Goal: Task Accomplishment & Management: Complete application form

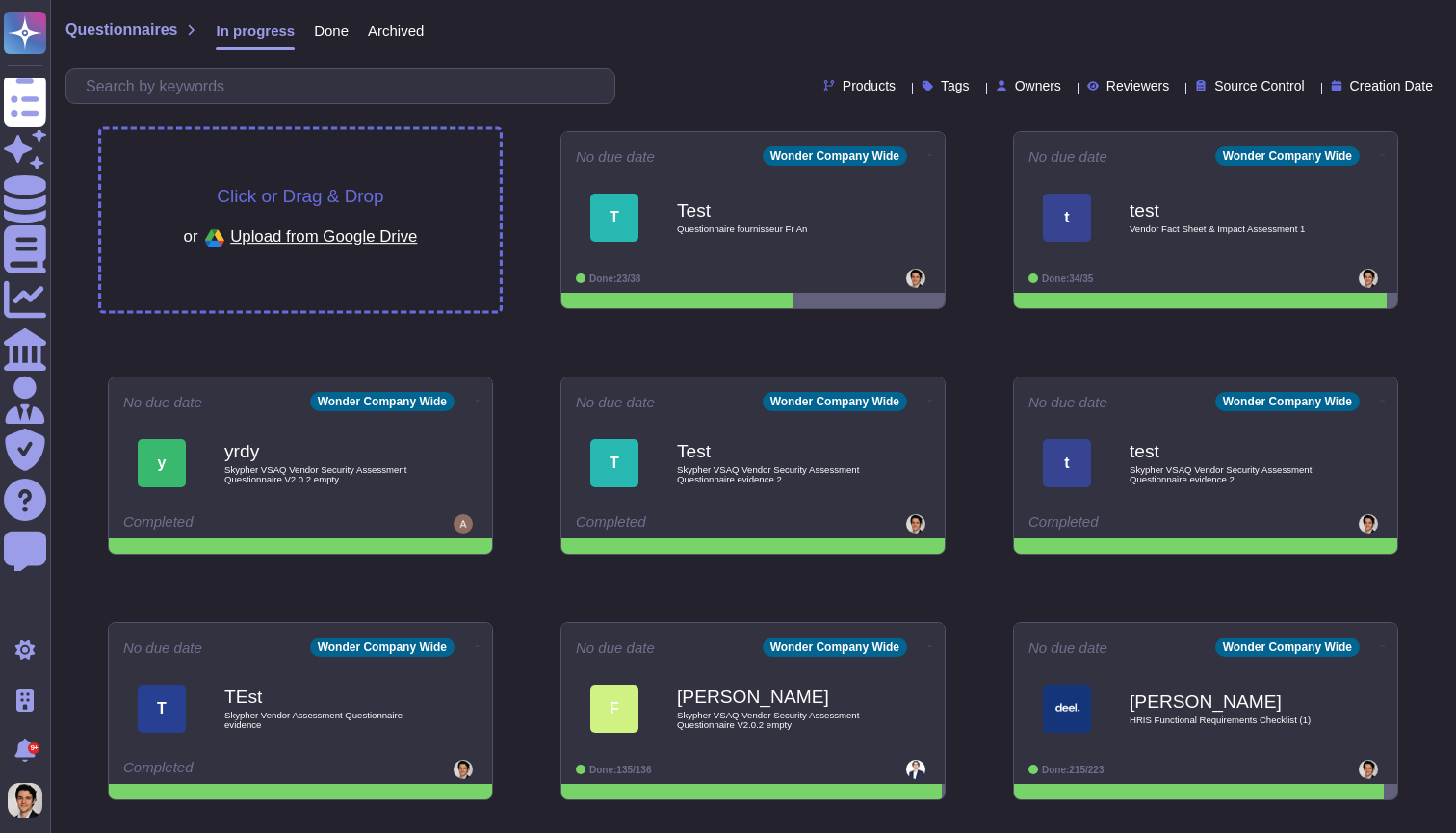
click at [300, 178] on div "Click or Drag & Drop or Upload from Google Drive" at bounding box center [300, 221] width 398 height 181
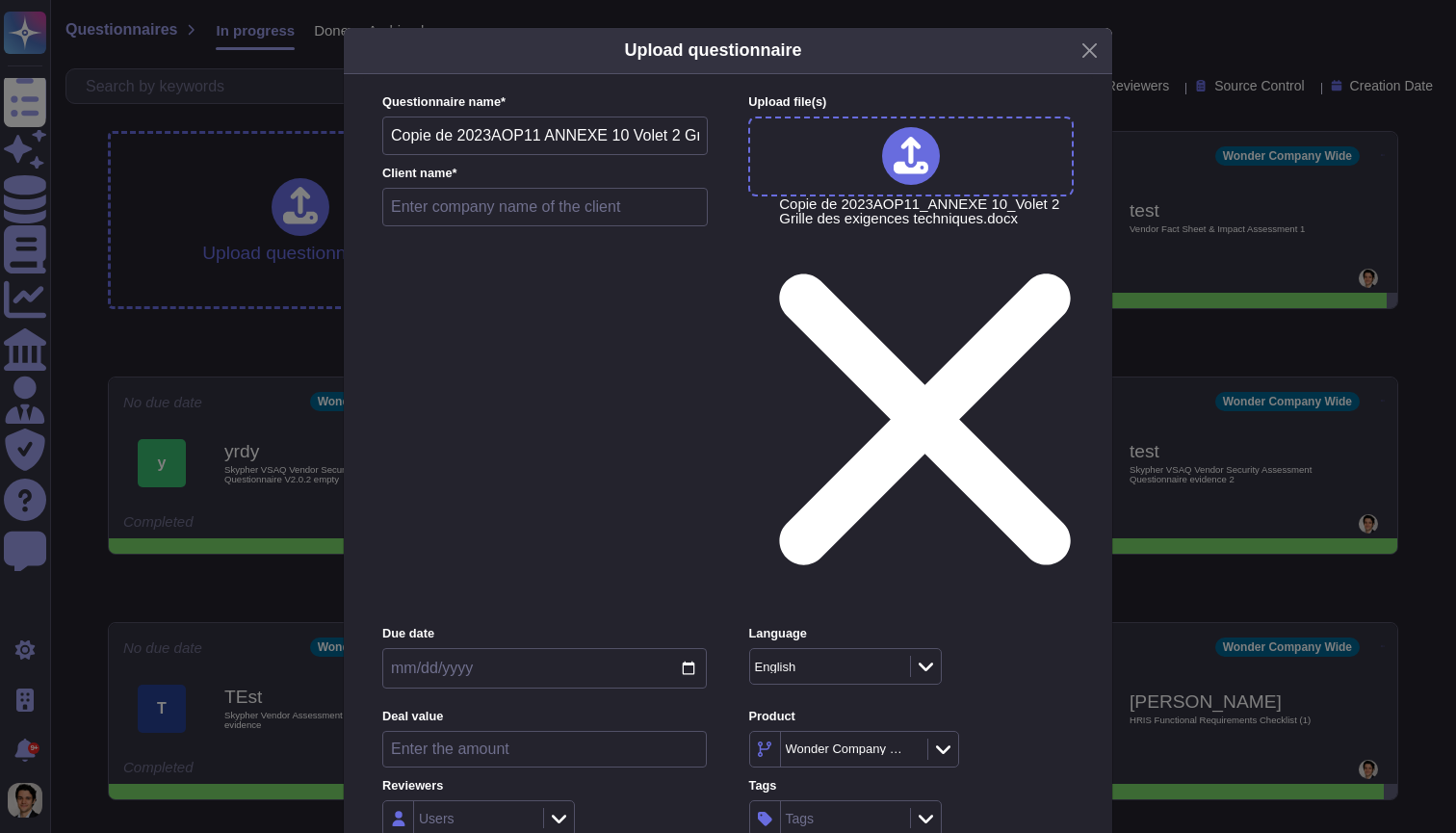
click at [521, 226] on input "text" at bounding box center [544, 208] width 325 height 39
type input "test"
click at [813, 649] on div "English" at bounding box center [827, 666] width 155 height 35
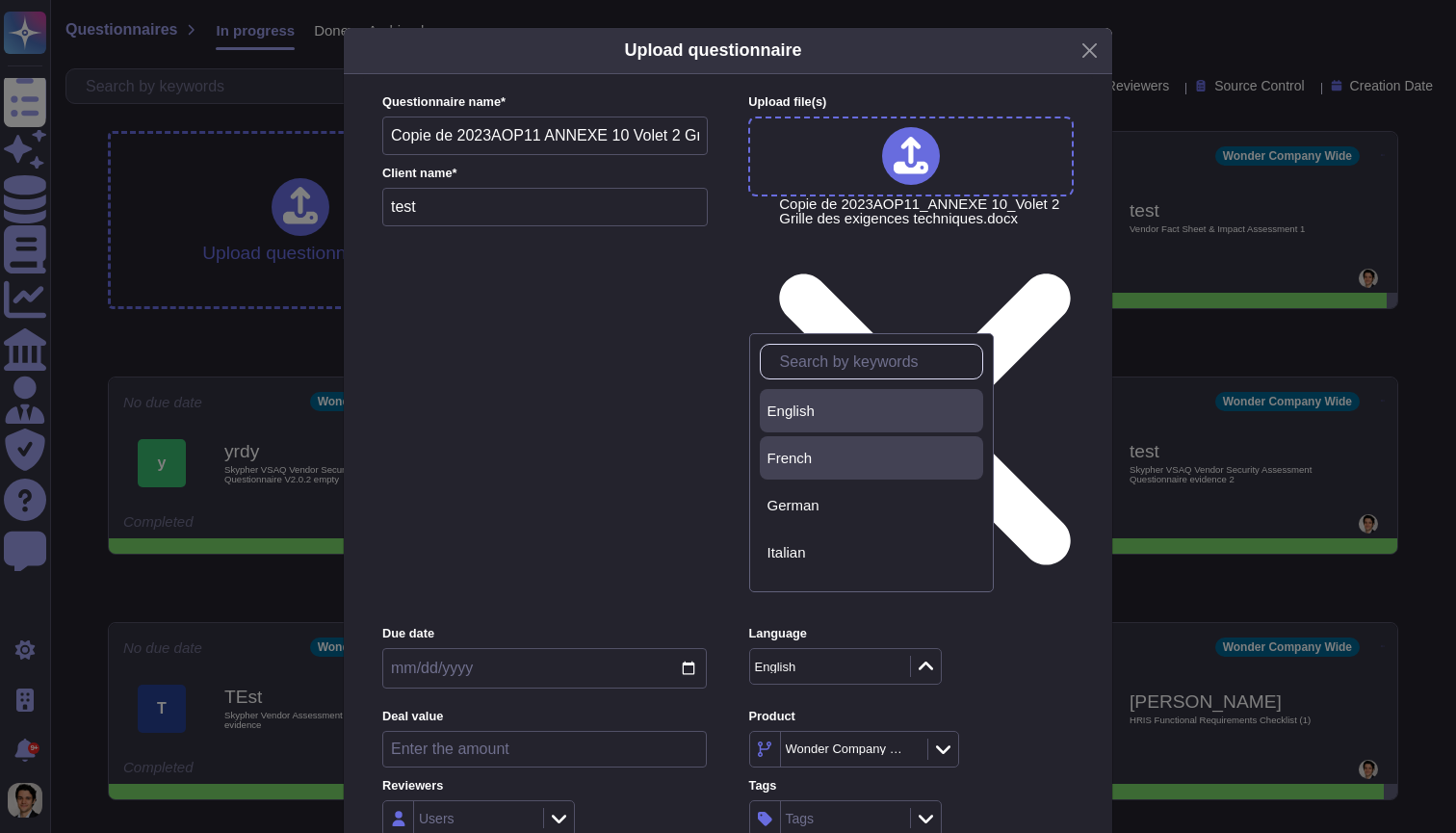
click at [818, 454] on div "French" at bounding box center [871, 458] width 208 height 17
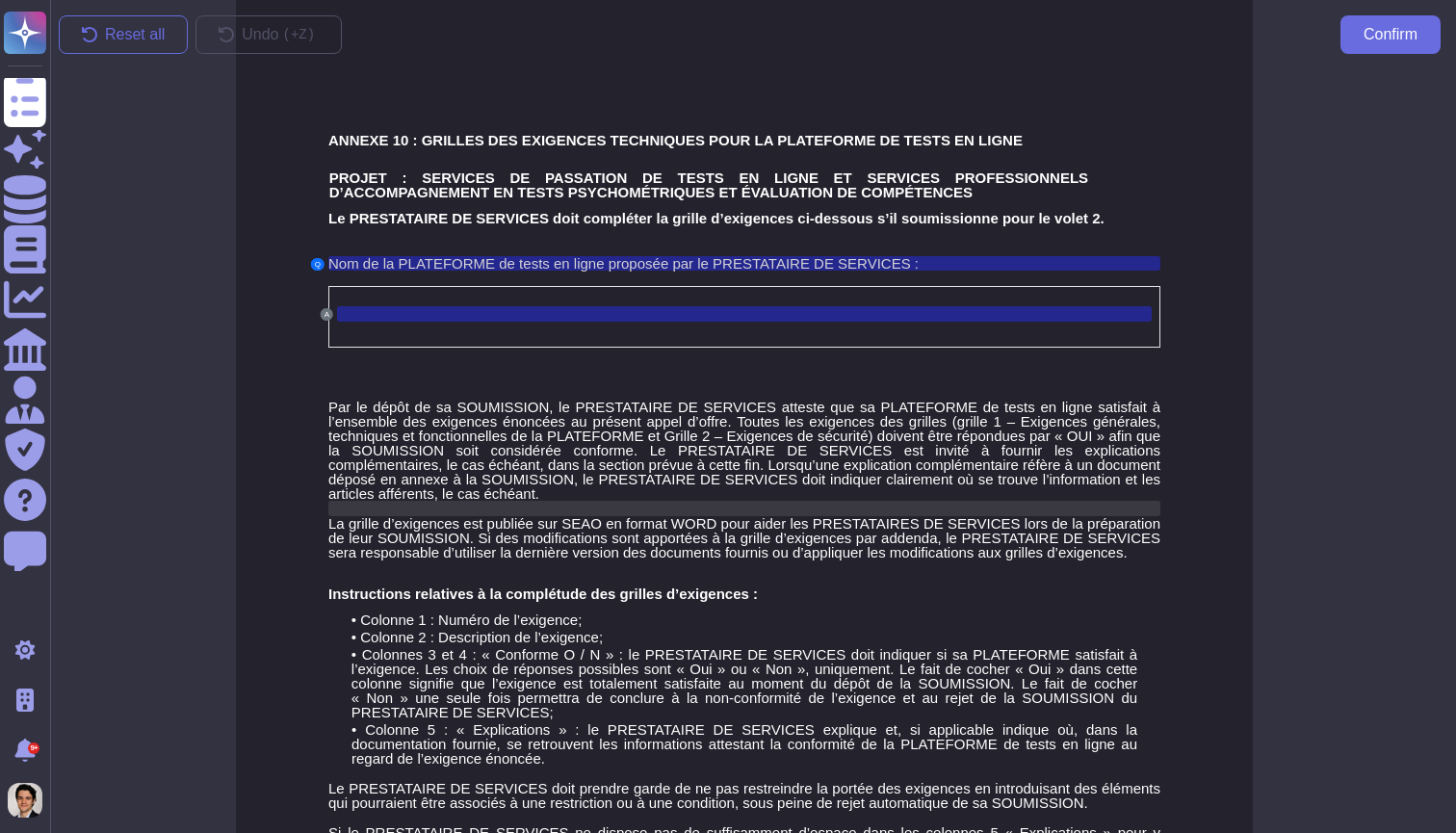
scroll to position [0, 9]
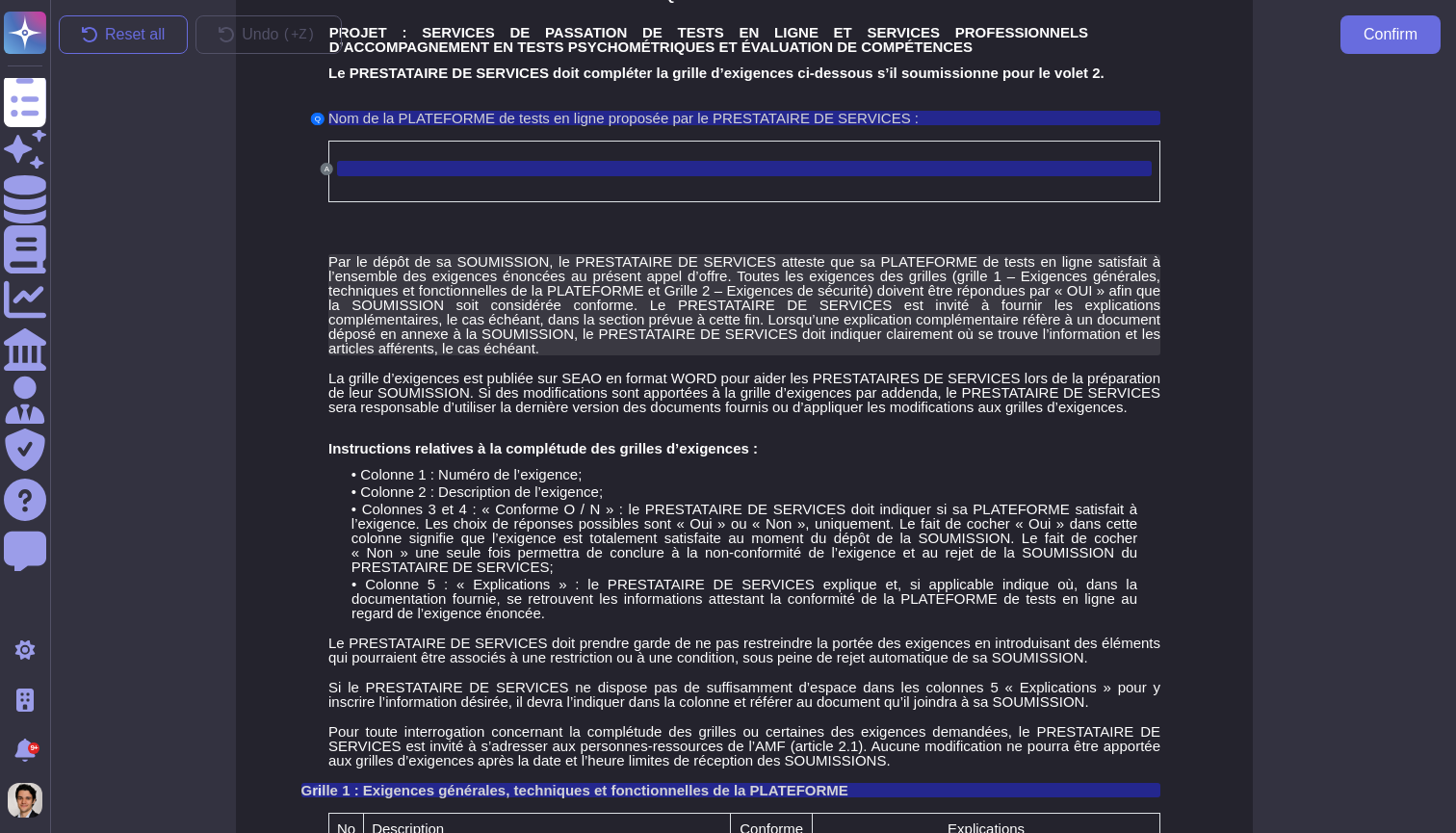
click at [430, 330] on span "Par le dépôt de sa SOUMISSION, le PRESTATAIRE DE SERVICES atteste que sa PLATEF…" at bounding box center [744, 304] width 832 height 103
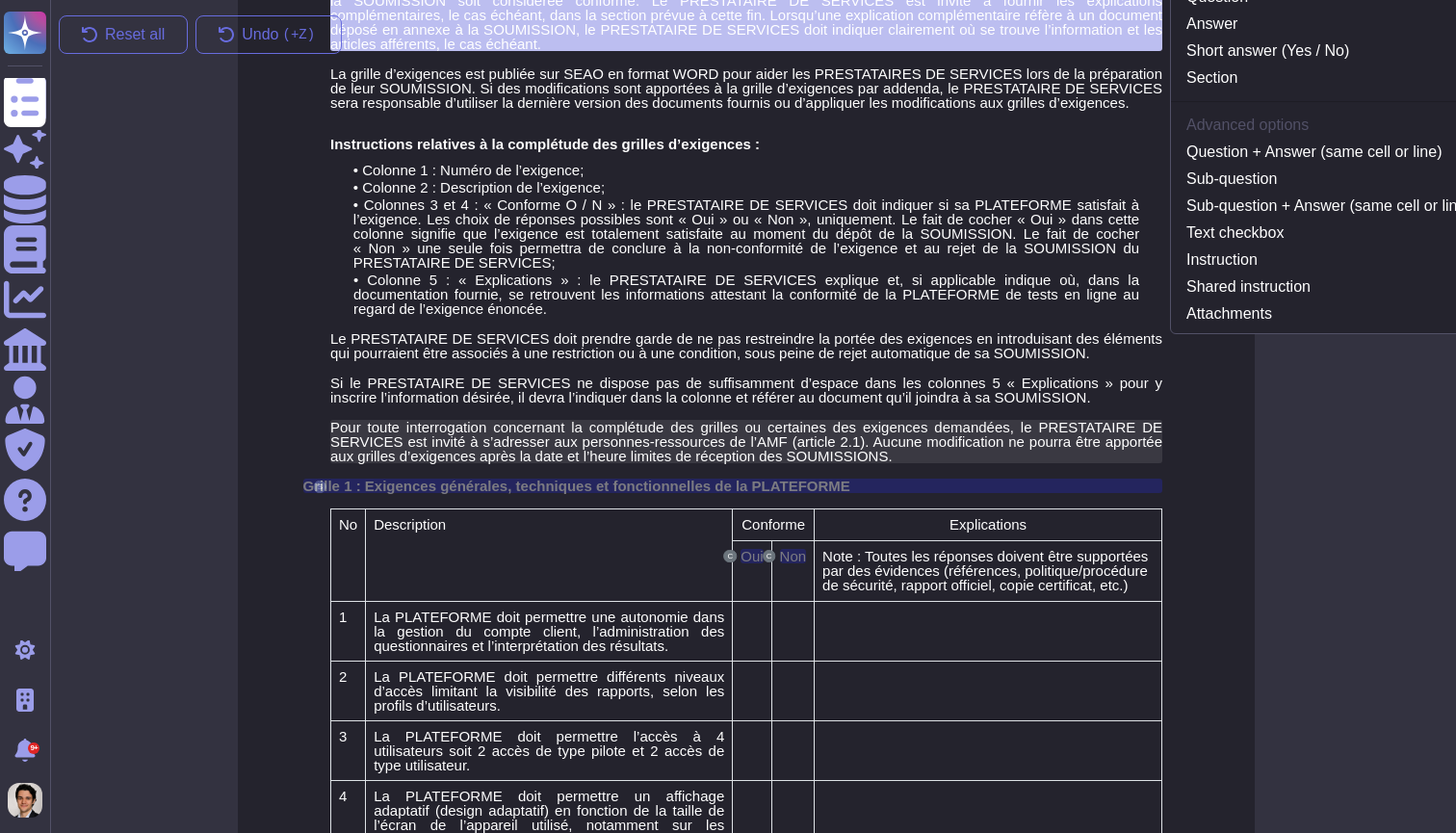
click at [469, 458] on span "Pour toute interrogation concernant la complétude des grilles ou certaines des …" at bounding box center [746, 441] width 832 height 45
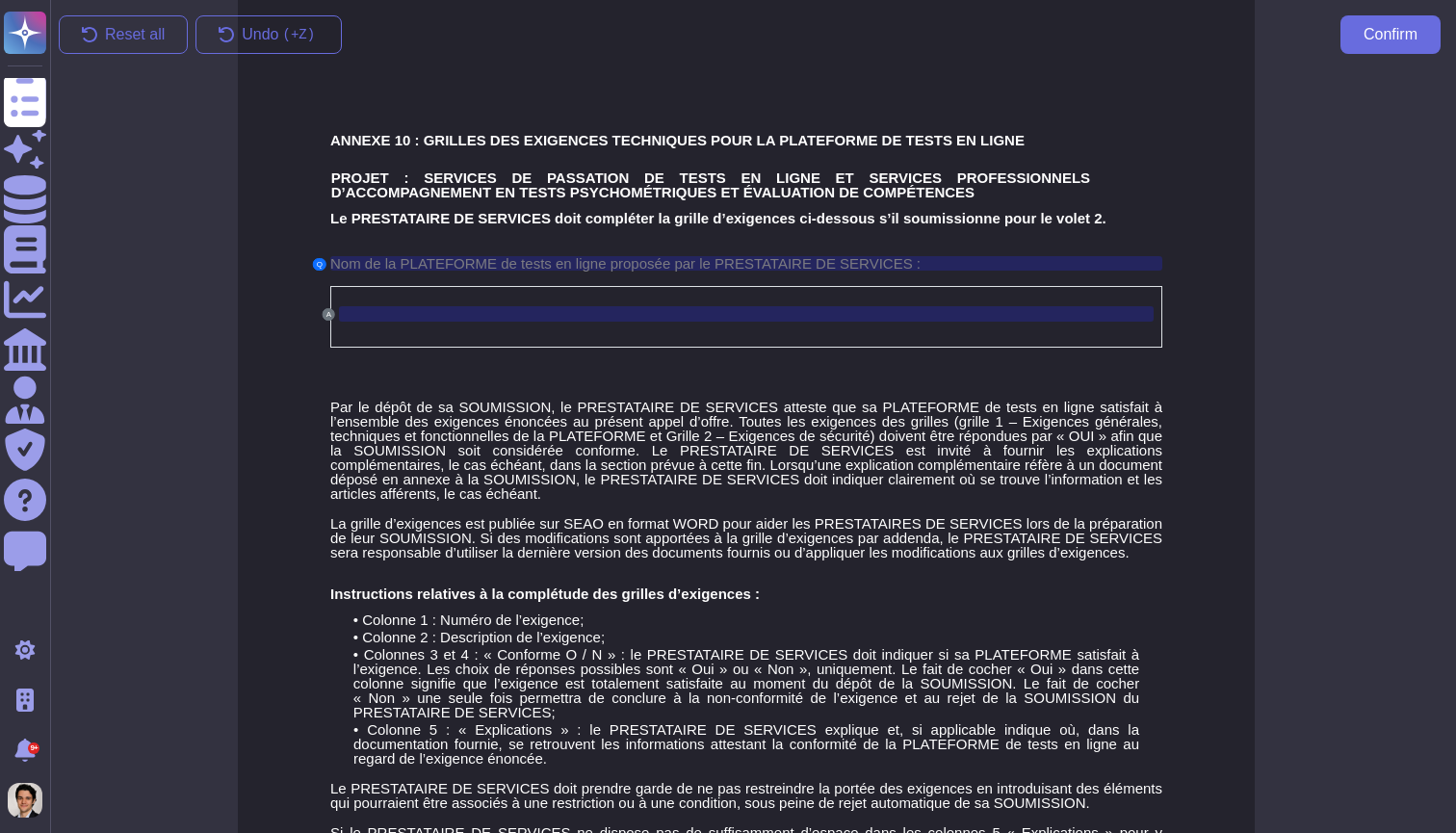
scroll to position [0, 7]
click at [155, 32] on span "Reset all" at bounding box center [135, 35] width 60 height 15
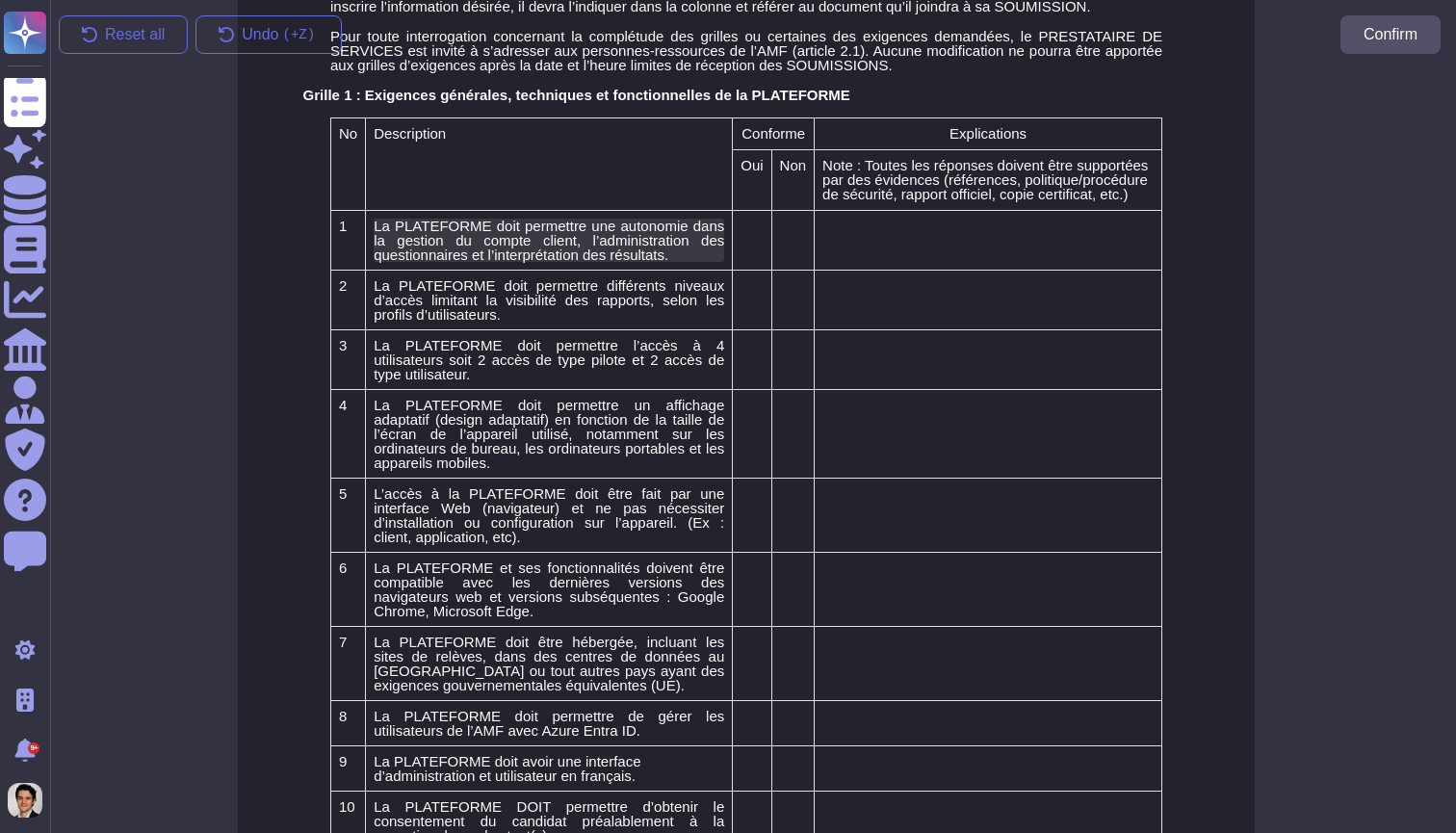
click at [478, 234] on span "La PLATEFORME doit permettre une autonomie dans la gestion du compte client, l’…" at bounding box center [548, 239] width 350 height 45
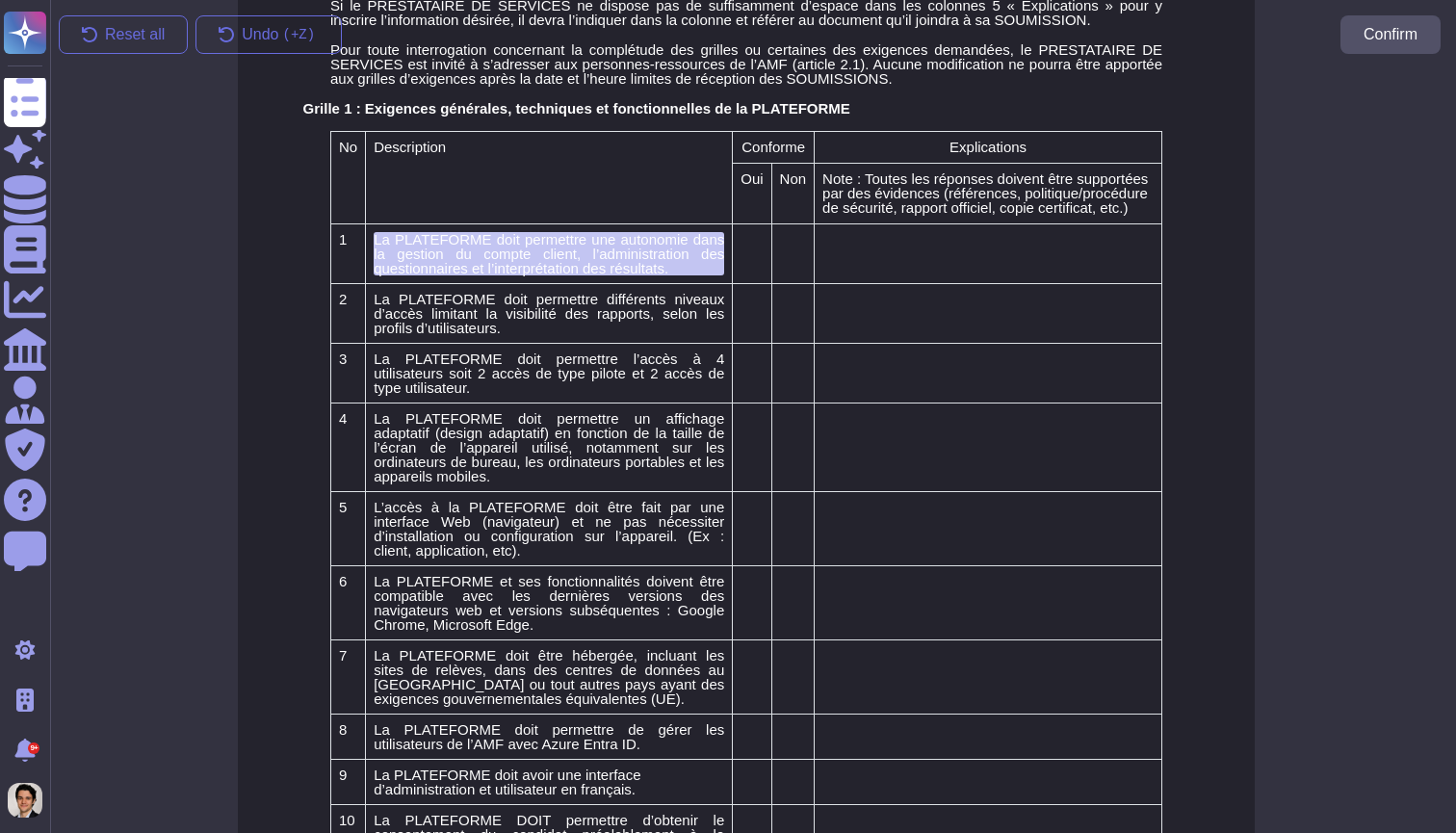
scroll to position [677, 7]
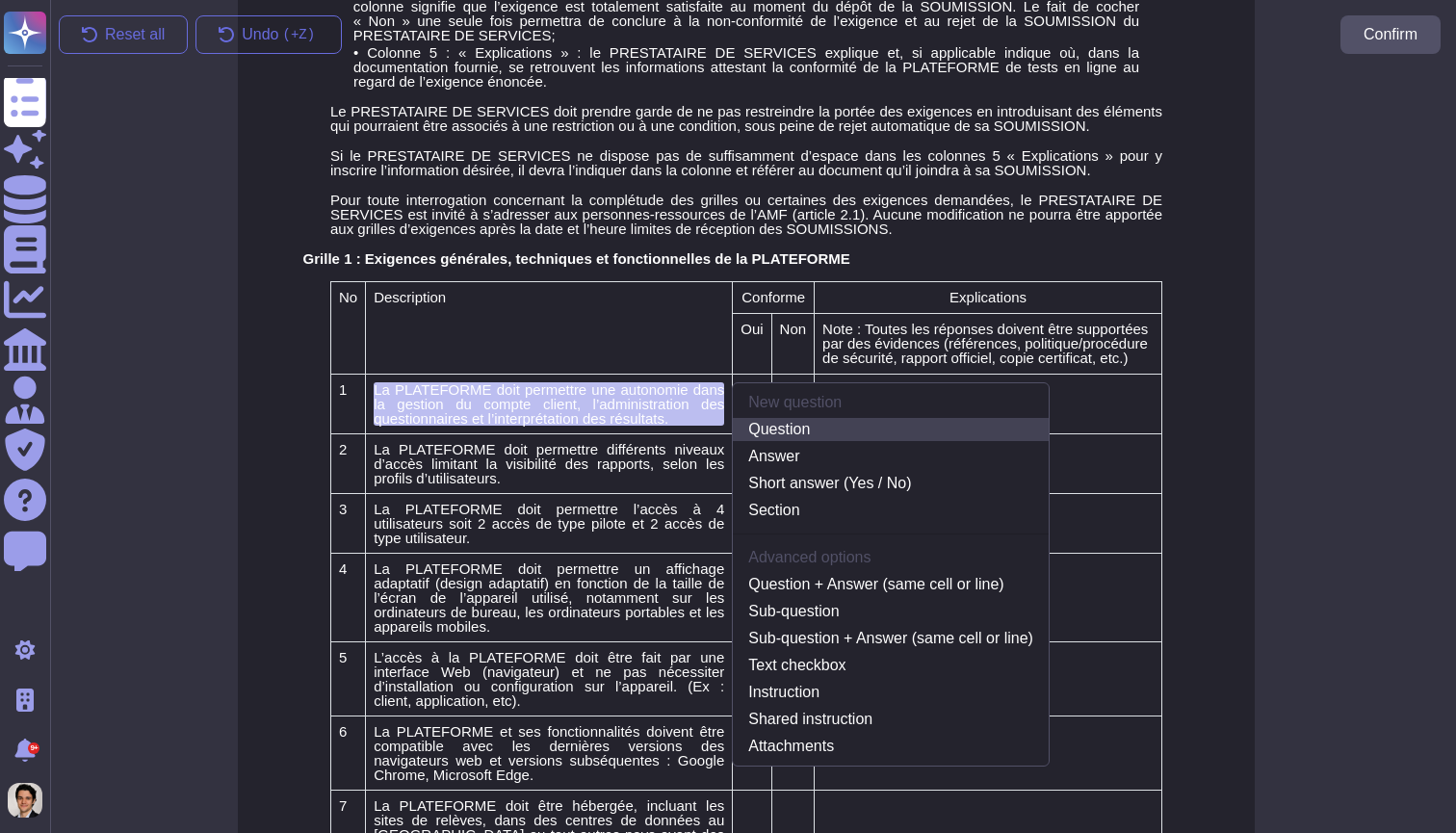
click at [814, 441] on link "Question" at bounding box center [890, 430] width 316 height 23
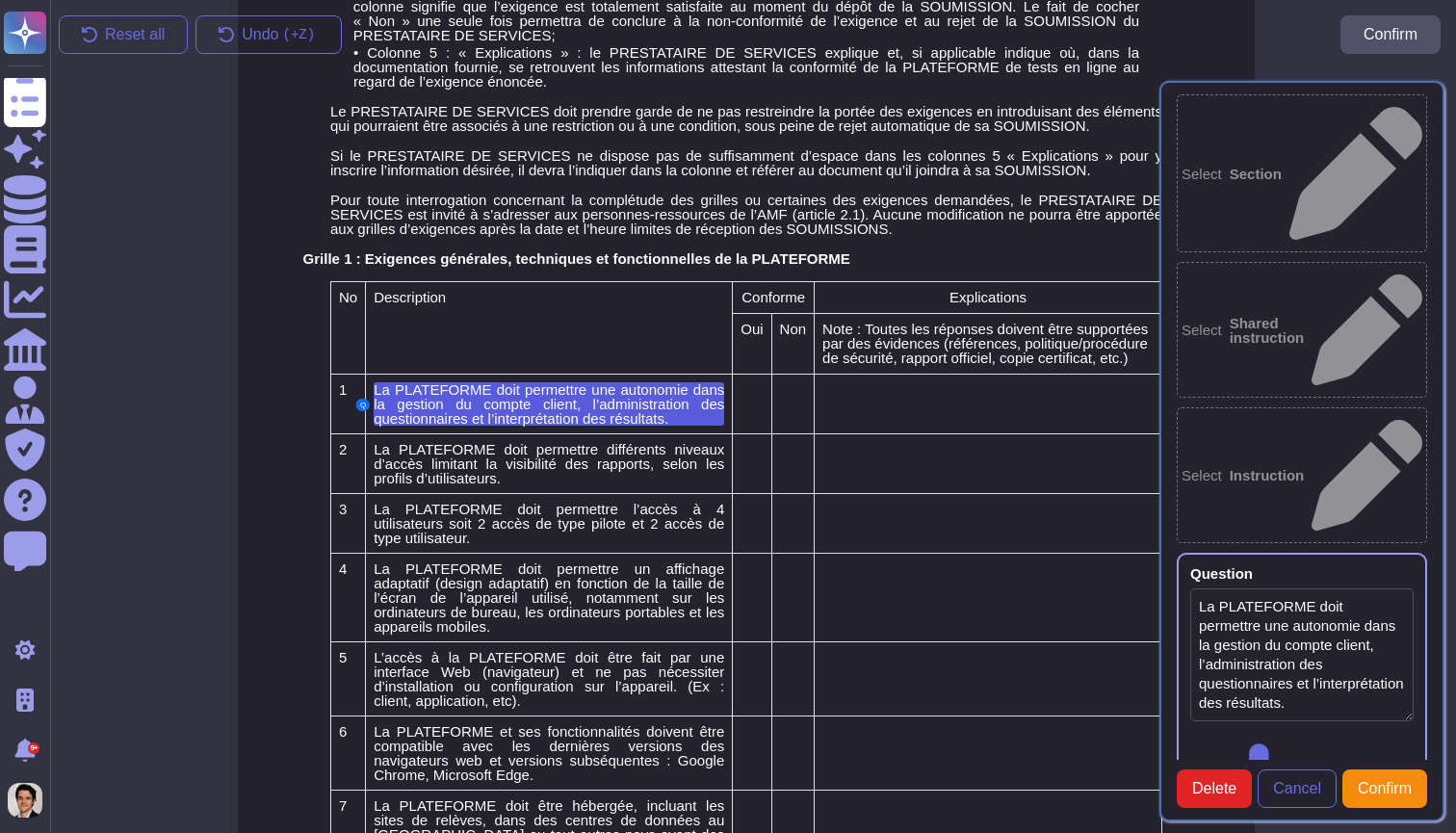
type textarea "La PLATEFORME doit permettre une autonomie dans la gestion du compte client, l’…"
click at [765, 418] on td at bounding box center [752, 404] width 39 height 60
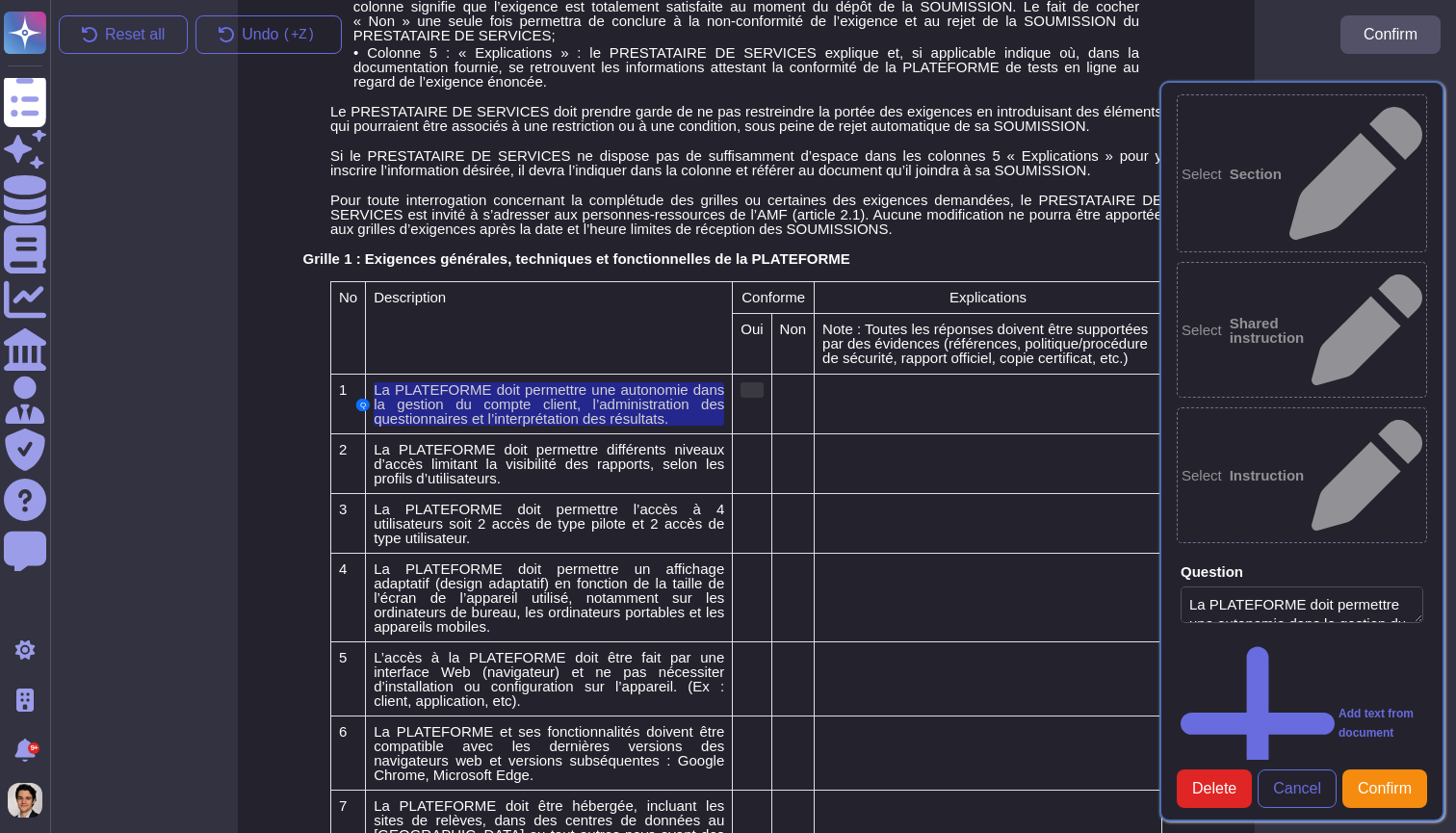
click at [755, 398] on div at bounding box center [751, 390] width 22 height 15
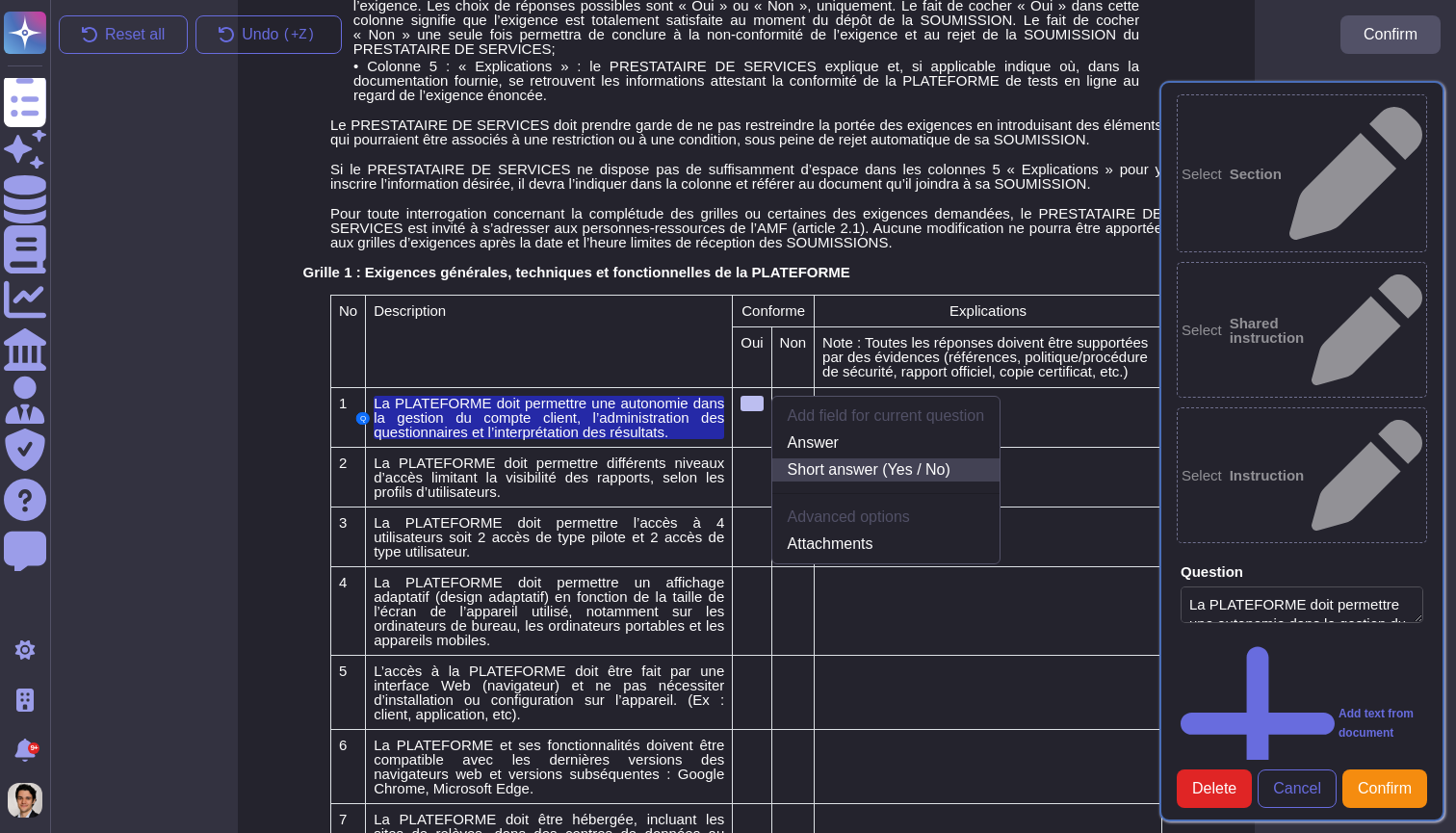
click at [873, 482] on link "Short answer (Yes / No)" at bounding box center [886, 470] width 228 height 23
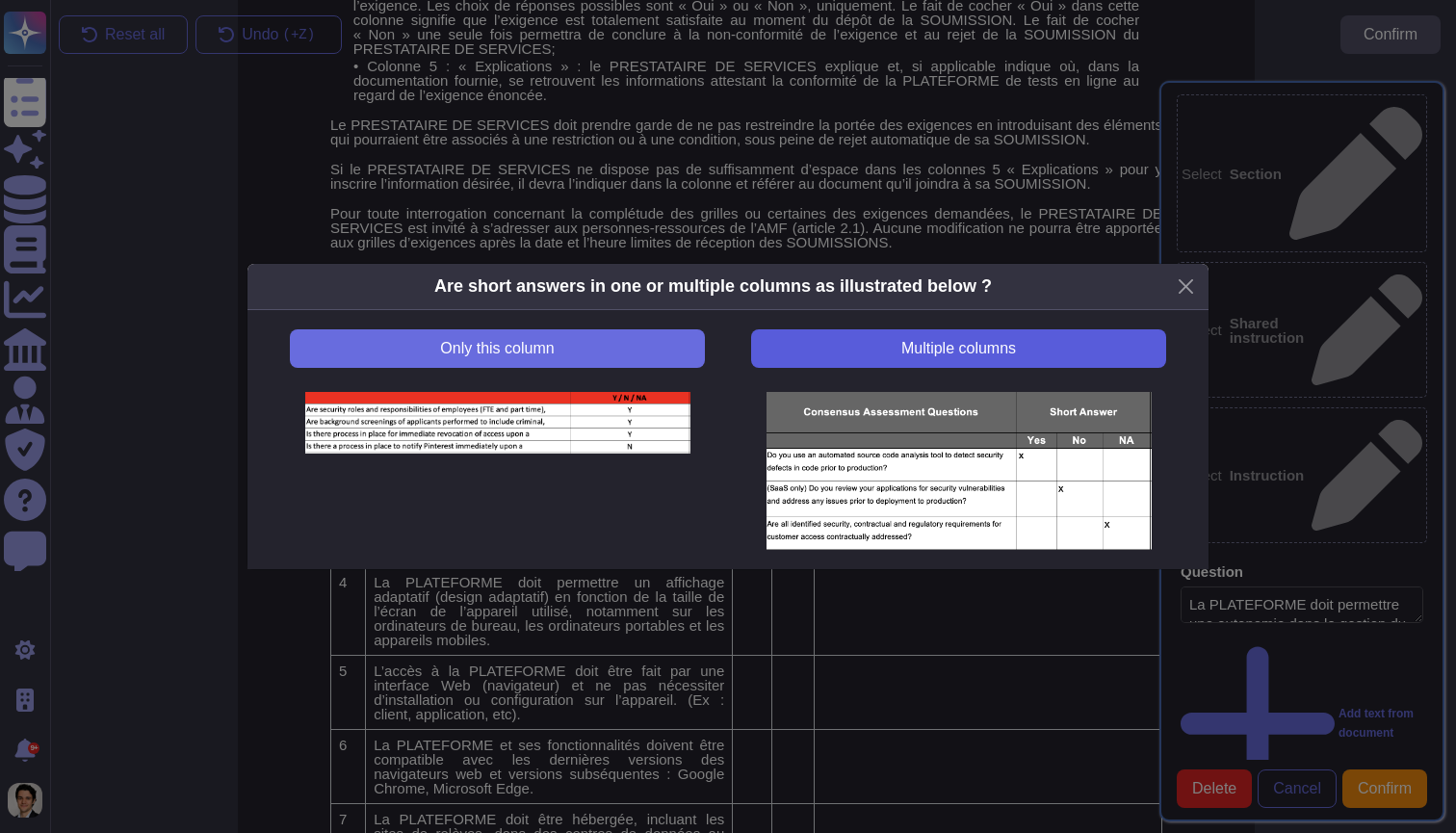
click at [934, 354] on span "Multiple columns" at bounding box center [958, 348] width 115 height 15
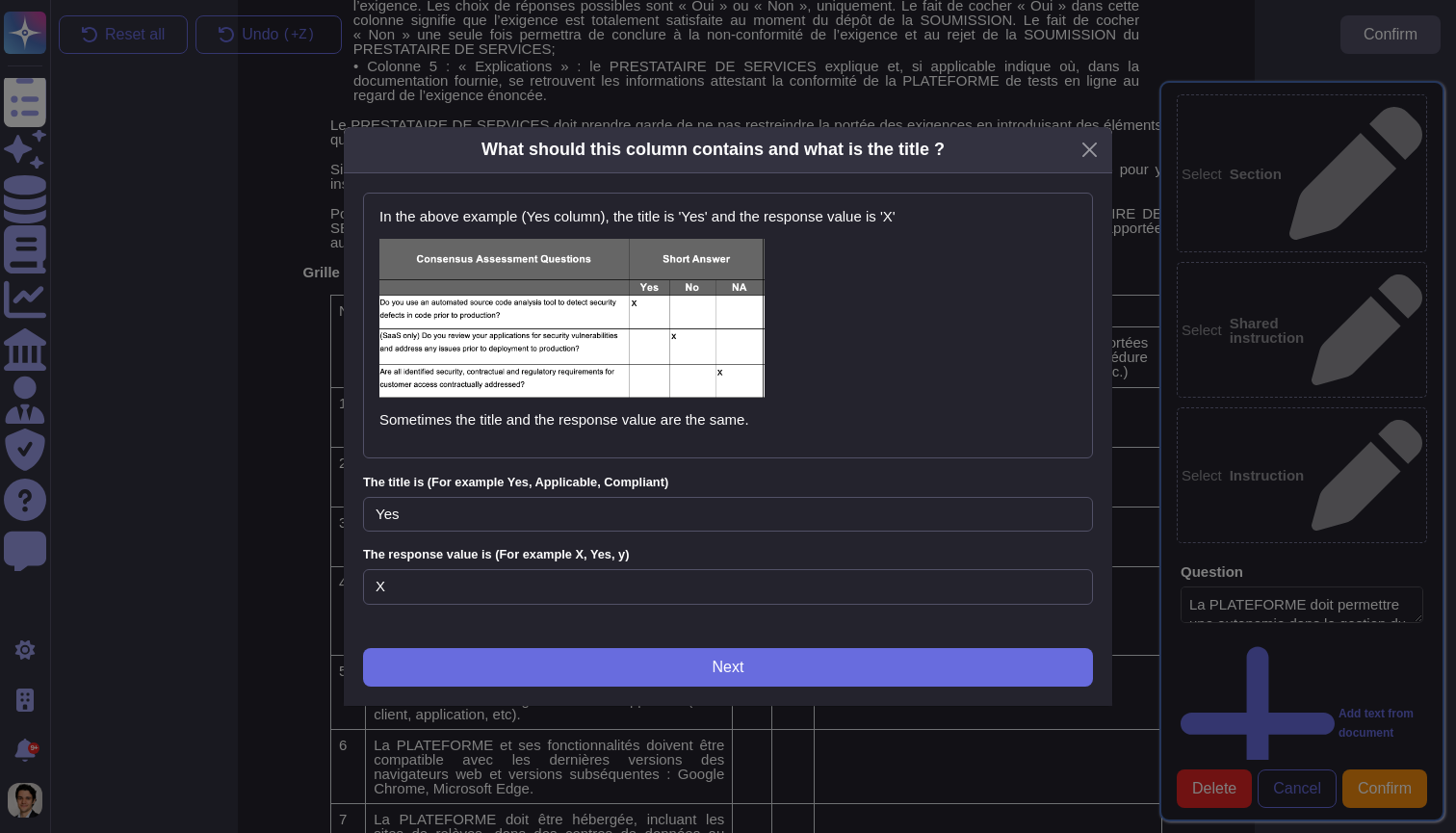
drag, startPoint x: 486, startPoint y: 533, endPoint x: 337, endPoint y: 514, distance: 150.2
click at [337, 514] on div "What should this column contains and what is the title ? In the above example (…" at bounding box center [728, 416] width 1456 height 833
click at [394, 521] on input "Yes" at bounding box center [728, 514] width 729 height 36
drag, startPoint x: 402, startPoint y: 516, endPoint x: 304, endPoint y: 516, distance: 98.0
click at [304, 516] on div "What should this column contains and what is the title ? In the above example (…" at bounding box center [728, 416] width 1456 height 833
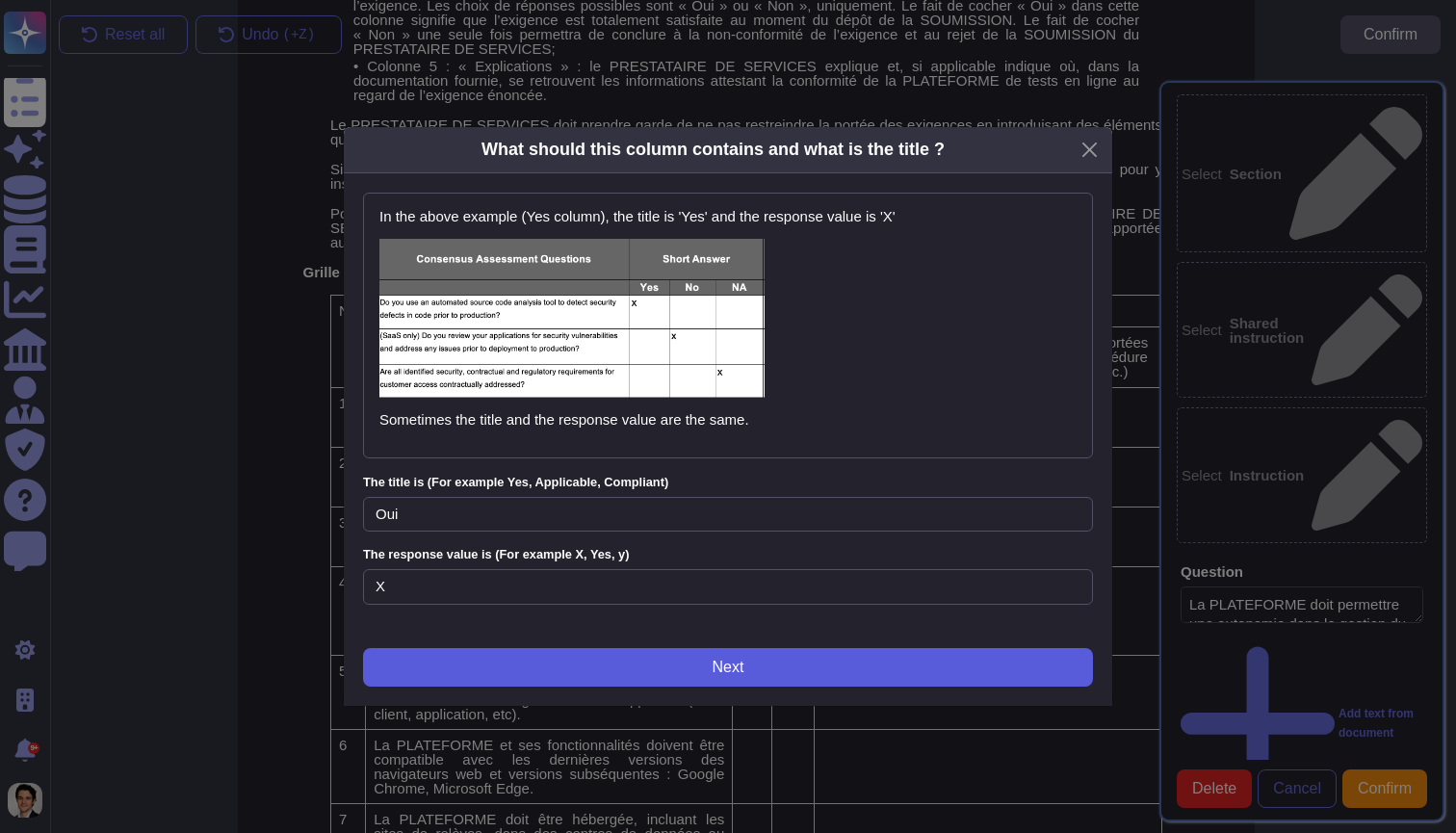
type input "Oui"
click at [431, 665] on button "Next" at bounding box center [728, 668] width 729 height 39
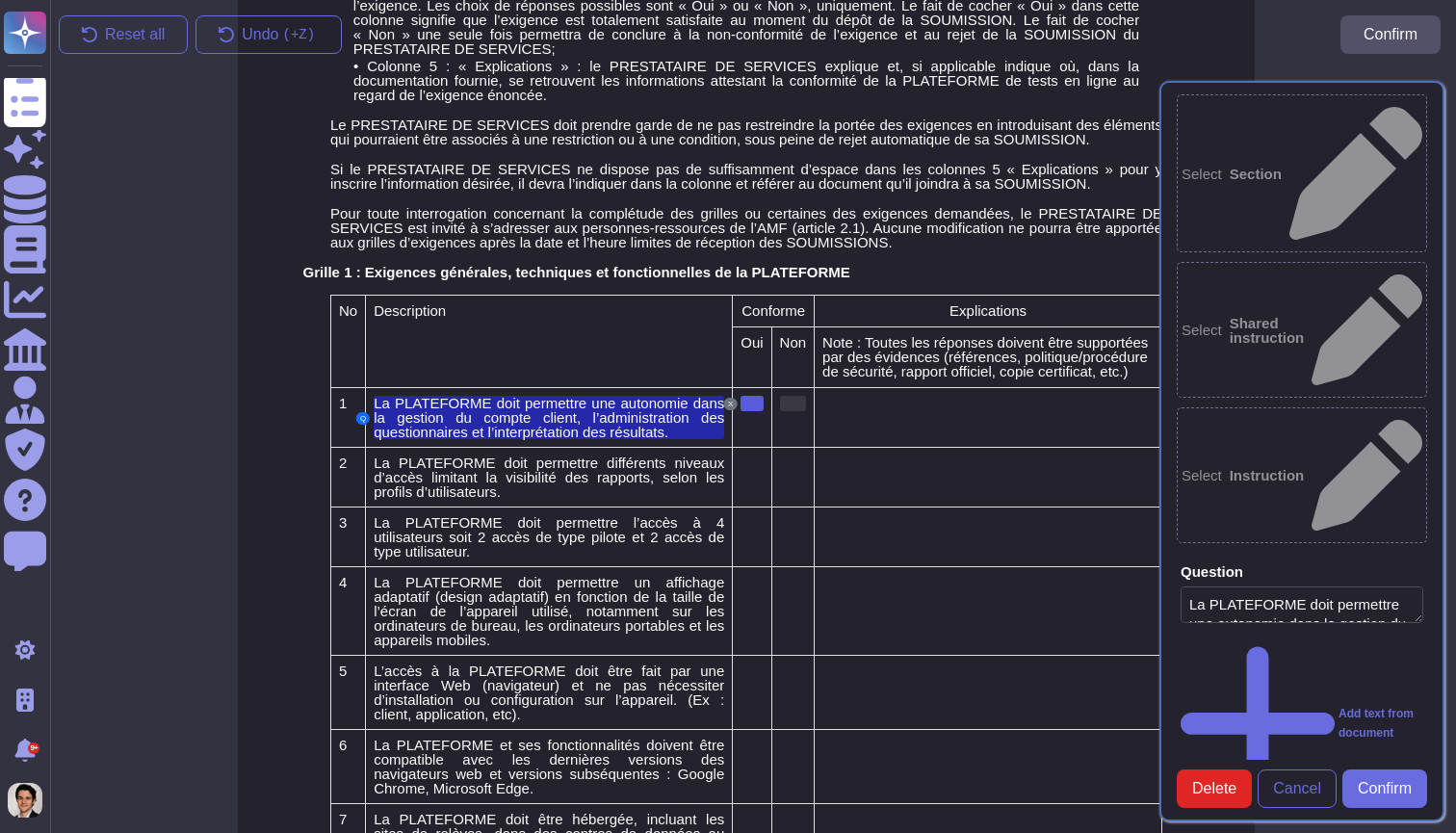
click at [807, 411] on div at bounding box center [793, 403] width 27 height 15
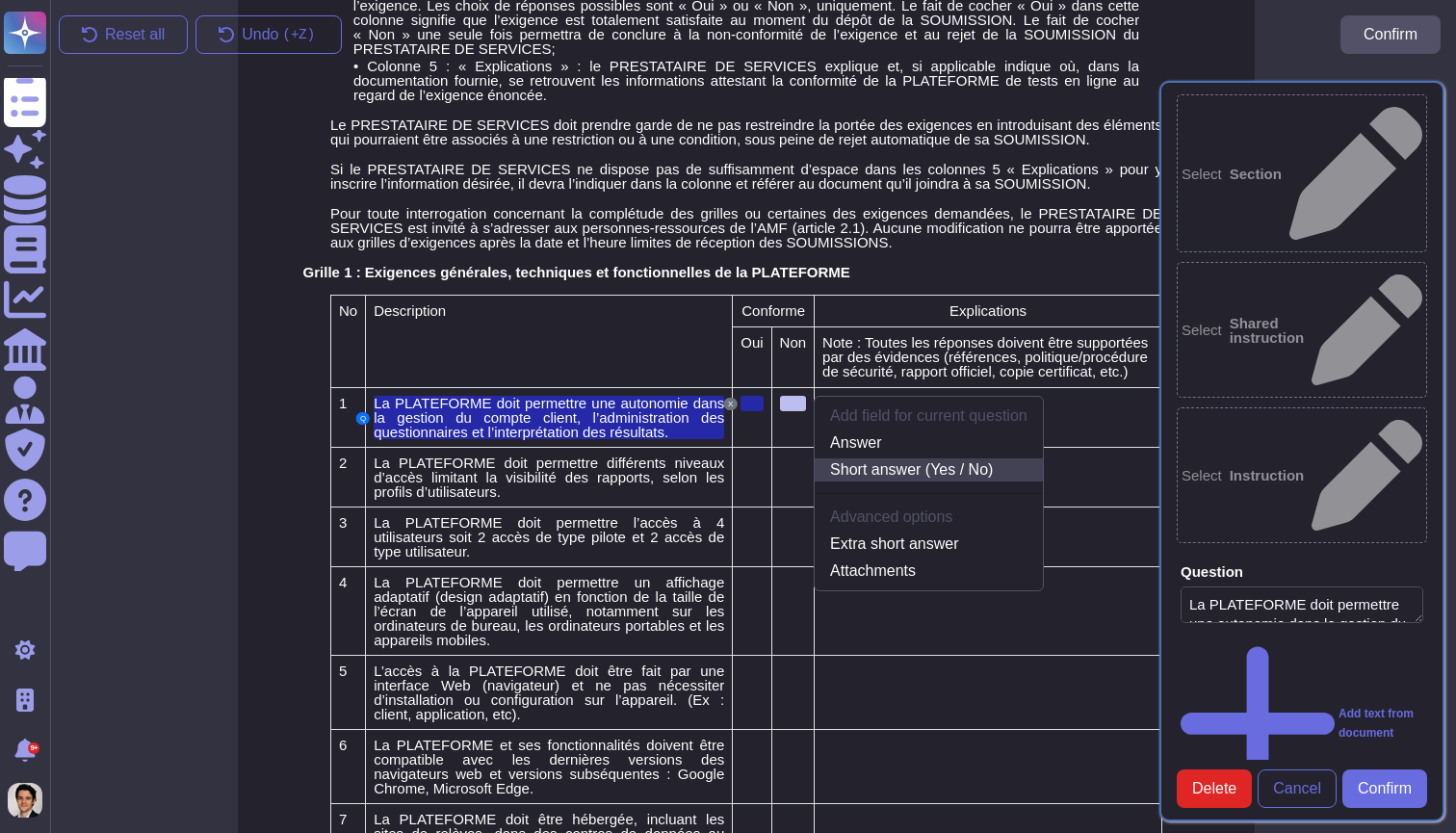
click at [875, 482] on link "Short answer (Yes / No)" at bounding box center [928, 470] width 228 height 23
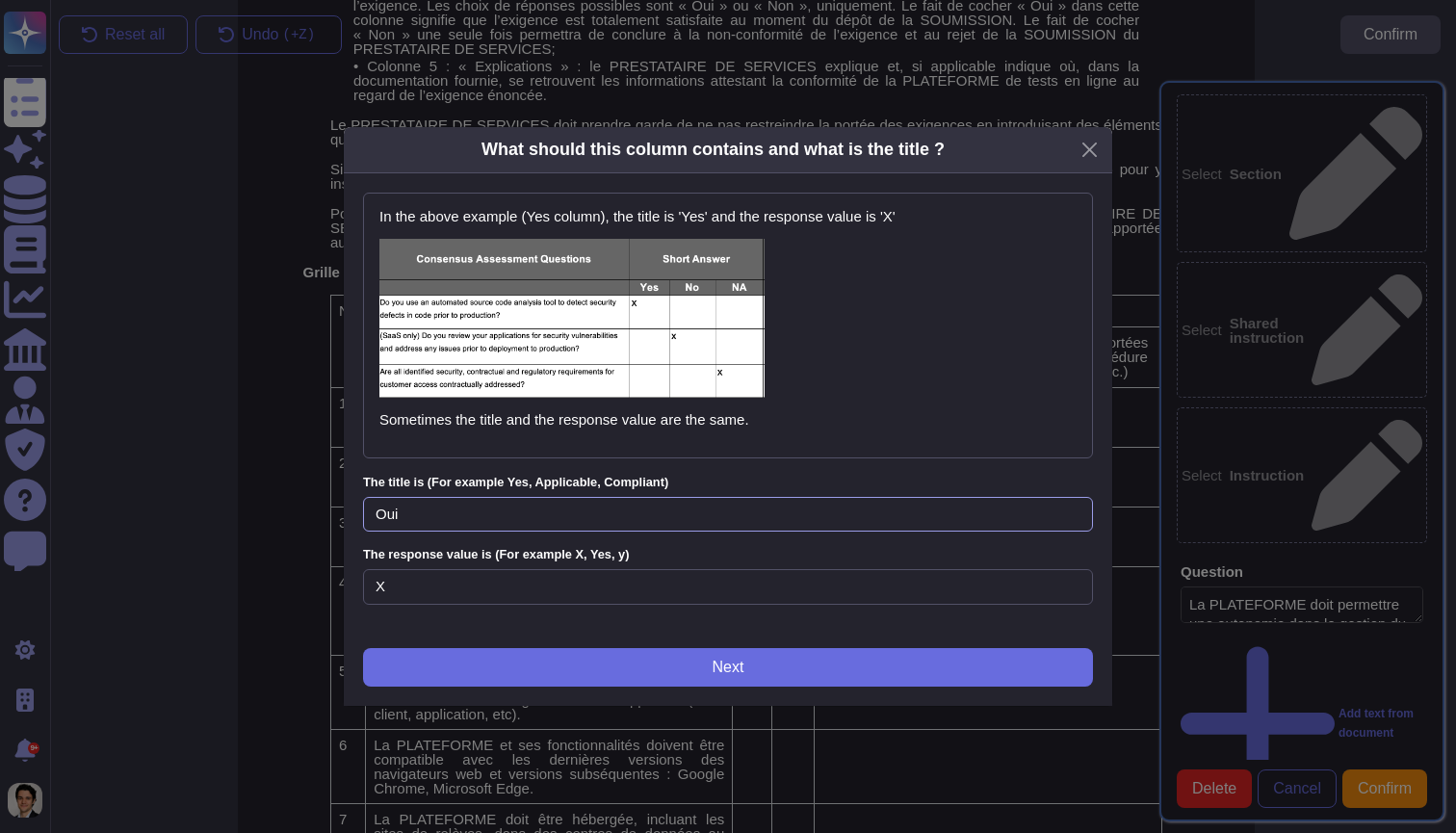
drag, startPoint x: 461, startPoint y: 514, endPoint x: 345, endPoint y: 500, distance: 116.8
click at [345, 500] on div "In the above example (Yes column), the title is 'Yes' and the response value is…" at bounding box center [728, 439] width 768 height 532
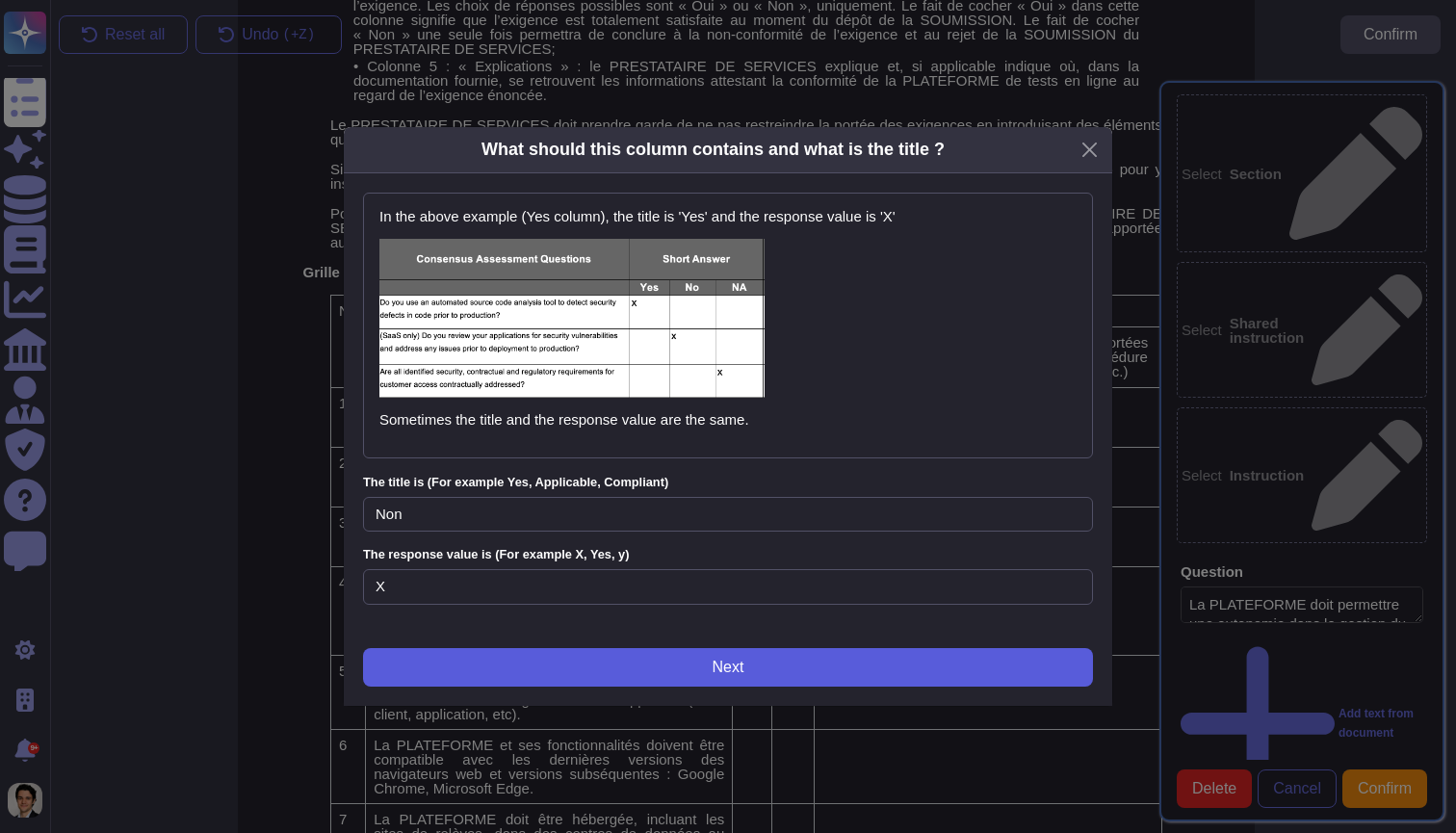
type input "Non"
click at [453, 669] on button "Next" at bounding box center [728, 668] width 729 height 39
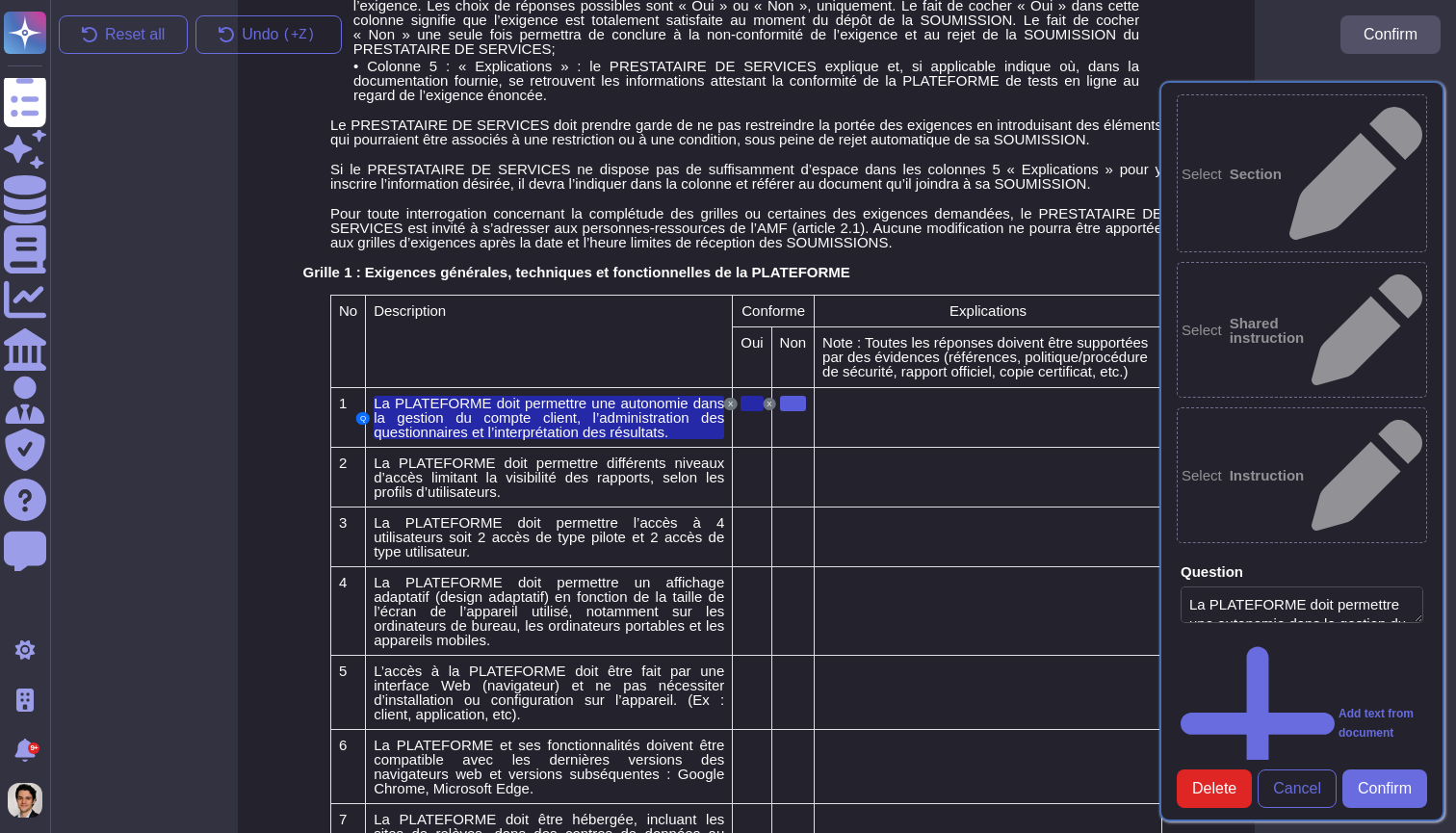
click at [916, 425] on td at bounding box center [988, 418] width 347 height 60
click at [895, 431] on td at bounding box center [988, 418] width 347 height 60
click at [863, 425] on td at bounding box center [988, 418] width 347 height 60
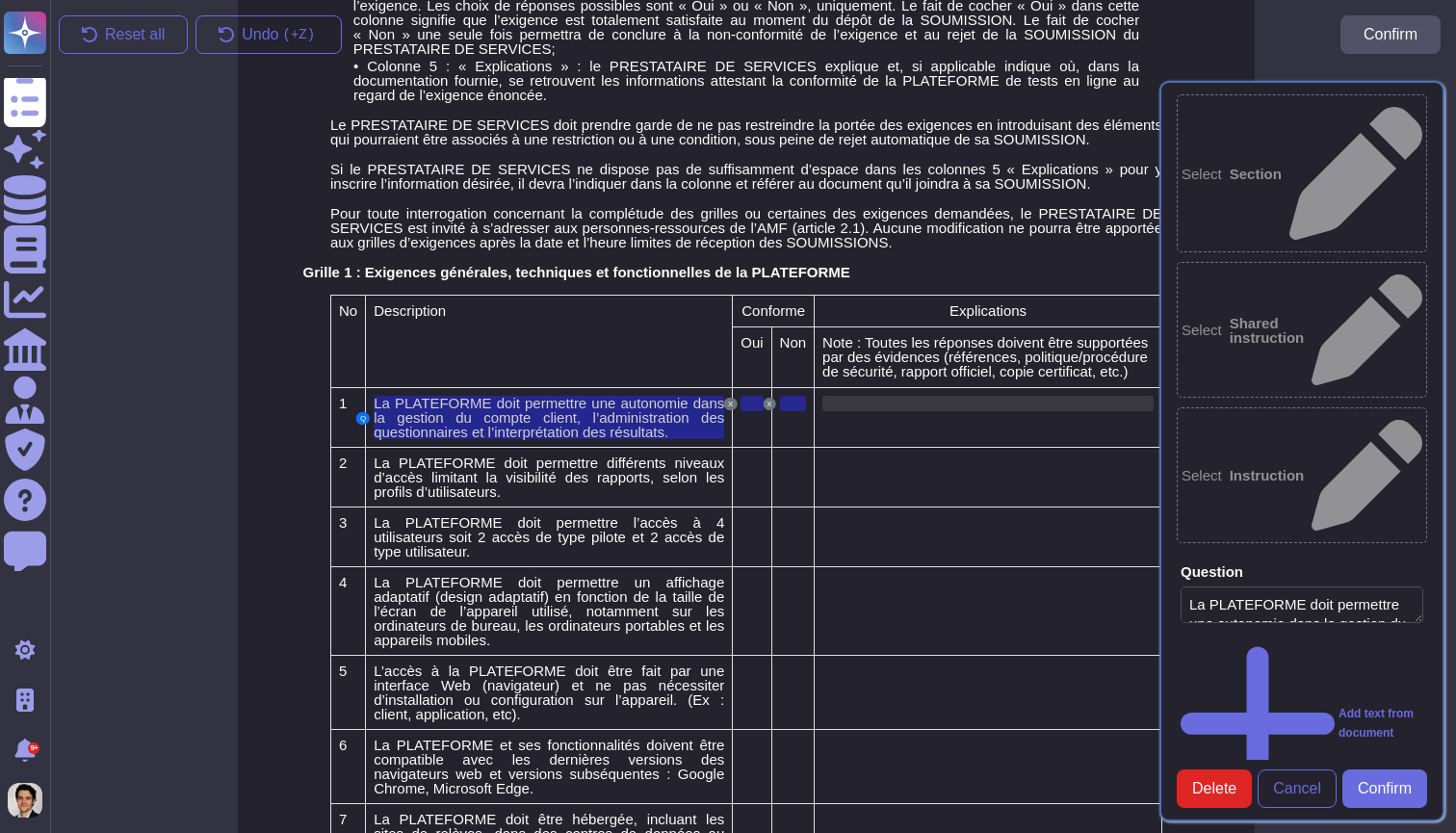
click at [871, 411] on div at bounding box center [987, 403] width 331 height 15
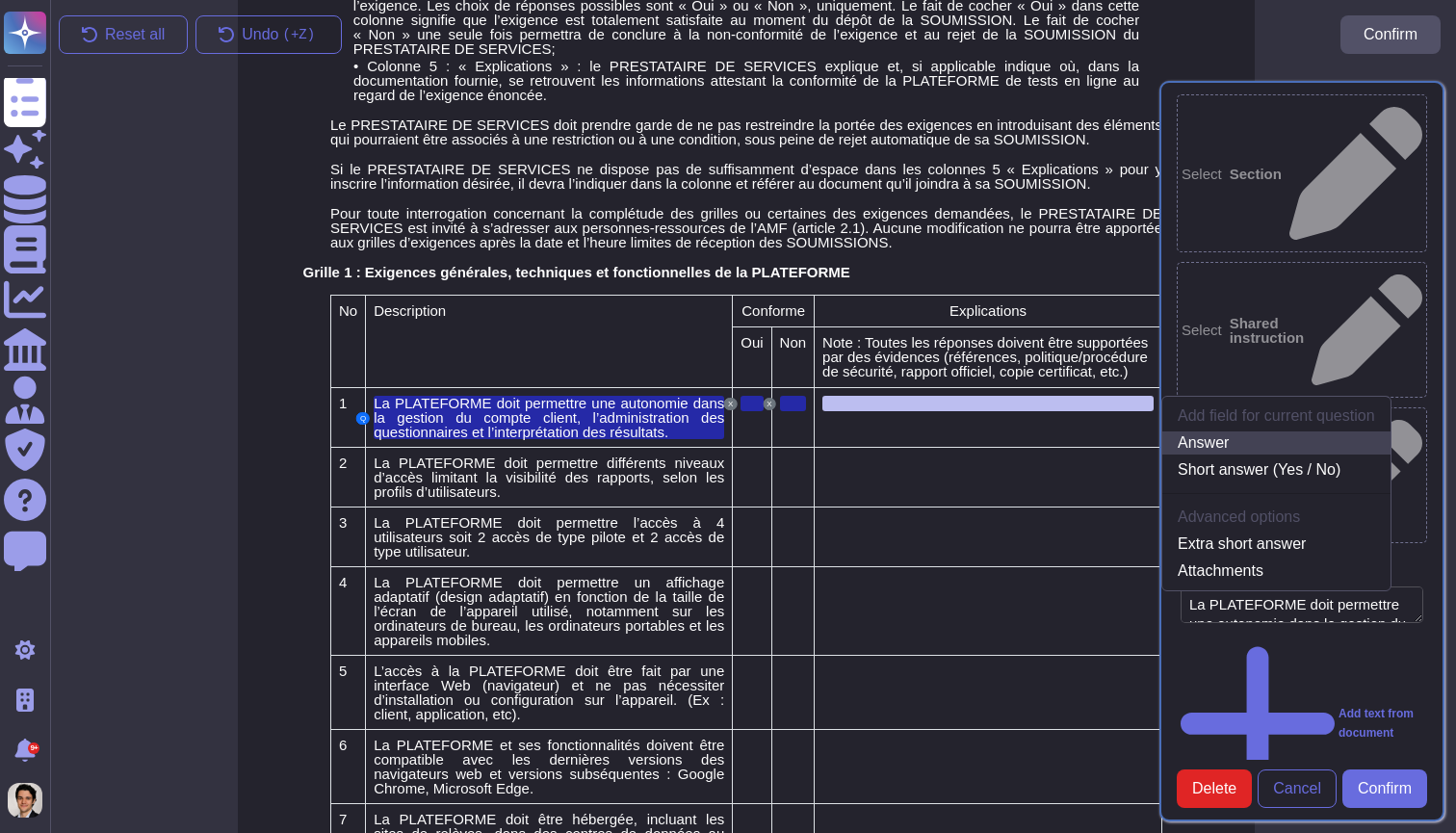
click at [1273, 455] on link "Answer" at bounding box center [1276, 443] width 228 height 23
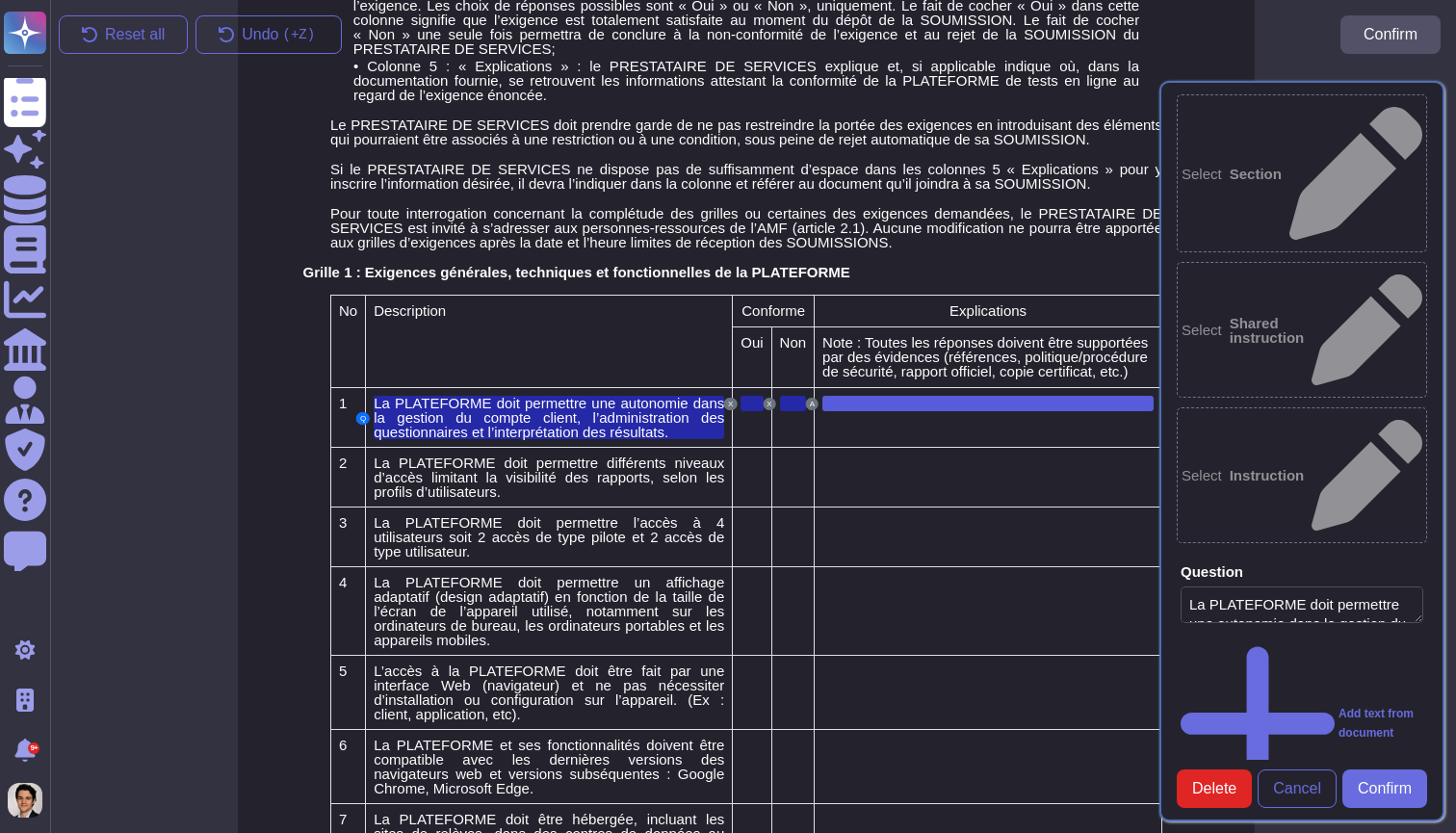
scroll to position [694, 7]
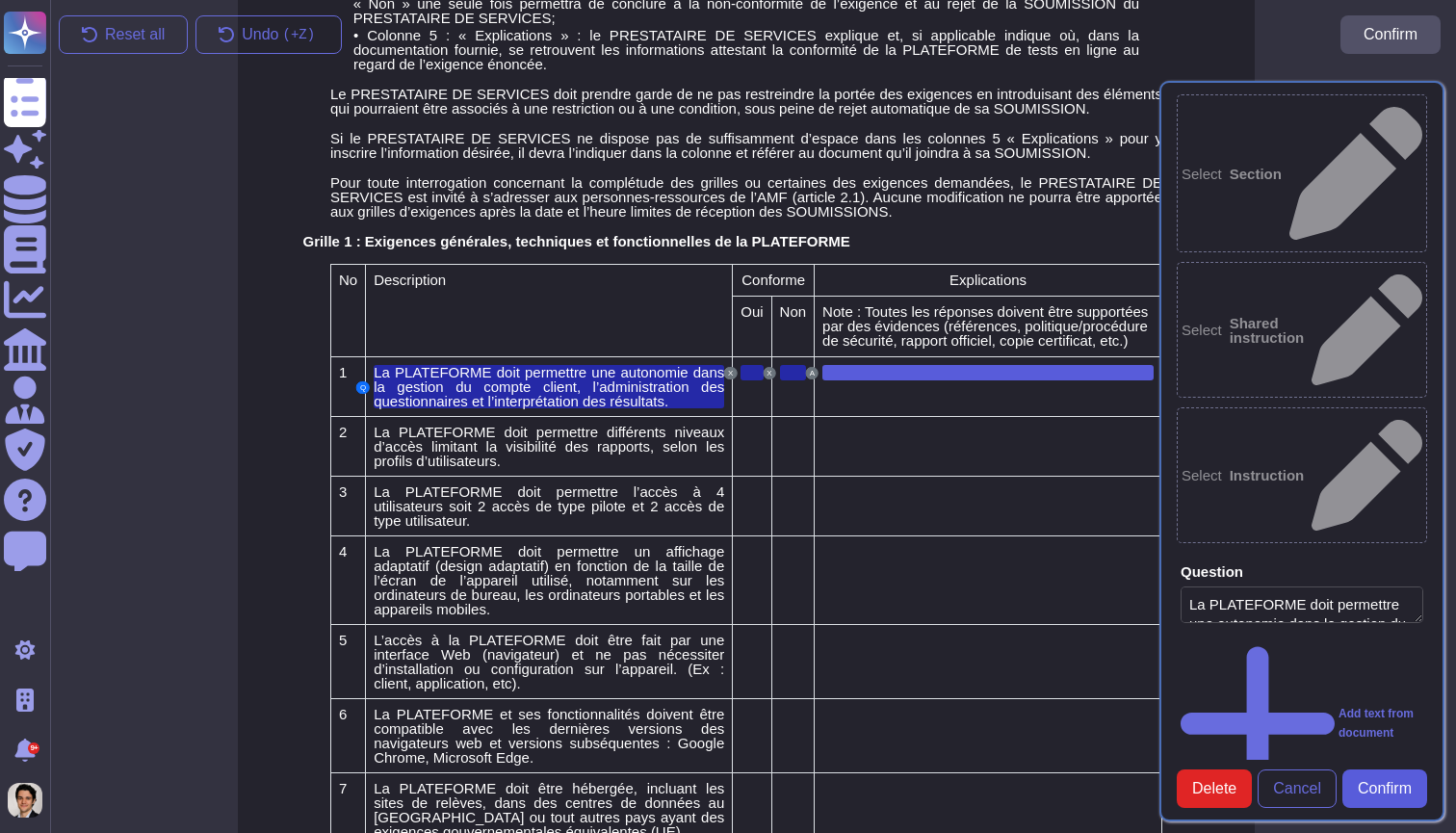
click at [1395, 795] on span "Confirm" at bounding box center [1385, 789] width 54 height 15
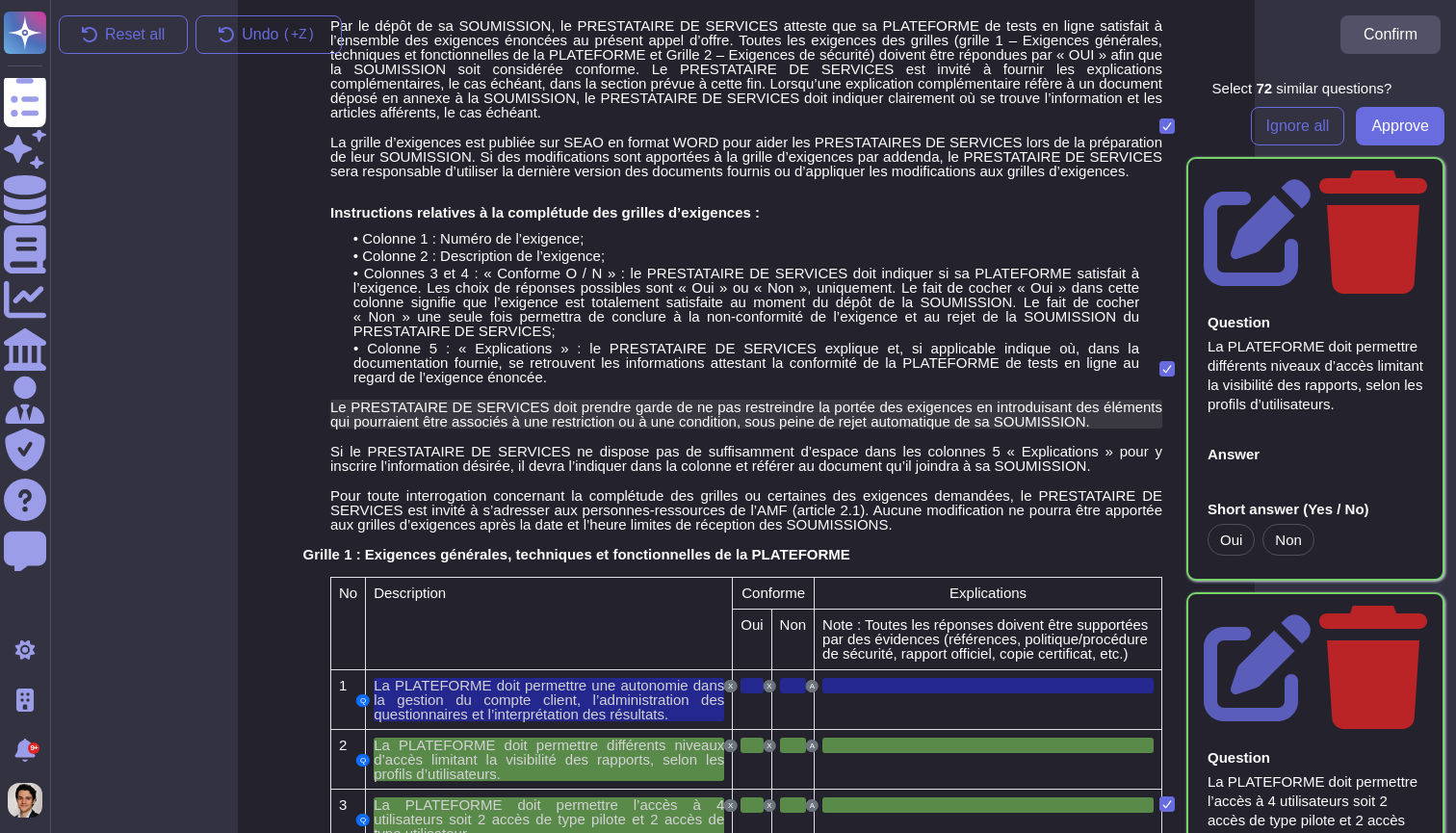
scroll to position [482, 7]
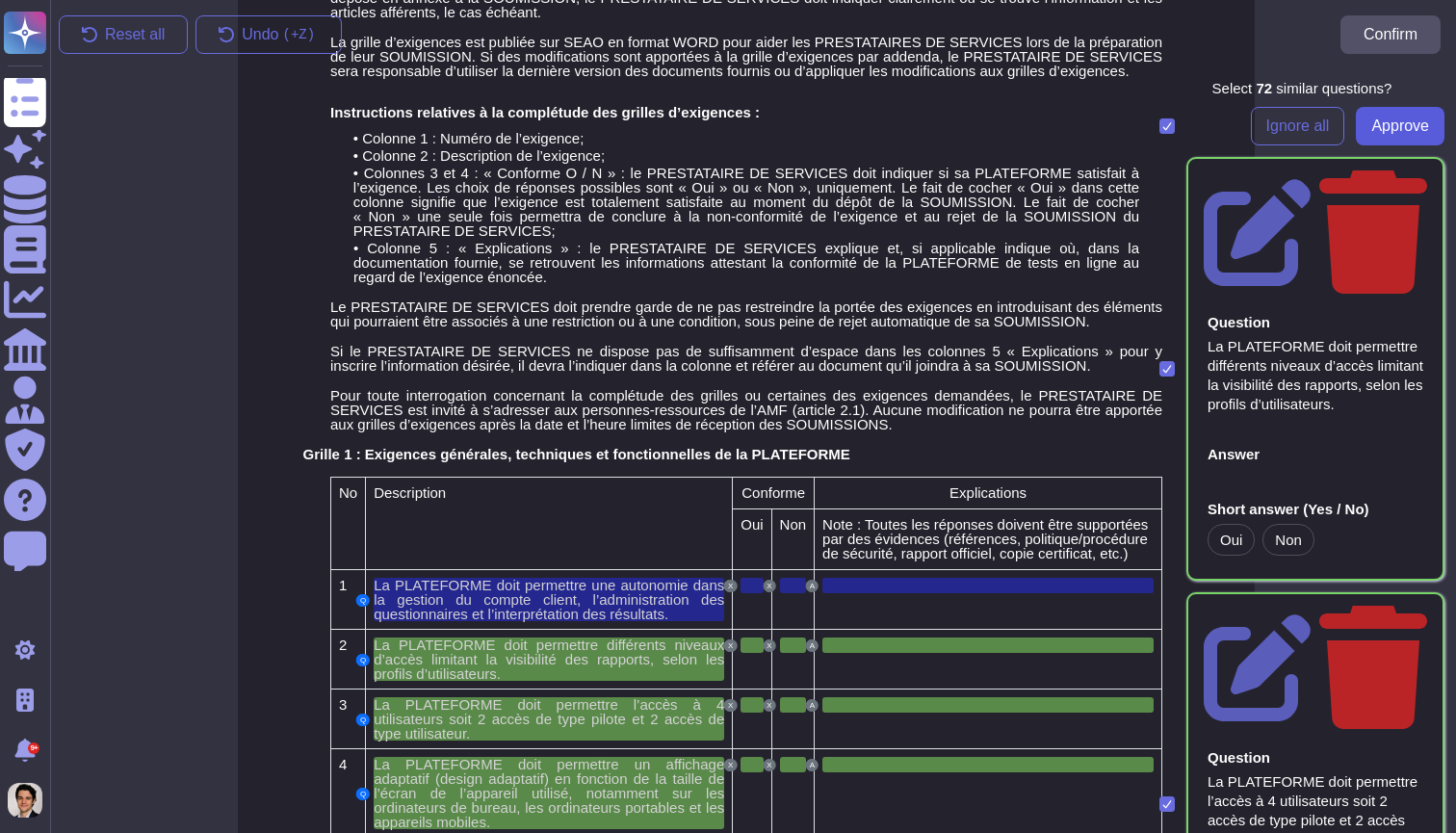
click at [1388, 125] on span "Approve" at bounding box center [1400, 126] width 58 height 15
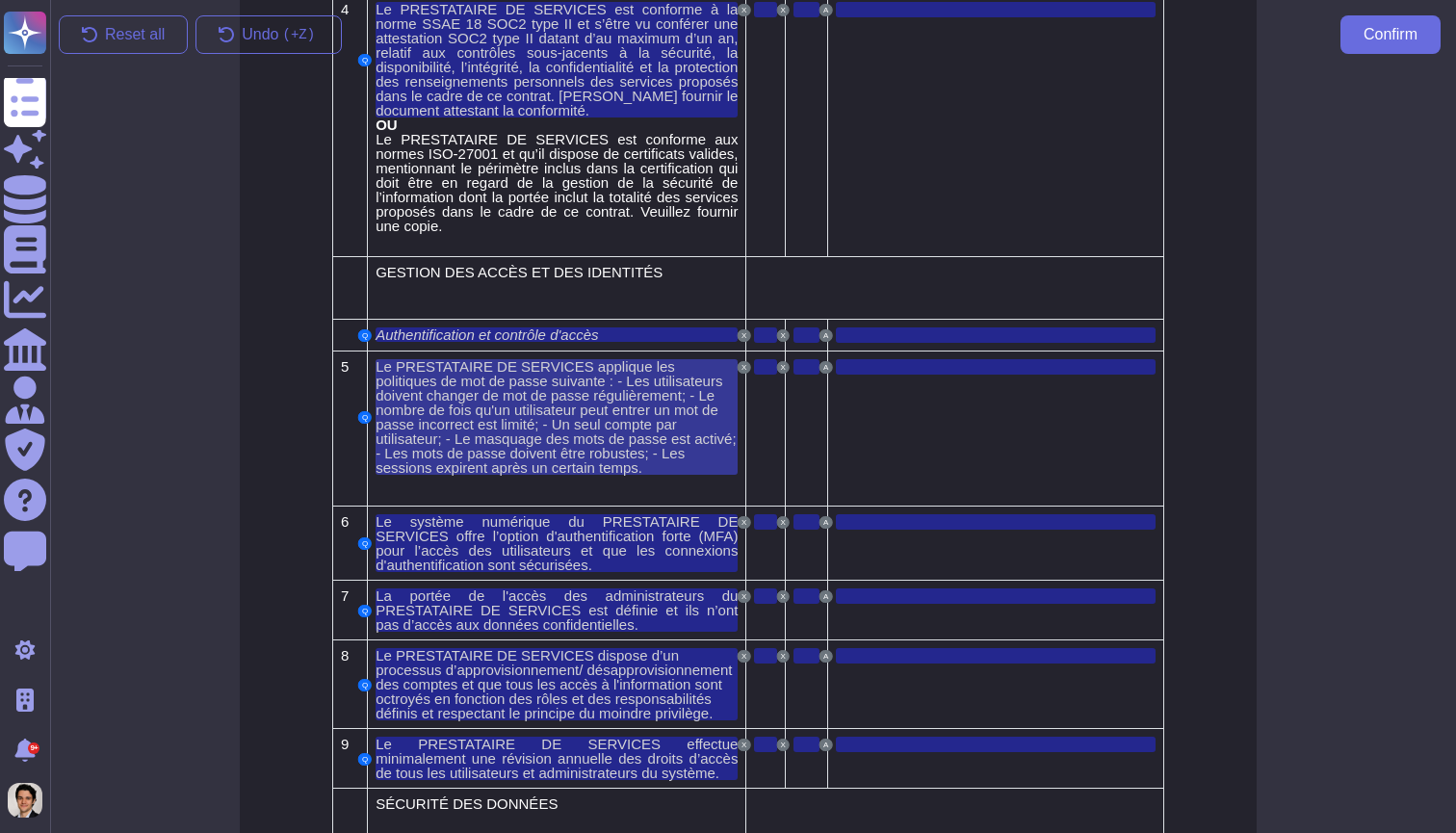
scroll to position [4148, 5]
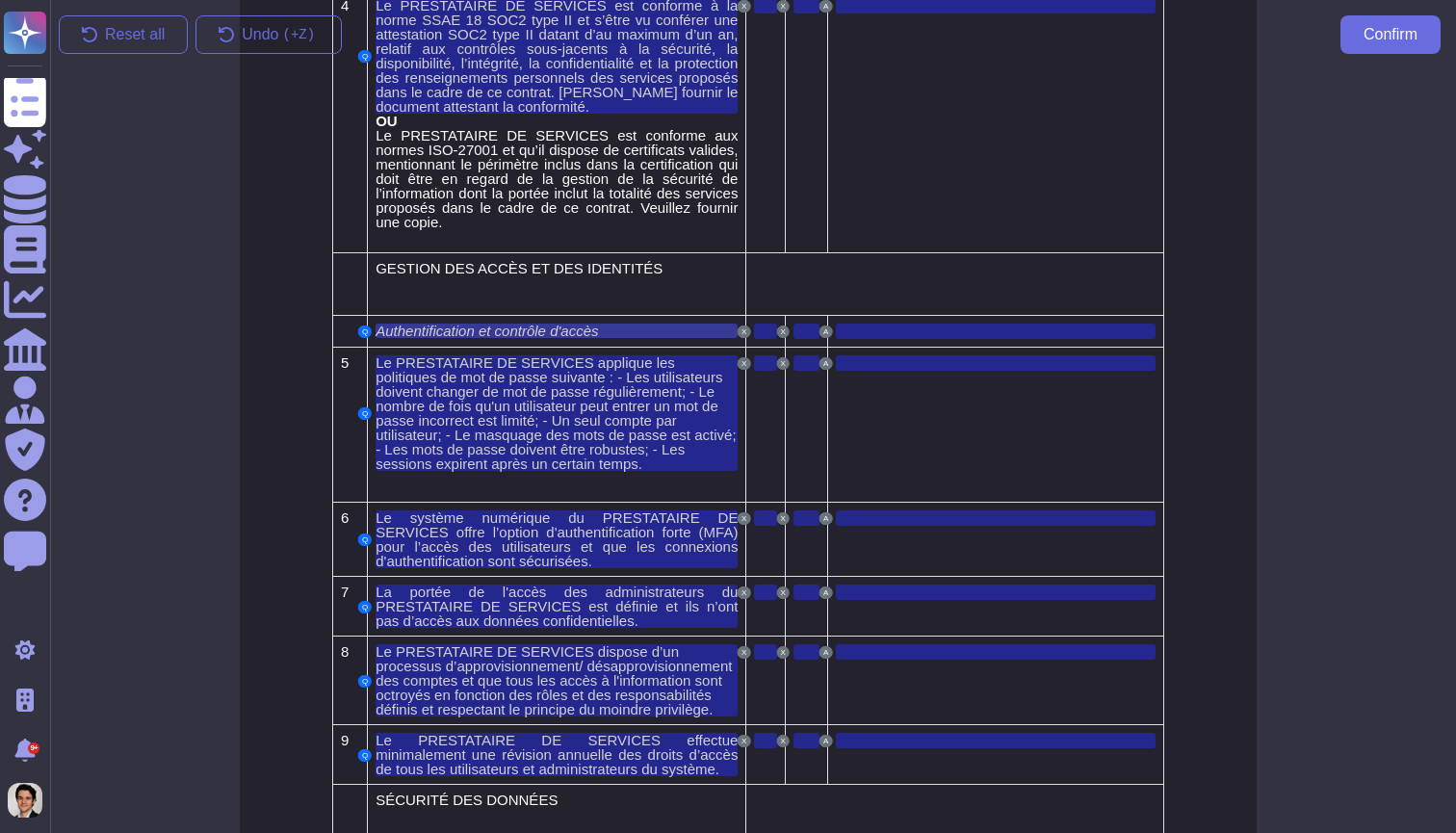
click at [554, 339] on span "Authentification et contrôle d'accès" at bounding box center [486, 330] width 222 height 16
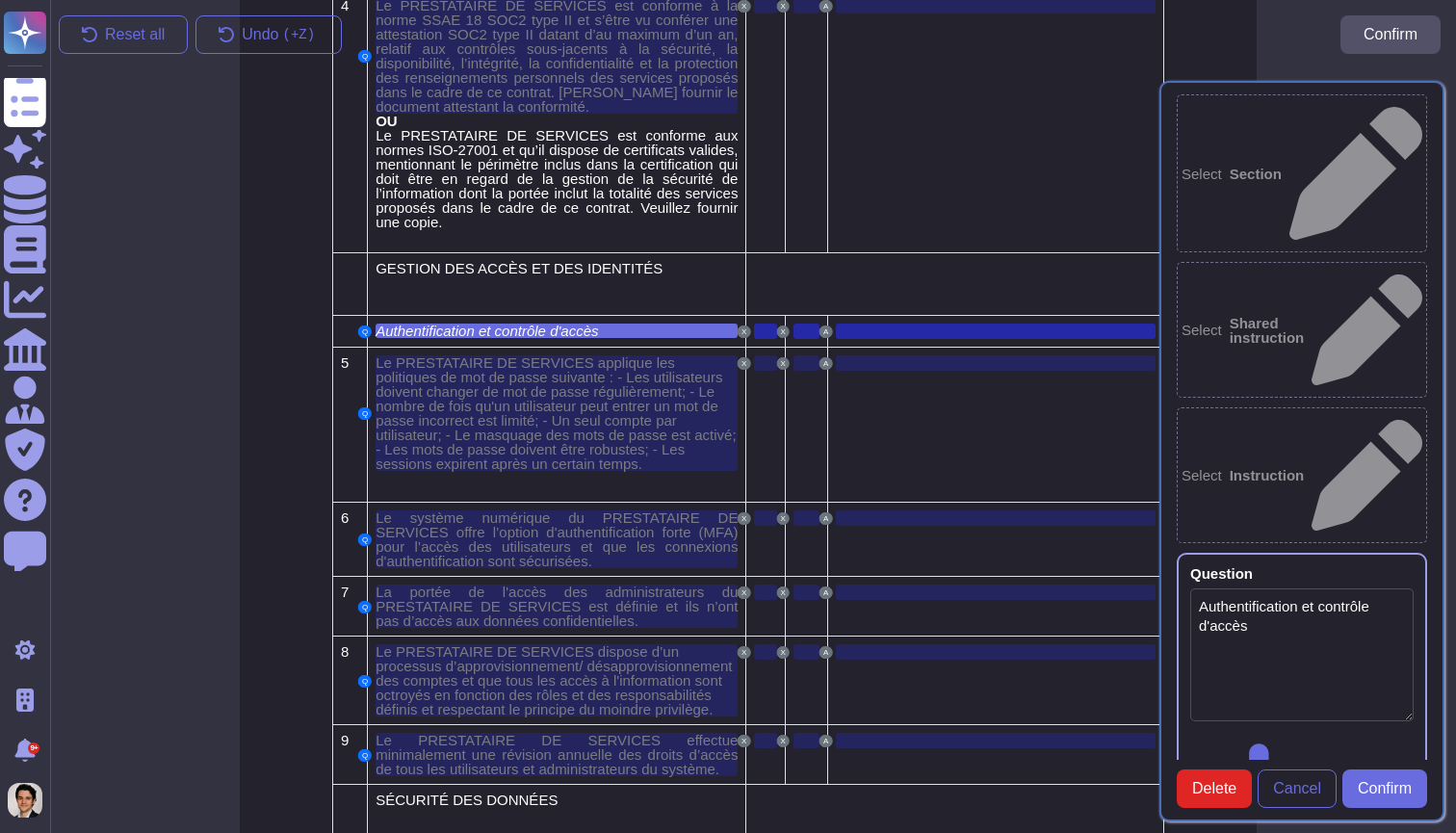
type textarea "Authentification et contrôle d'accès"
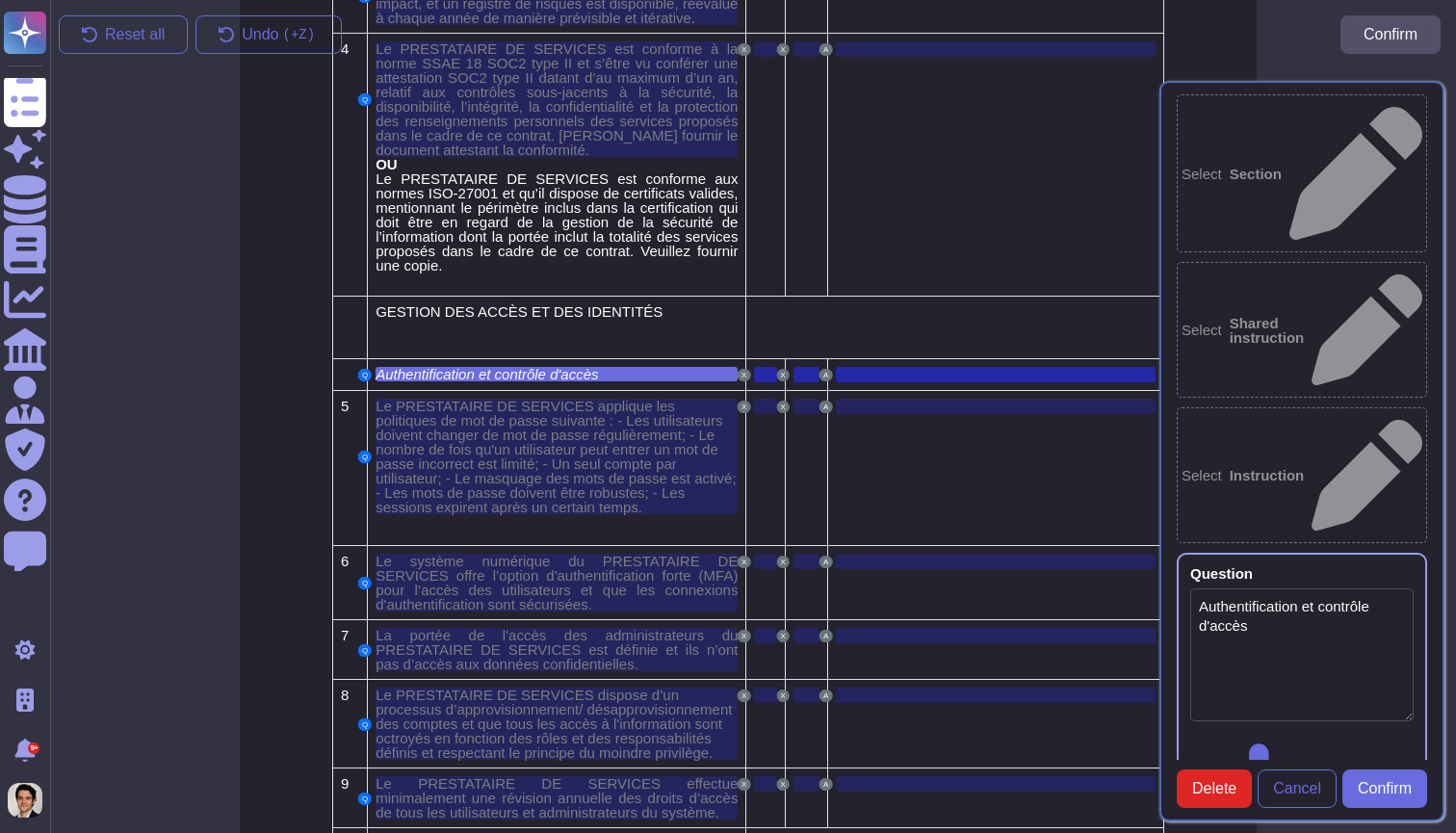
scroll to position [4075, 5]
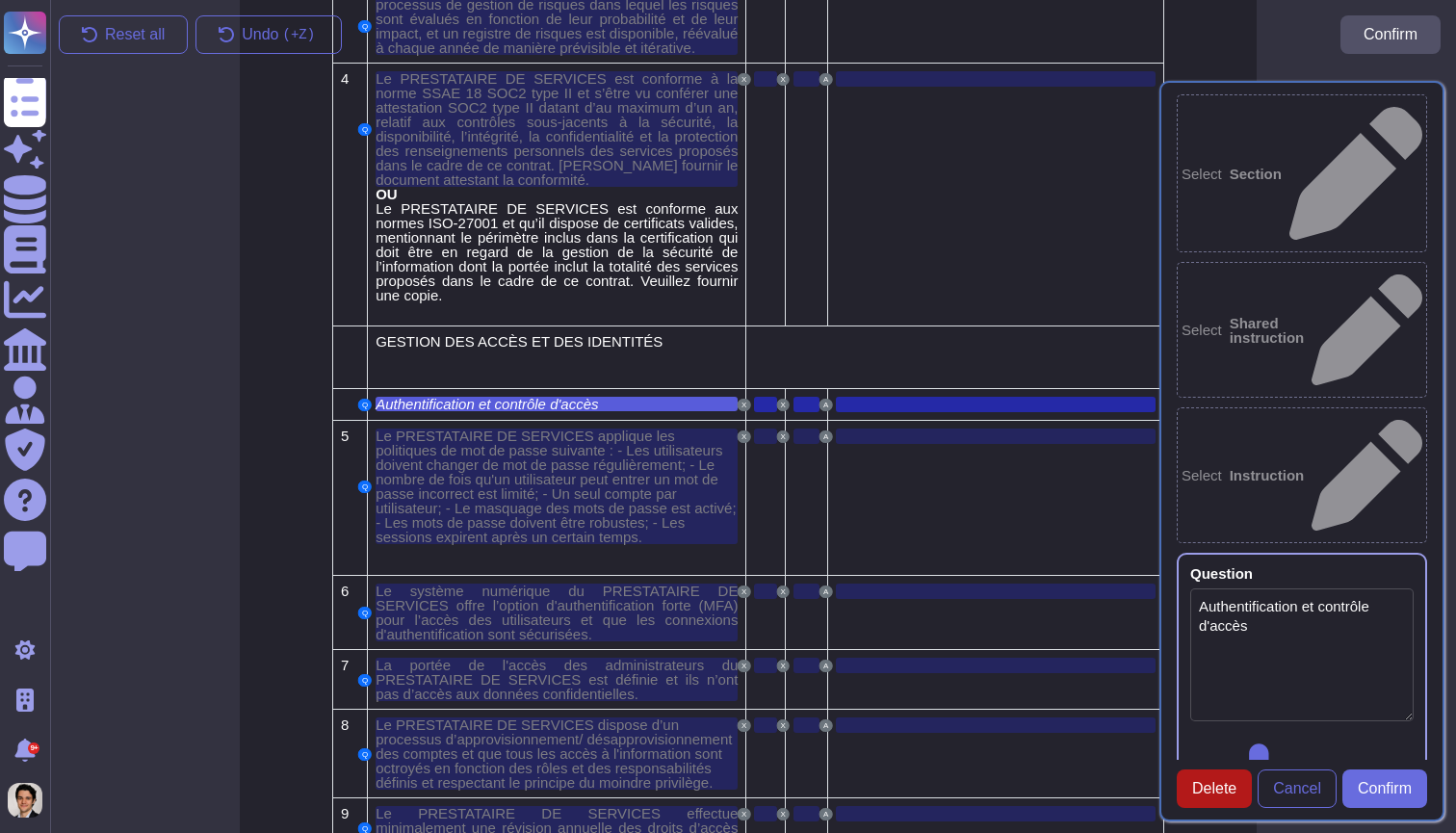
click at [1218, 786] on span "Delete" at bounding box center [1214, 789] width 44 height 15
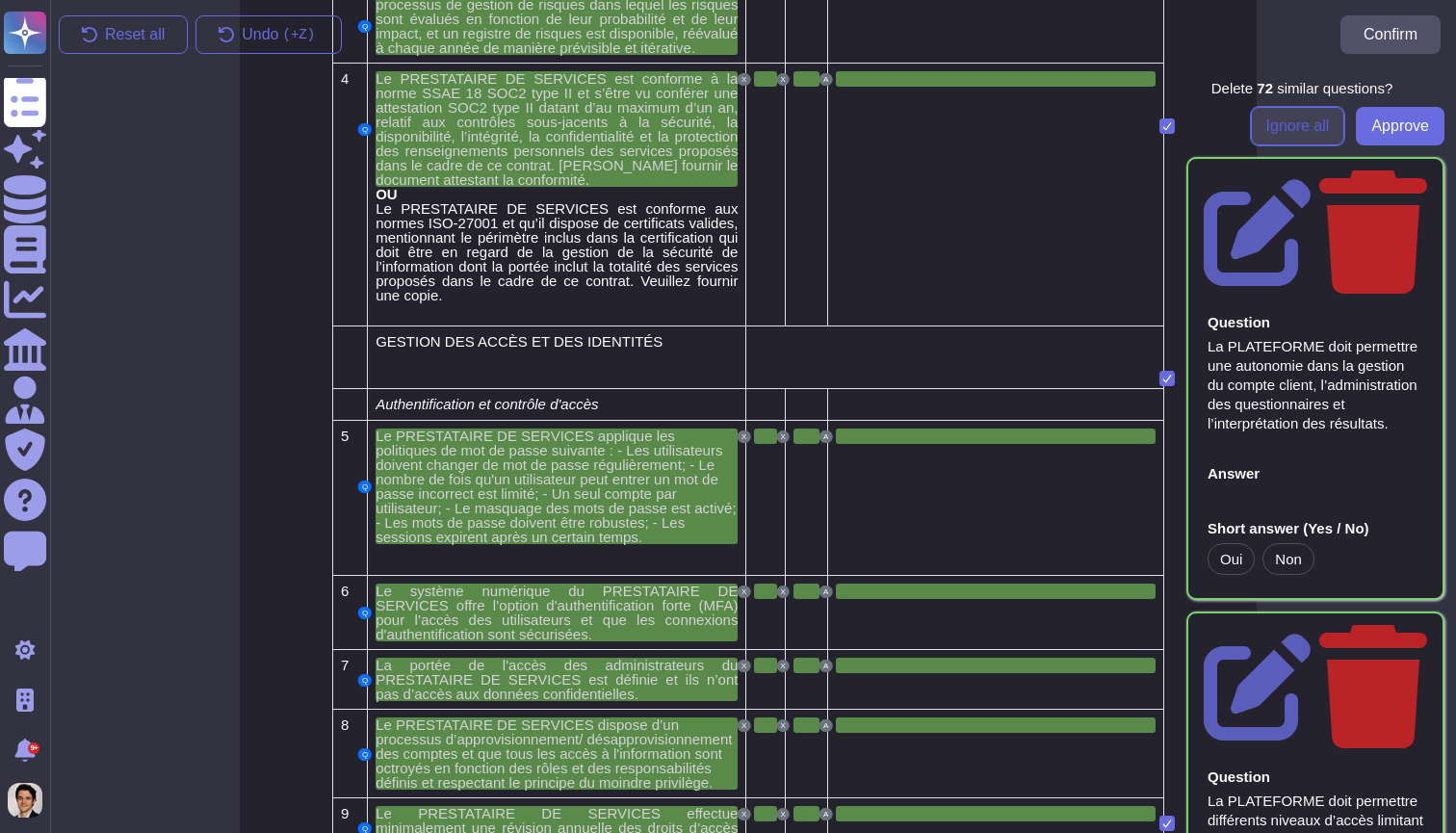
click at [1316, 131] on span "Ignore all" at bounding box center [1298, 126] width 64 height 15
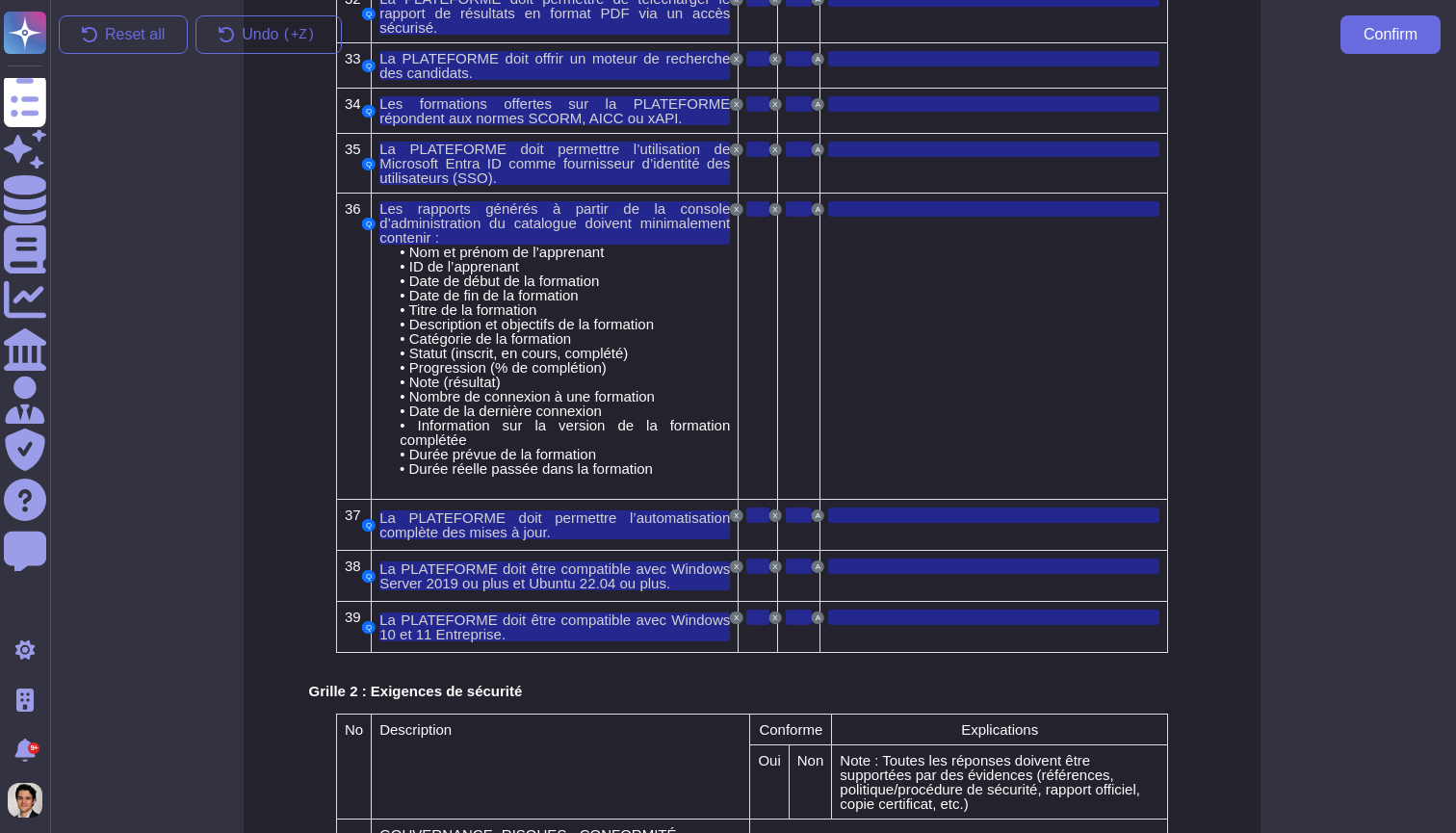
scroll to position [3107, 1]
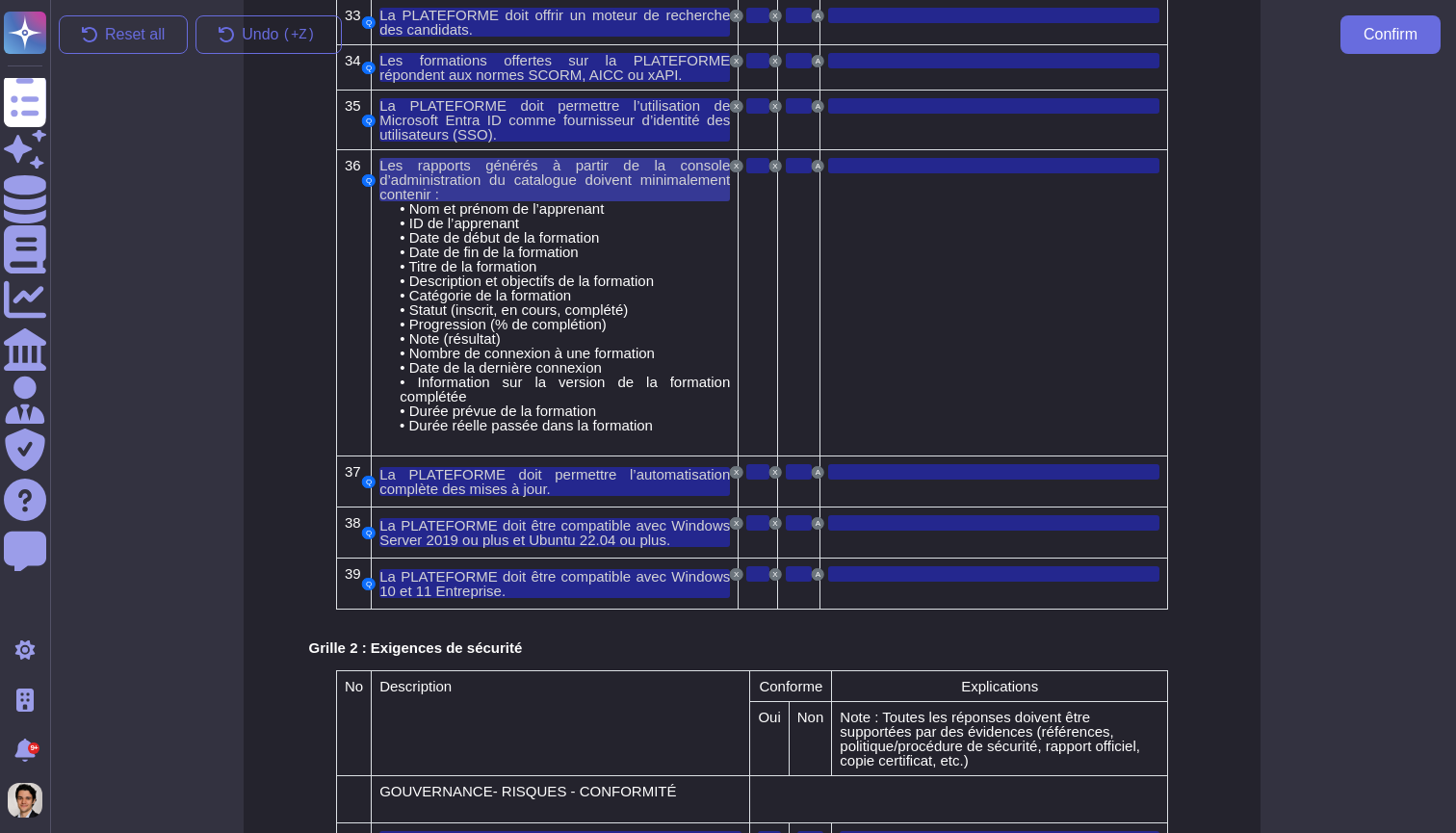
click at [648, 180] on span "Les rapports générés à partir de la console d’administration du catalogue doive…" at bounding box center [554, 180] width 350 height 45
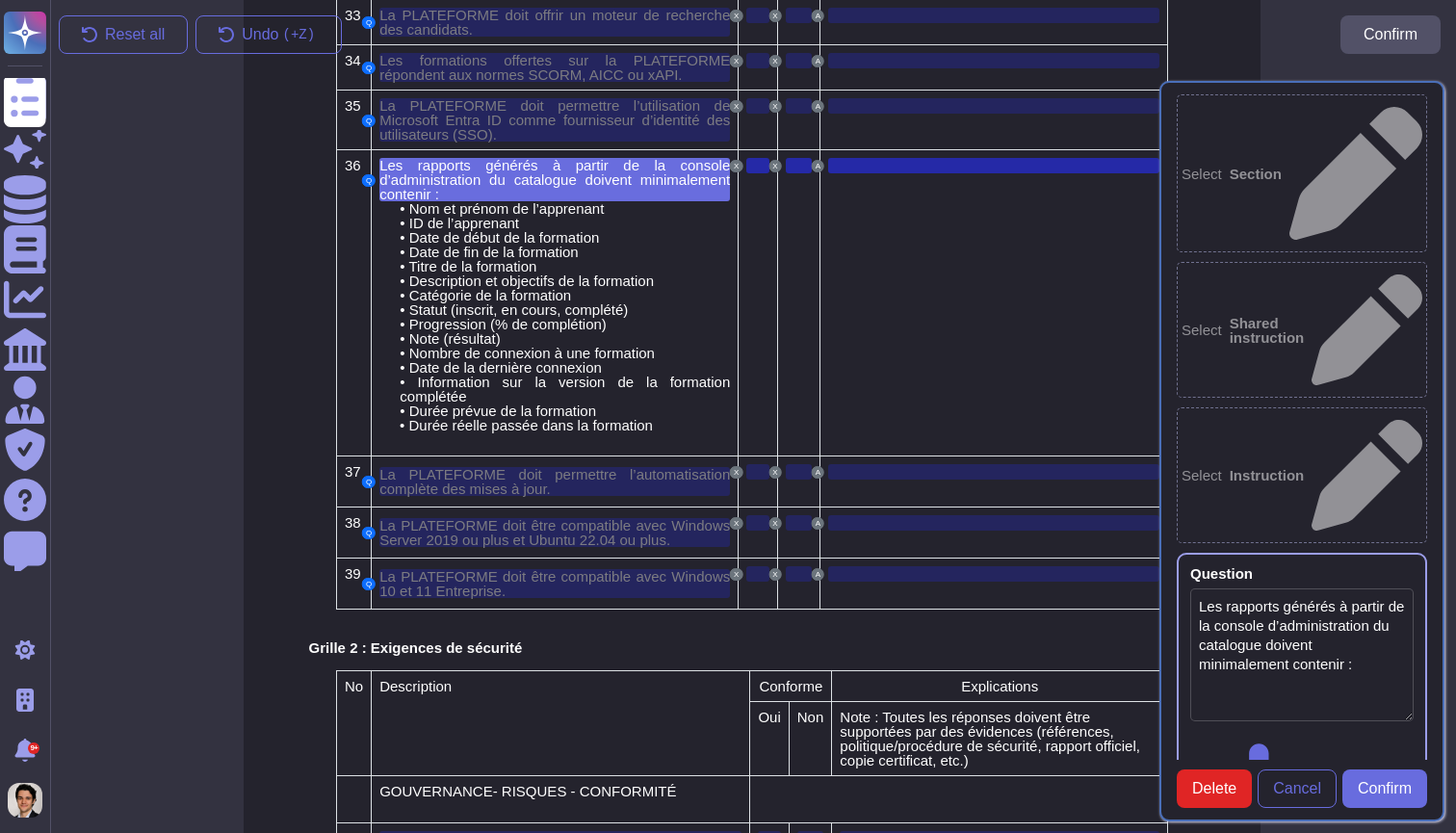
type textarea "Les rapports générés à partir de la console d’administration du catalogue doive…"
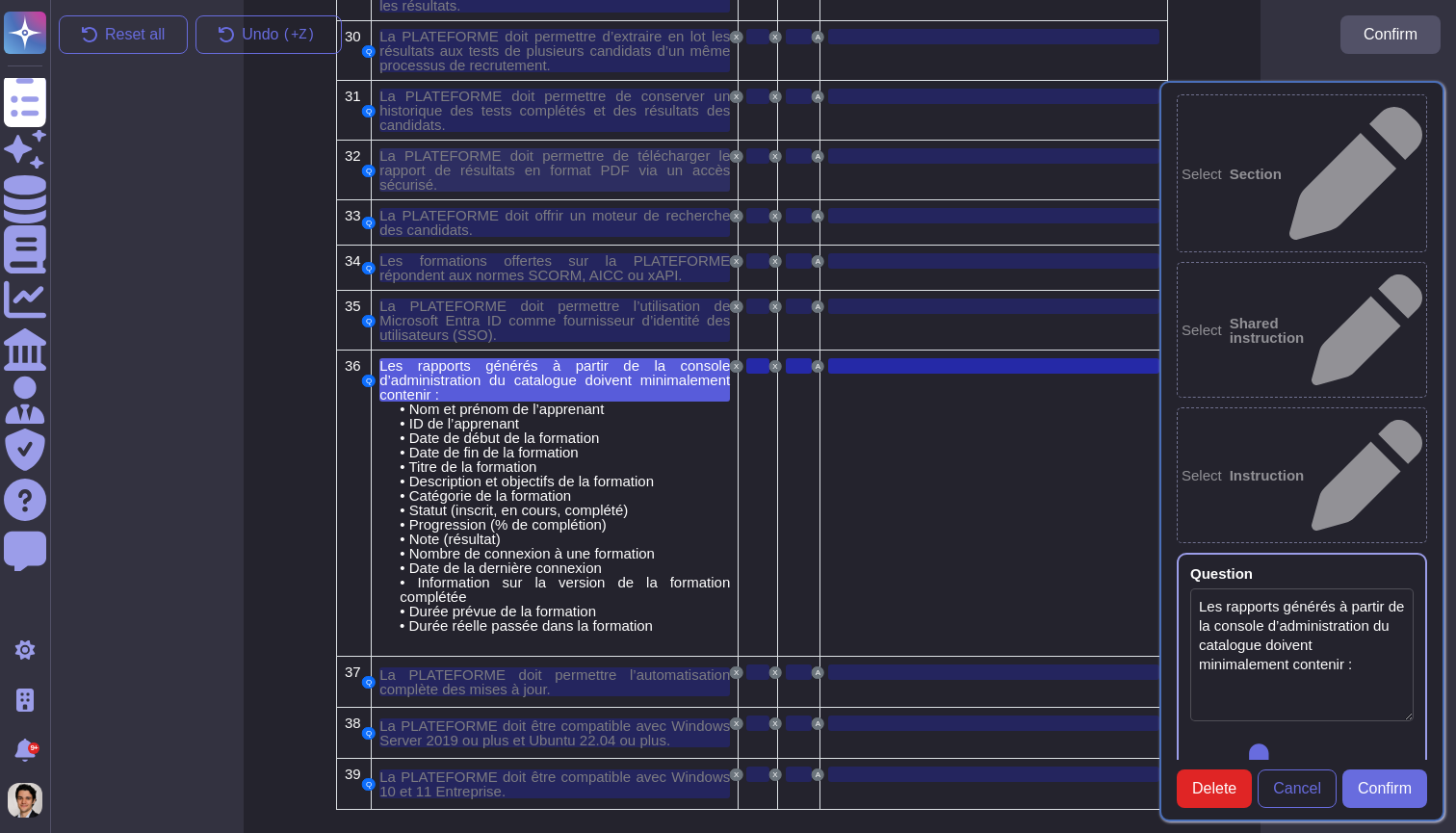
scroll to position [2868, 1]
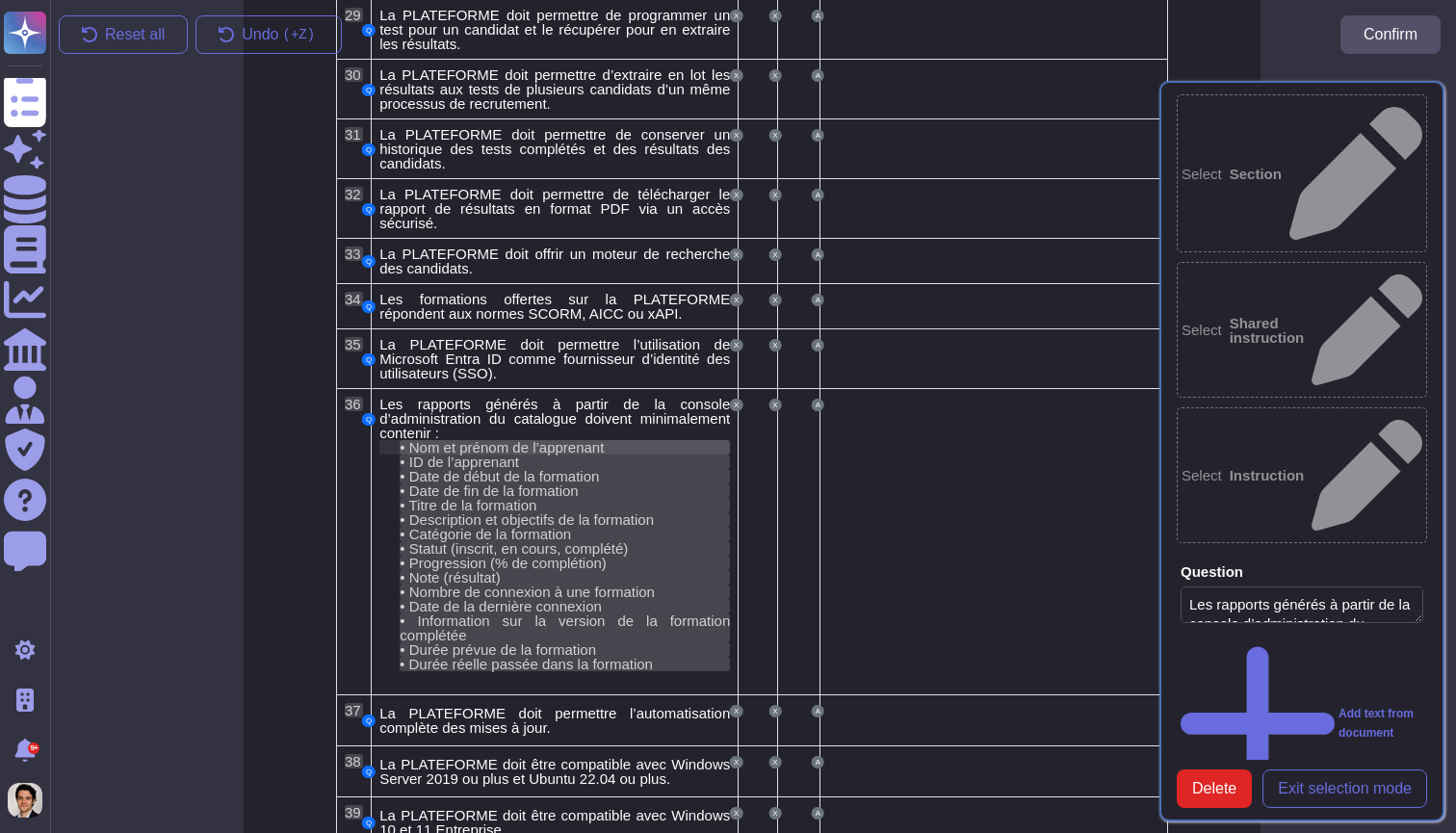
click at [595, 445] on span "Nom et prénom de l’apprenant" at bounding box center [507, 447] width 196 height 16
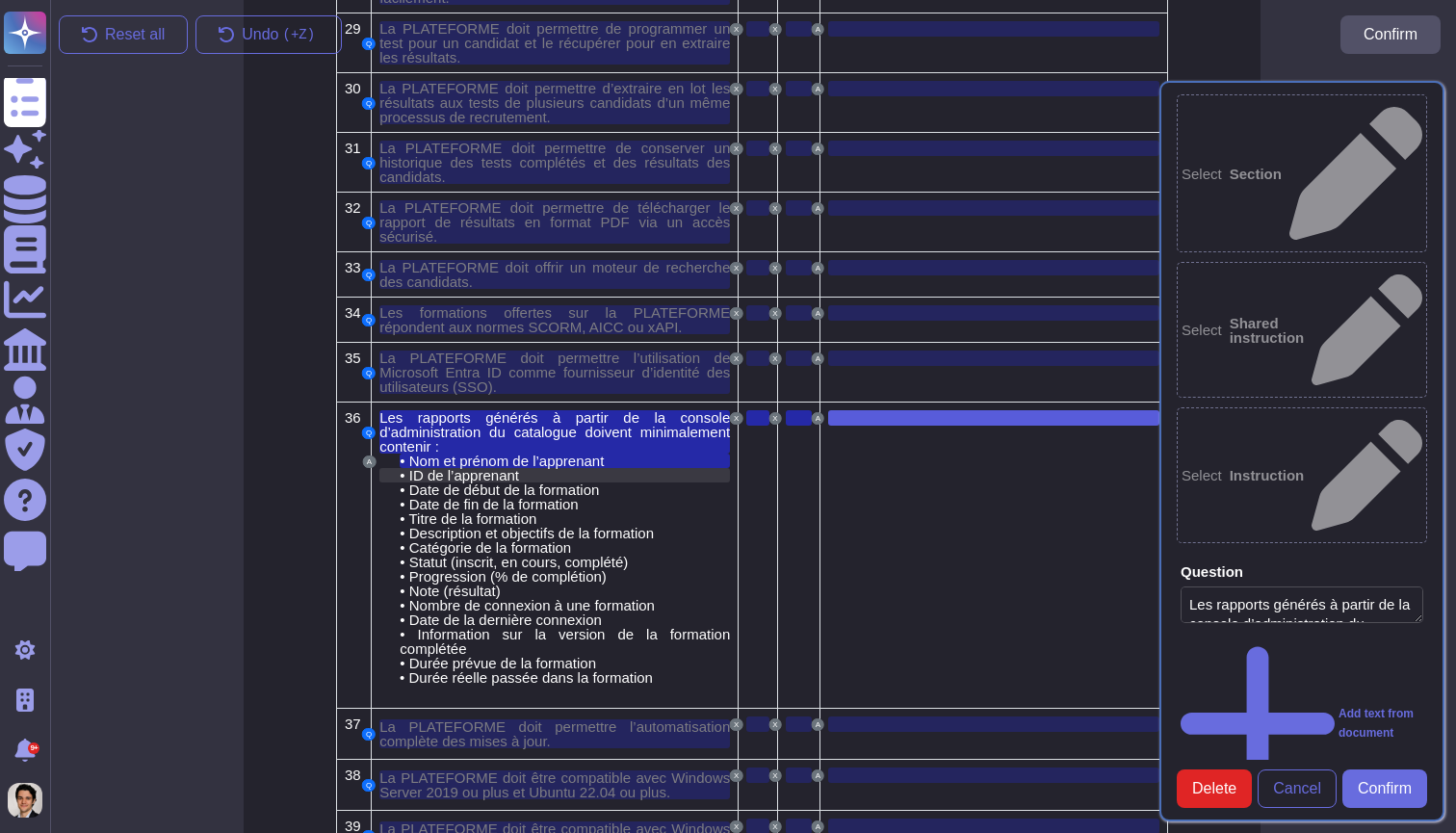
click at [591, 477] on div "• ID de l’apprenant" at bounding box center [564, 475] width 330 height 14
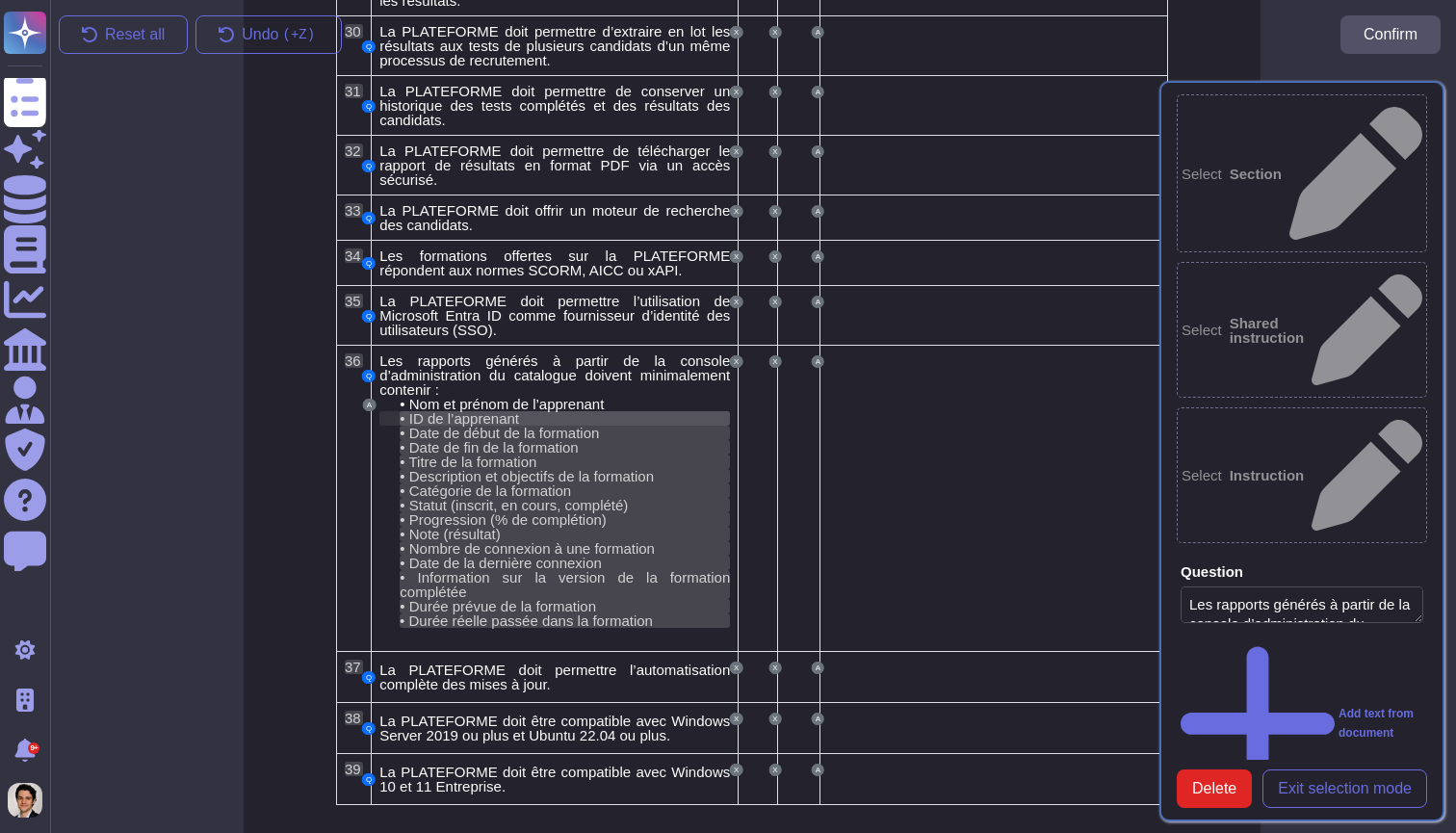
click at [591, 412] on div "• ID de l’apprenant" at bounding box center [564, 418] width 330 height 14
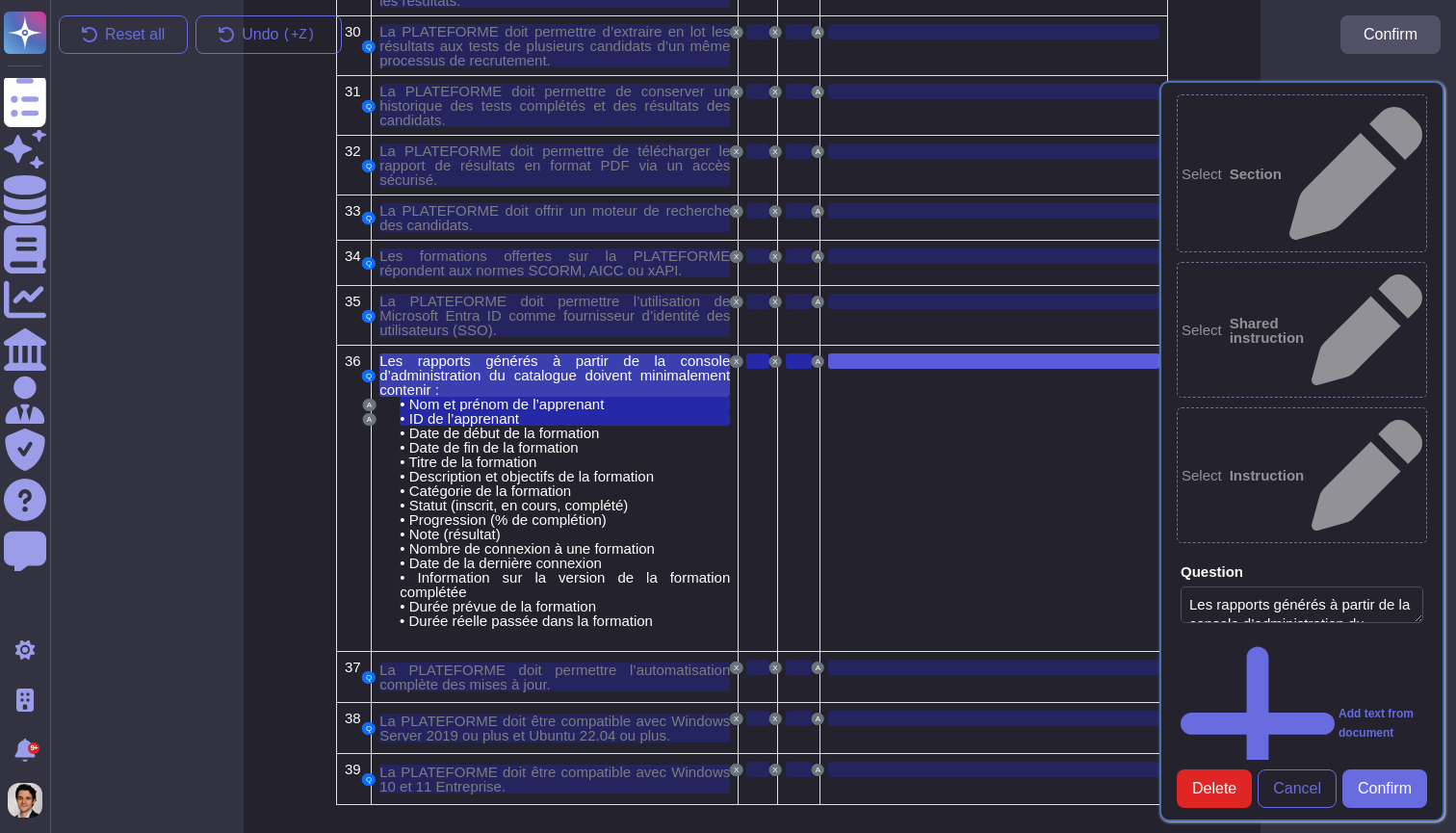
scroll to position [2854, 1]
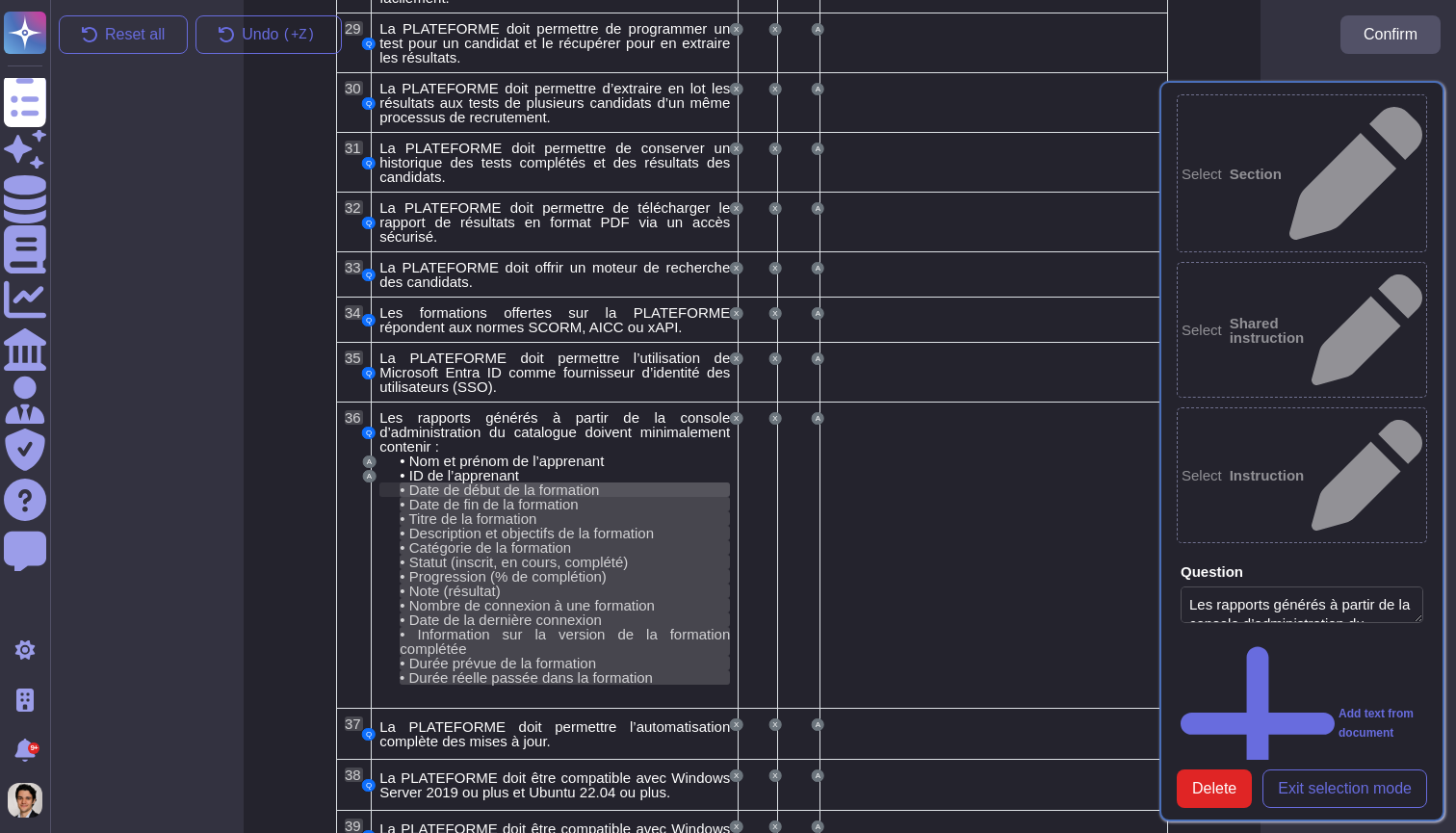
click at [523, 486] on span "Date de début de la formation" at bounding box center [505, 489] width 191 height 16
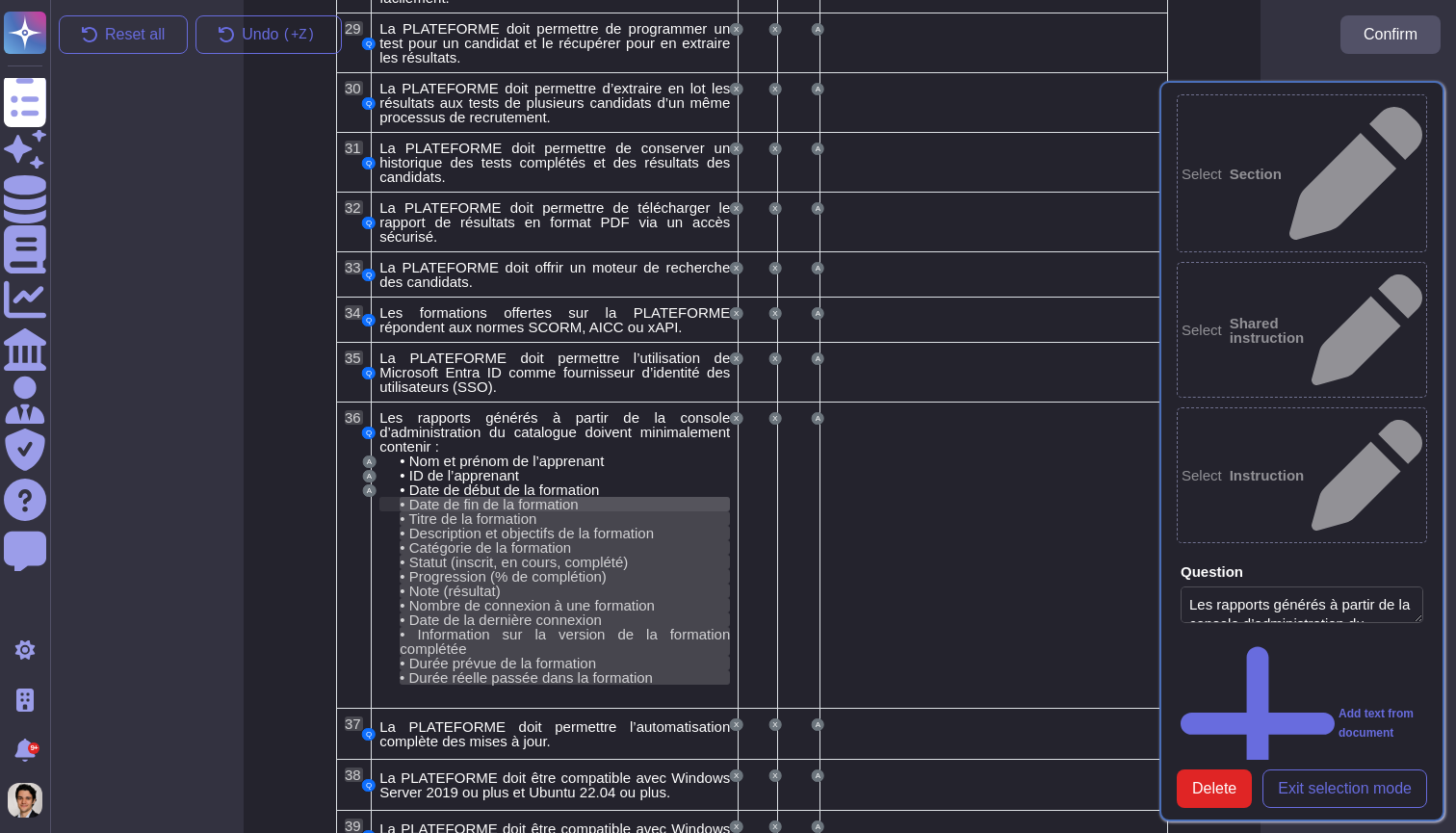
click at [504, 502] on span "Date de fin de la formation" at bounding box center [494, 504] width 170 height 16
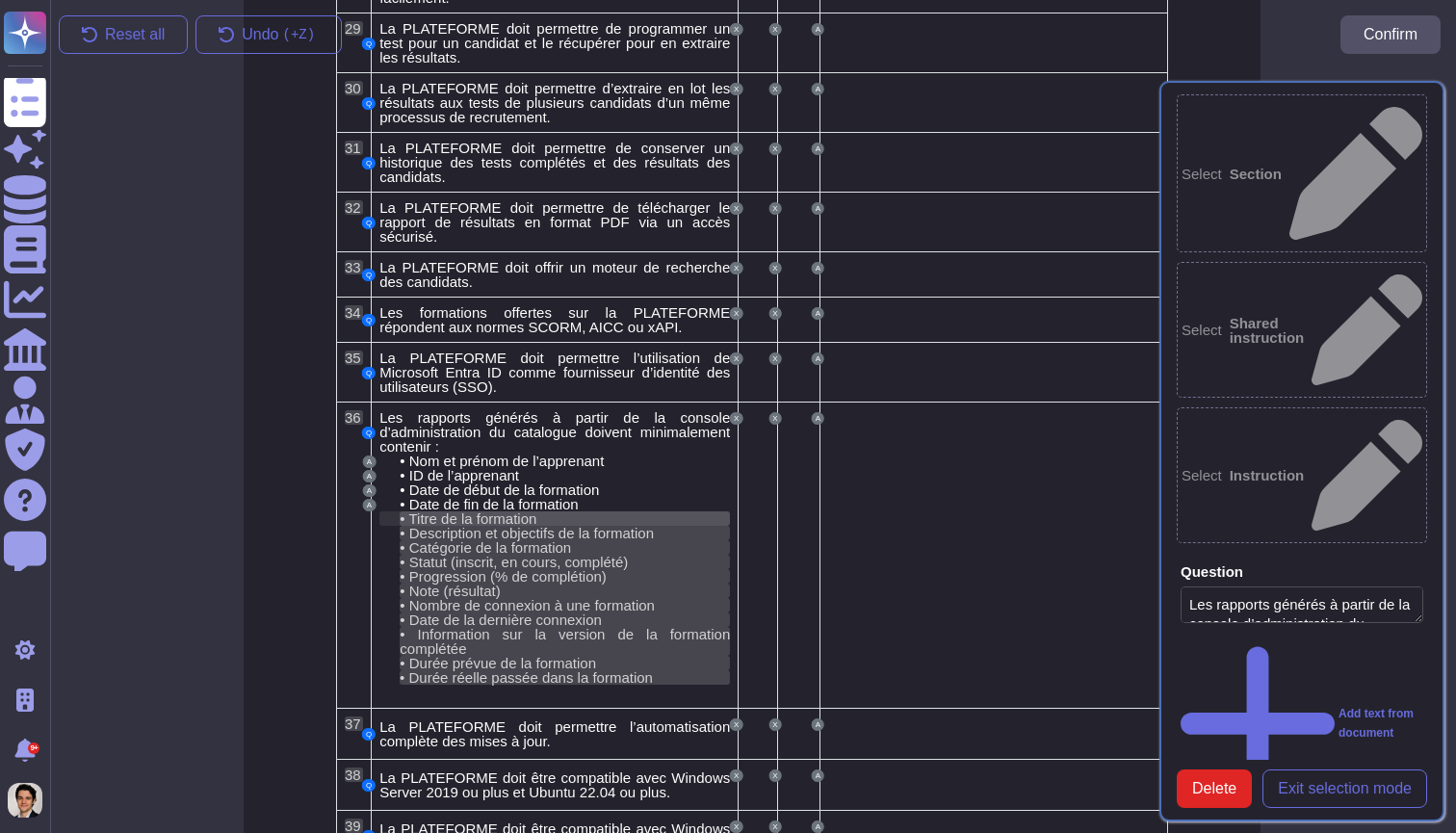
click at [505, 512] on span "Titre de la formation" at bounding box center [472, 518] width 128 height 16
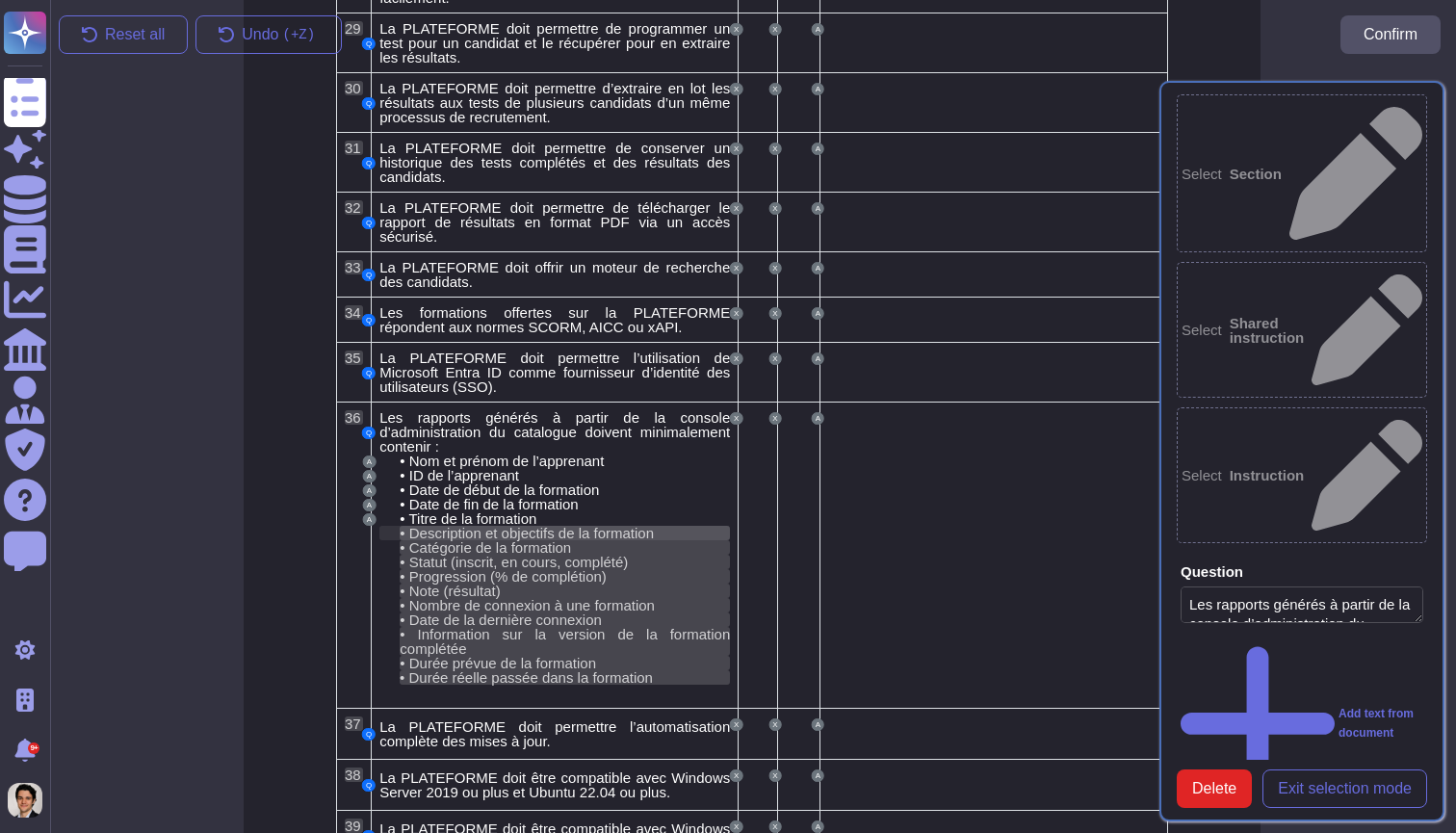
click at [639, 537] on span "Description et objectifs de la formation" at bounding box center [531, 533] width 244 height 16
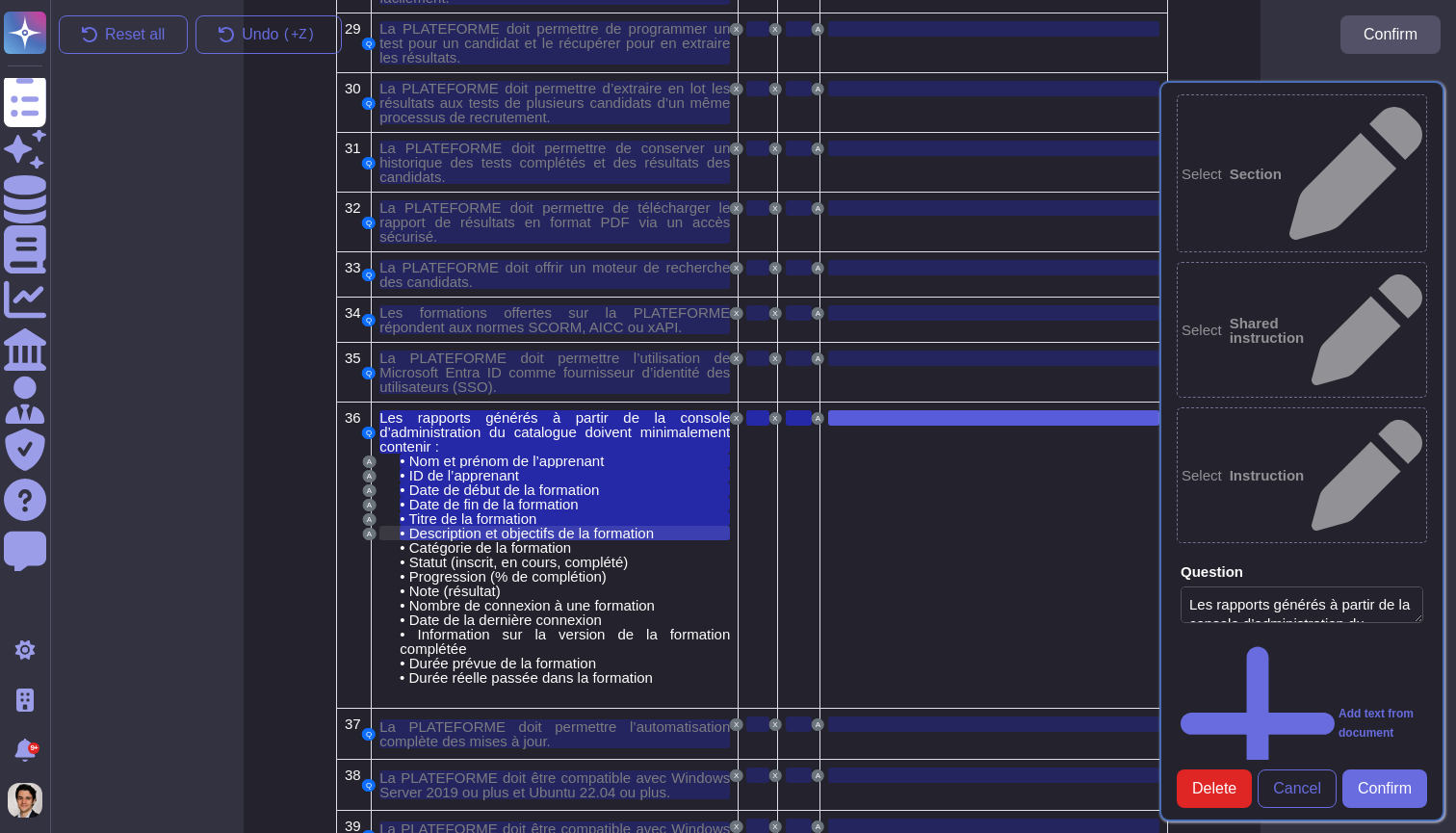
click at [639, 537] on span "Description et objectifs de la formation" at bounding box center [531, 533] width 244 height 16
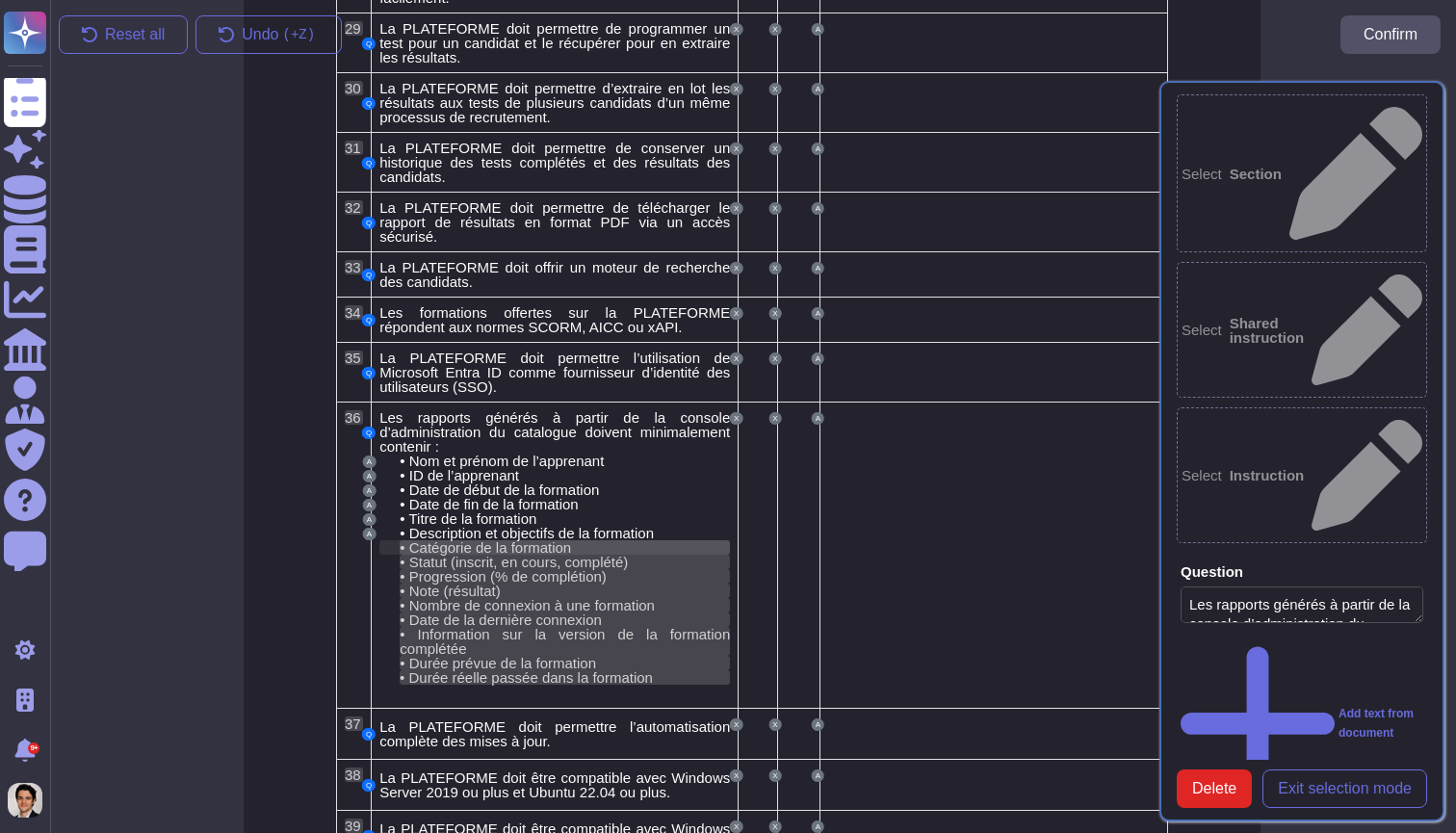
click at [566, 550] on span "Catégorie de la formation" at bounding box center [490, 547] width 162 height 16
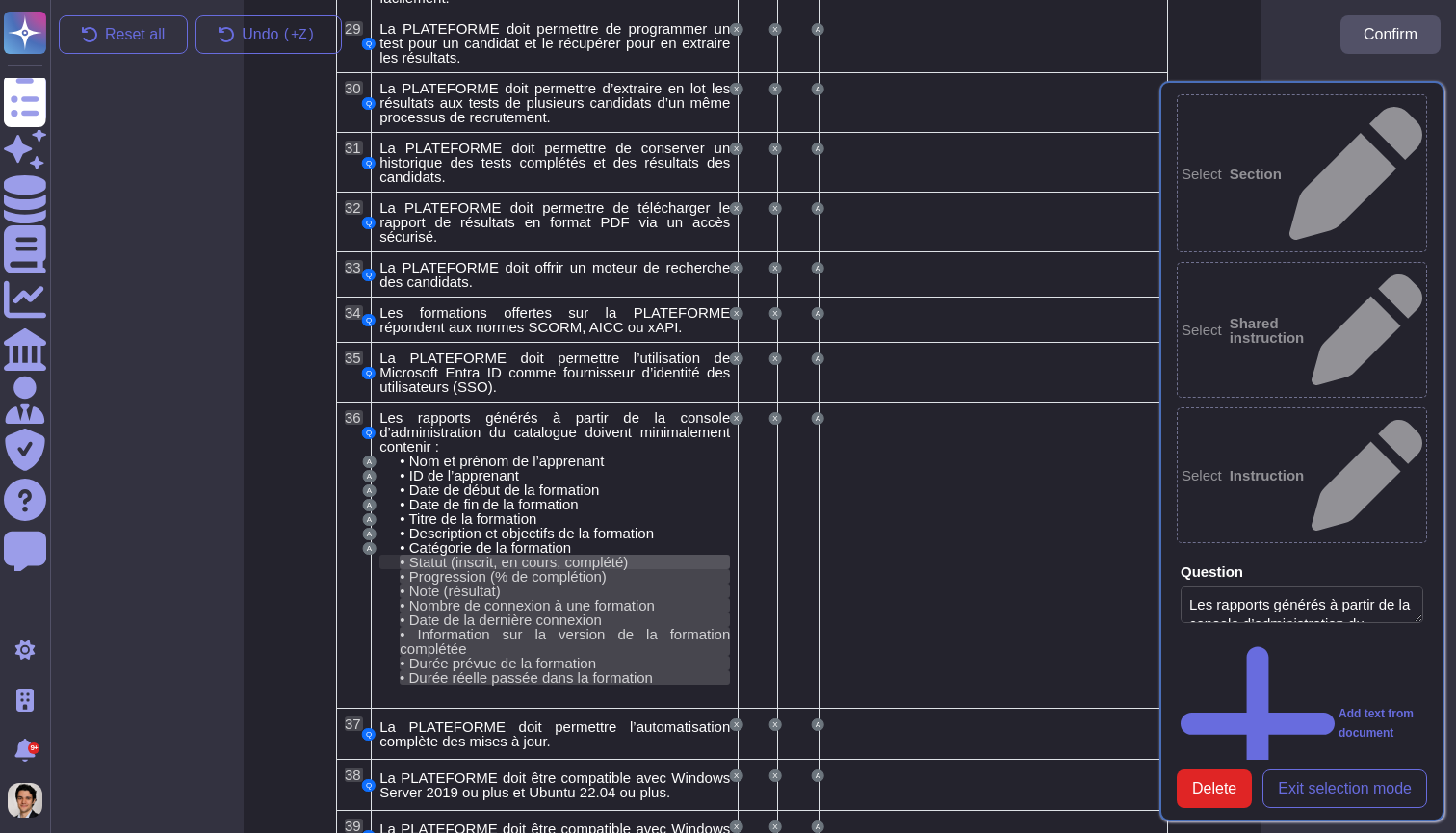
click at [573, 558] on span "Statut (inscrit, en cours, complété)" at bounding box center [518, 562] width 219 height 16
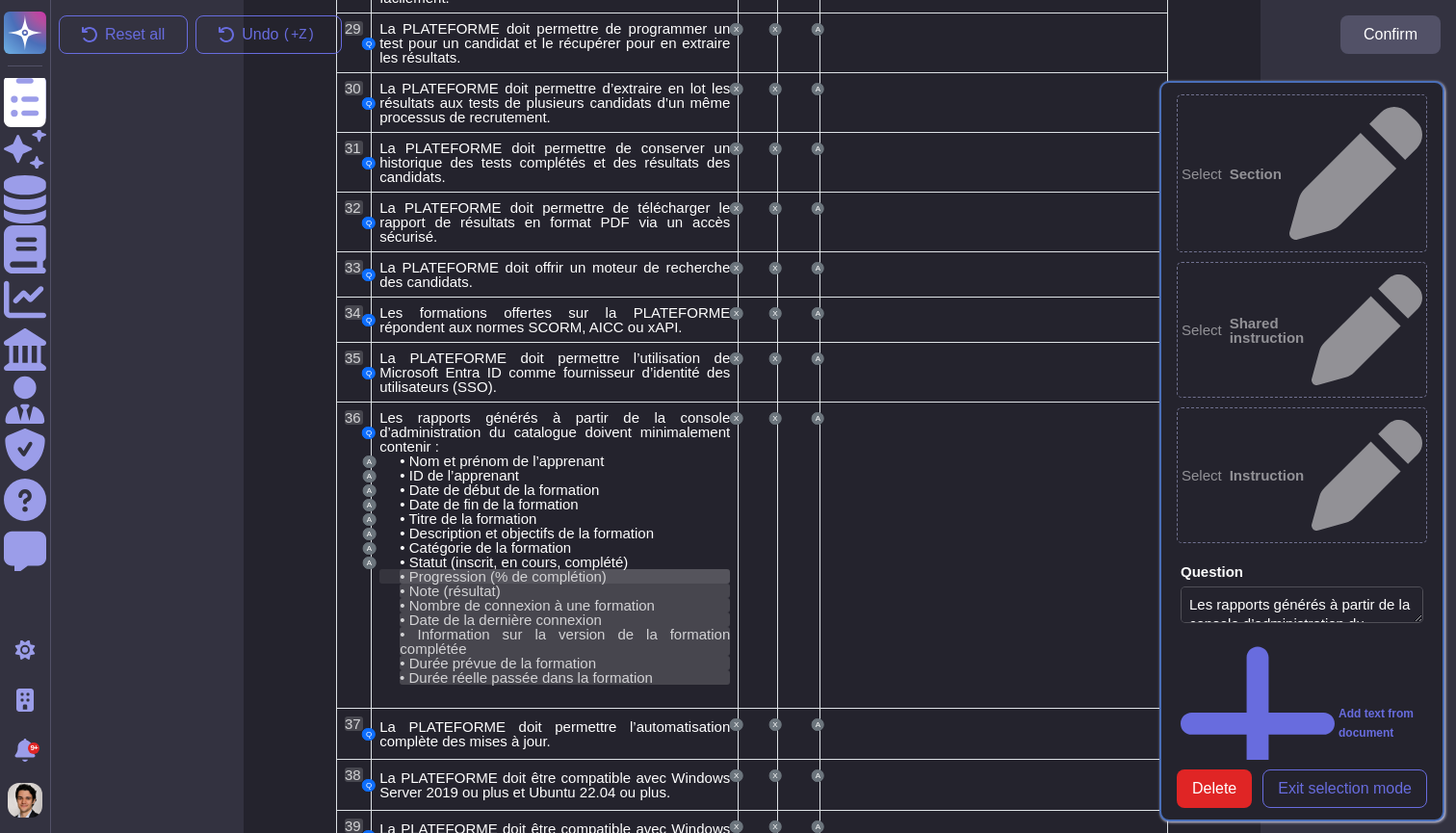
click at [618, 577] on div "• Progression (% de complétion)" at bounding box center [564, 576] width 330 height 14
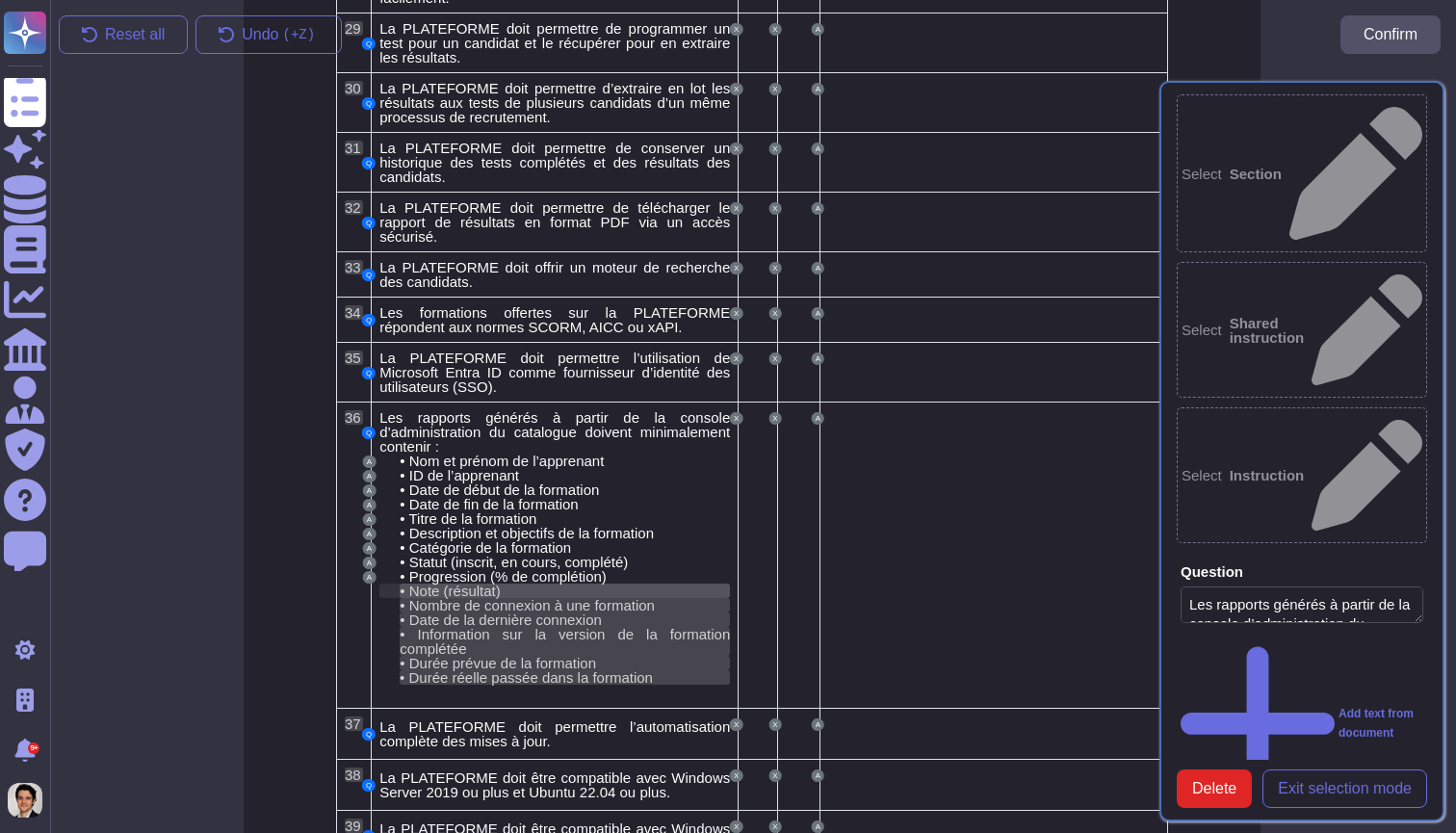
click at [549, 587] on div "• Note (résultat)" at bounding box center [564, 591] width 330 height 14
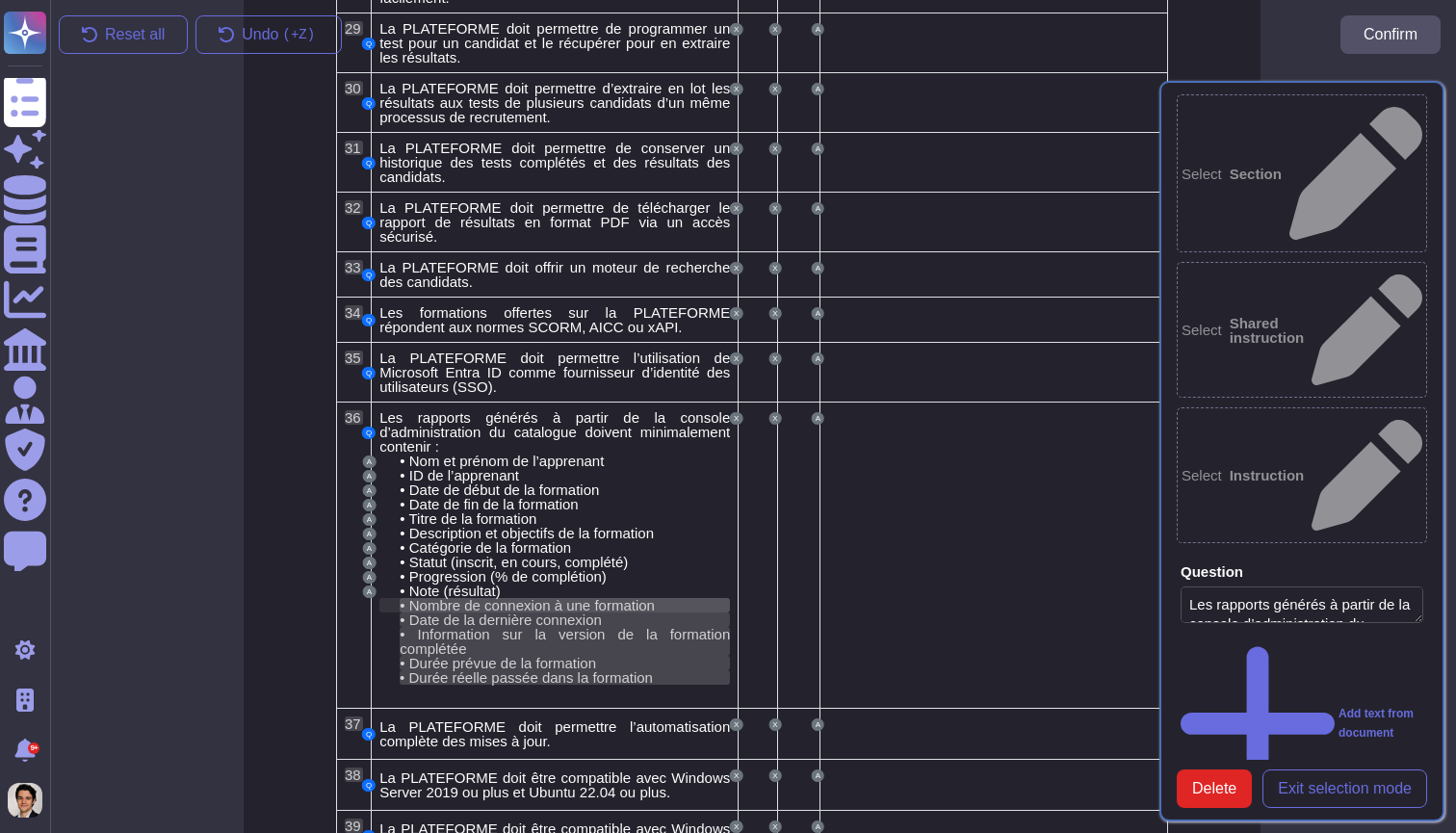
click at [619, 599] on span "Nombre de connexion à une formation" at bounding box center [532, 605] width 245 height 16
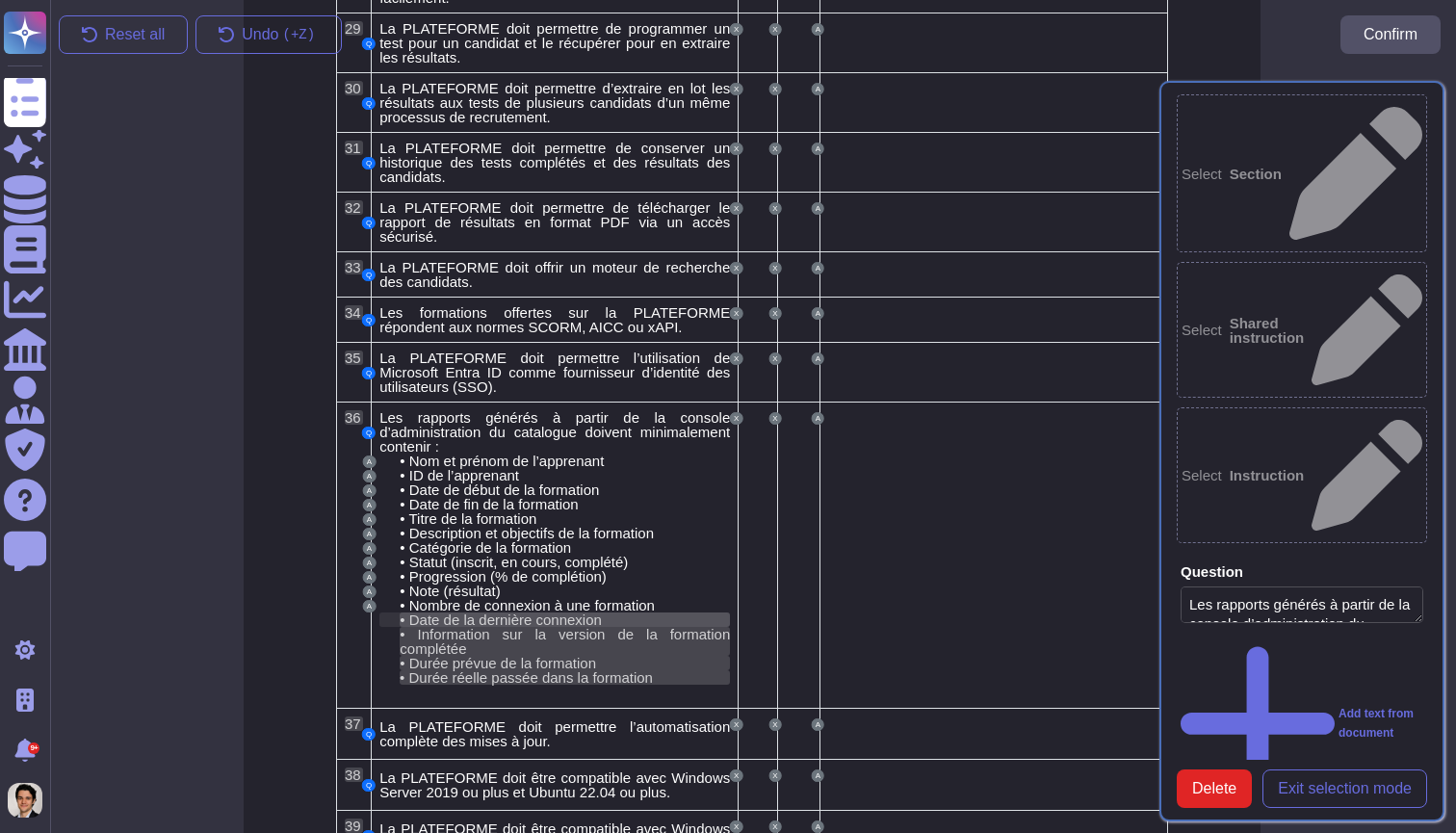
click at [464, 622] on span "Date de la dernière connexion" at bounding box center [506, 620] width 193 height 16
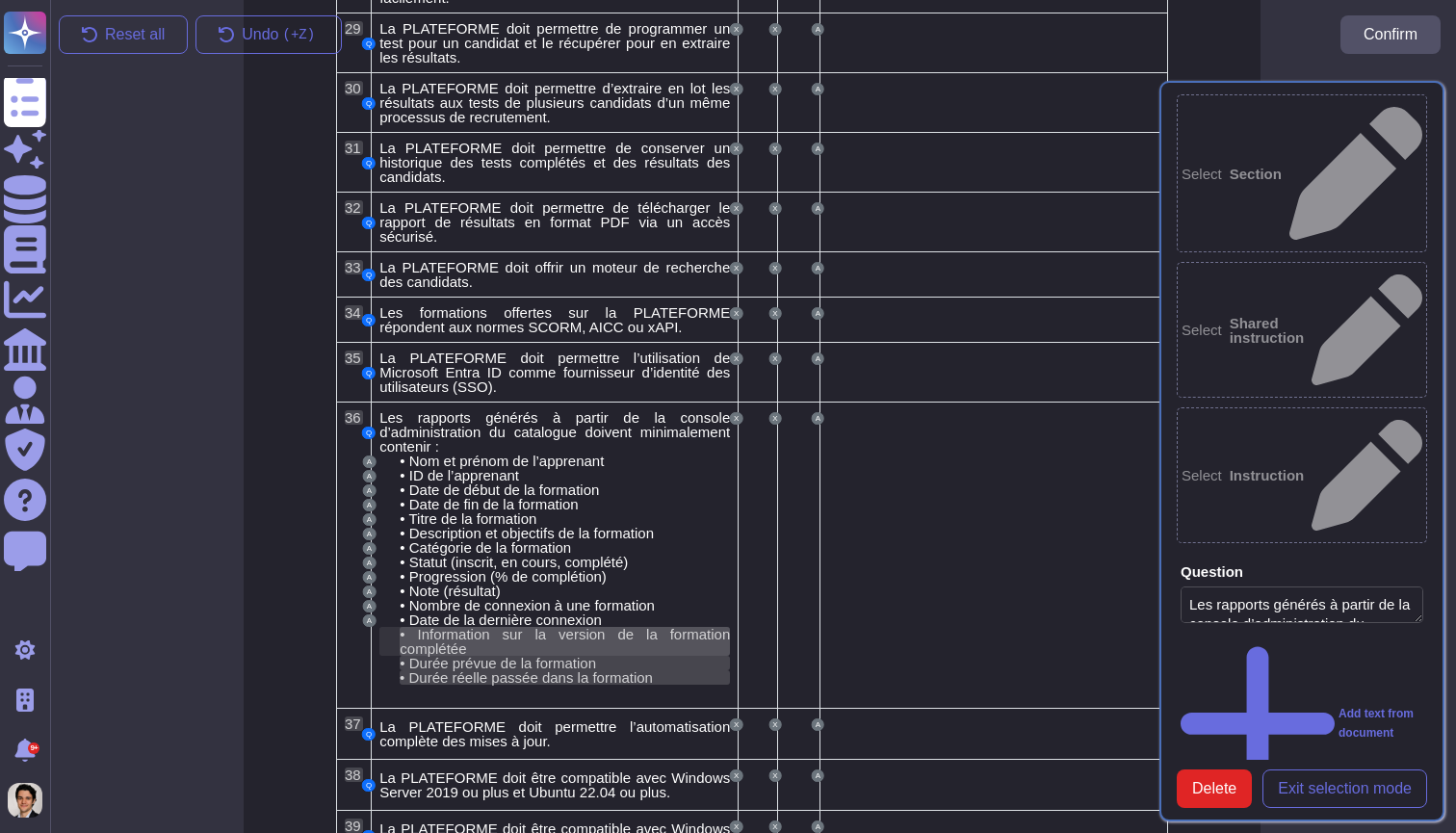
click at [496, 642] on div "• Information sur la version de la formation complétée" at bounding box center [564, 642] width 330 height 29
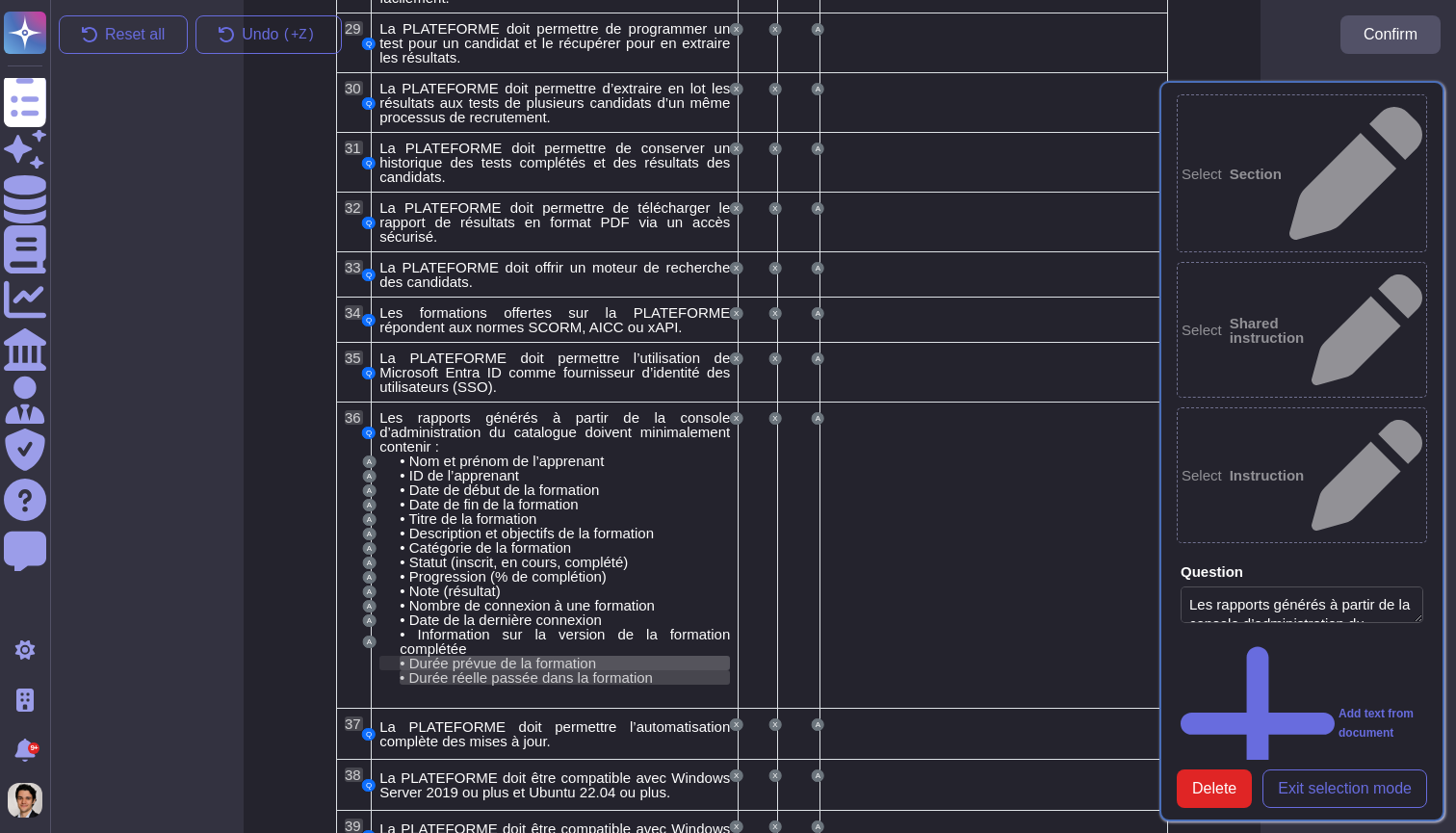
click at [576, 661] on span "Durée prévue de la formation" at bounding box center [503, 662] width 187 height 16
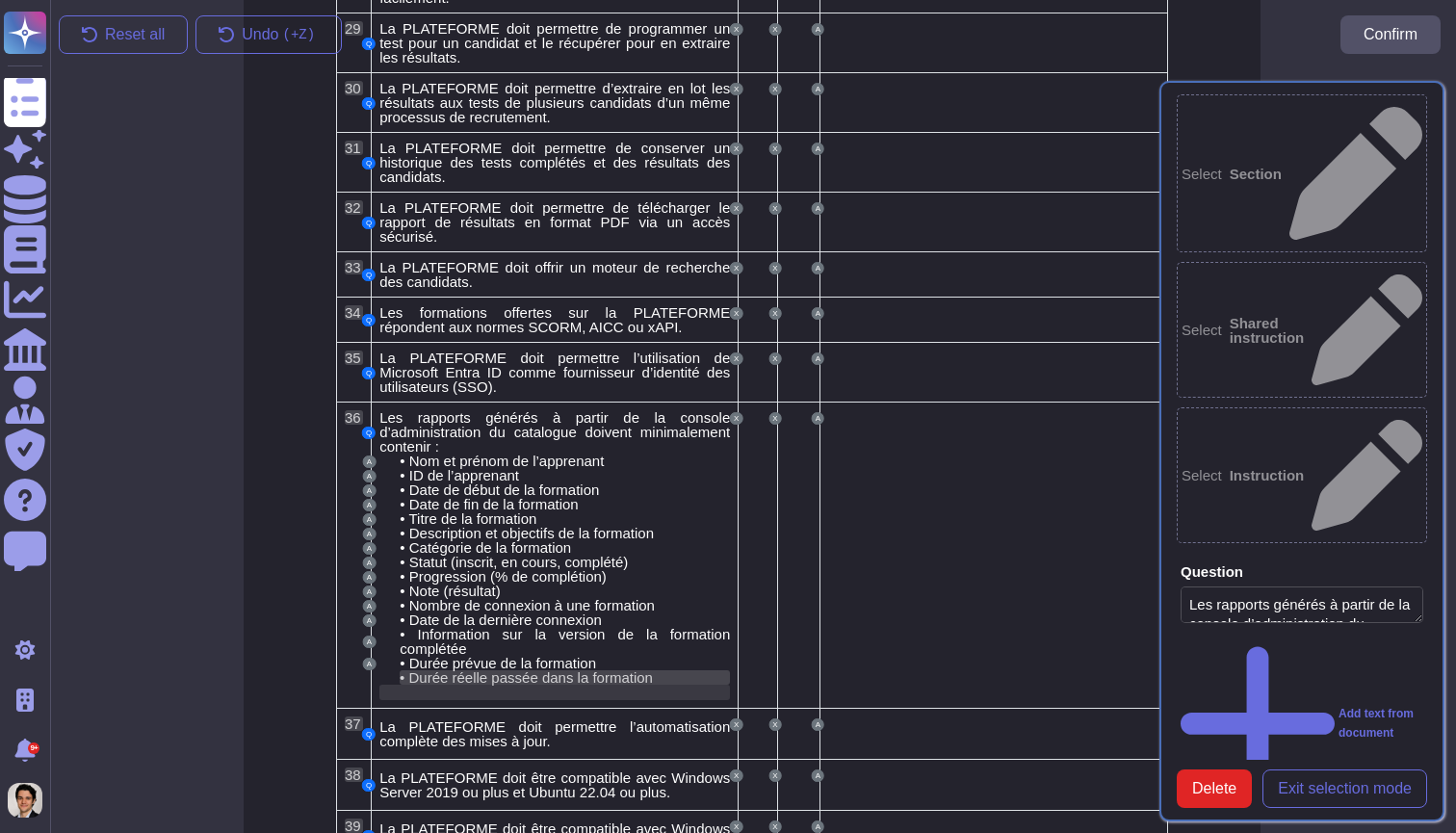
click at [510, 684] on div at bounding box center [554, 692] width 350 height 15
click at [519, 678] on span "Durée réelle passée dans la formation" at bounding box center [530, 677] width 243 height 16
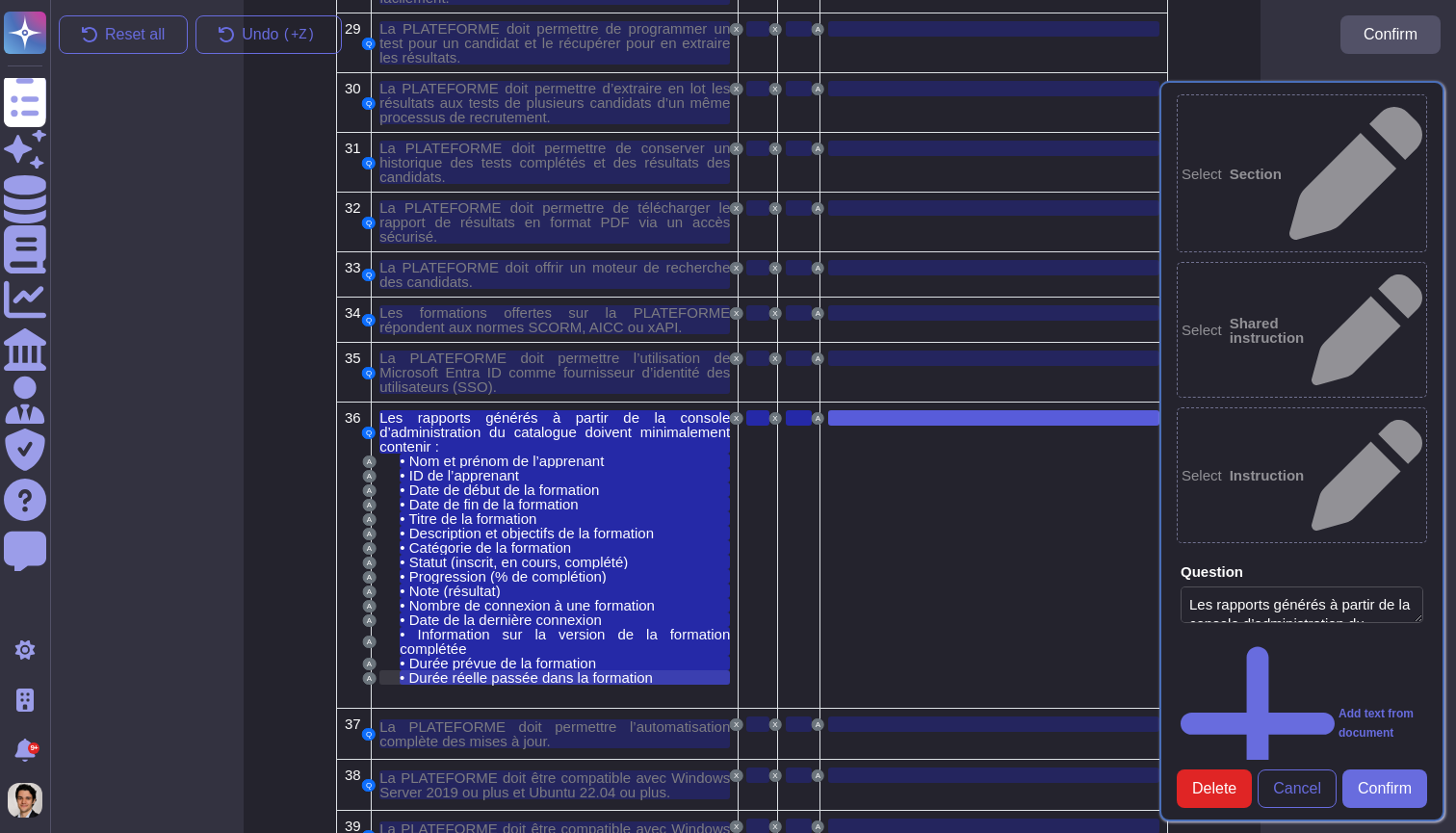
type textarea "Nom et prénom de l’apprenant ID de l’apprenant Date de début de la formation Da…"
click at [1409, 791] on span "Confirm" at bounding box center [1385, 789] width 54 height 15
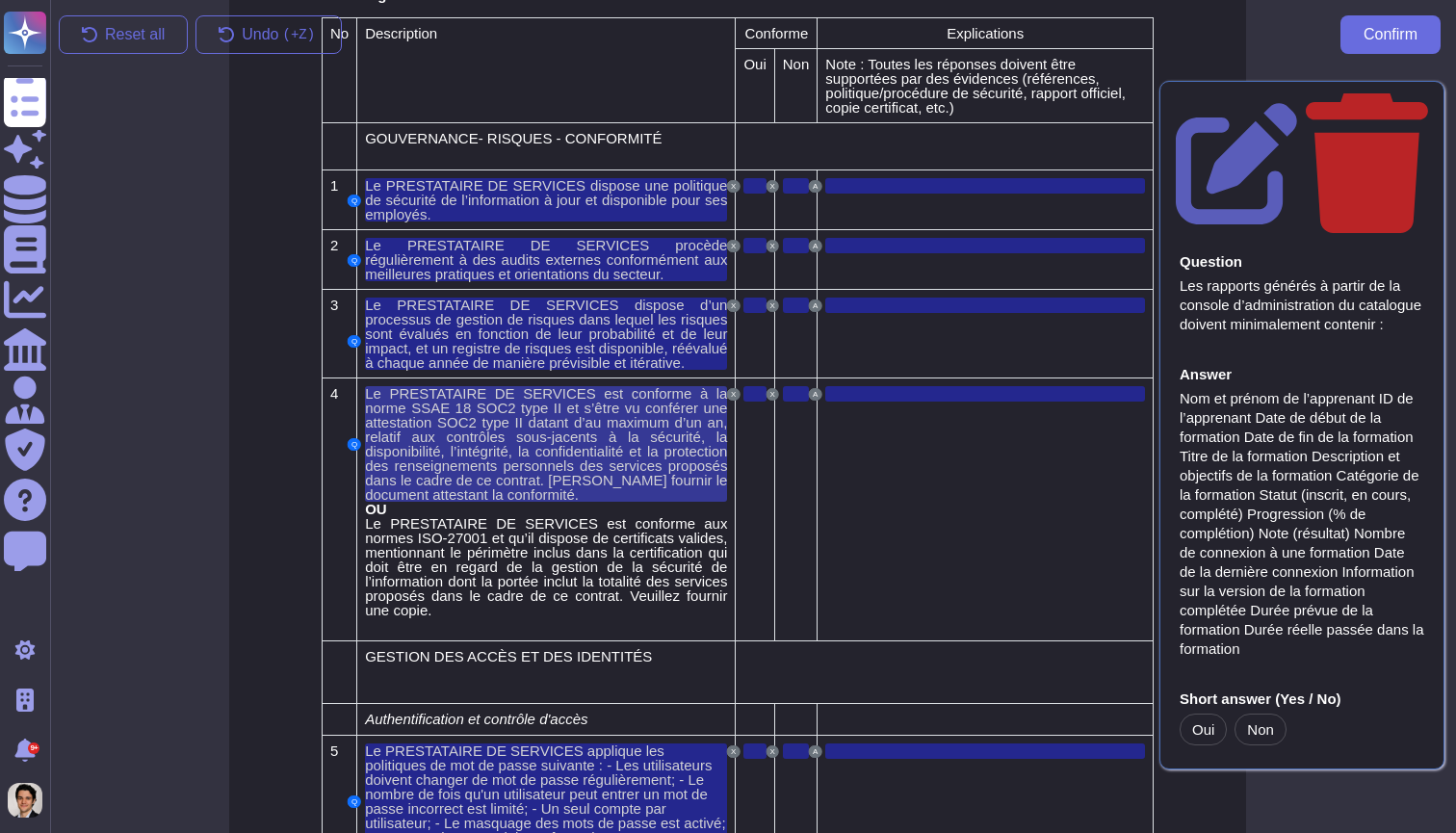
click at [616, 454] on span "Le PRESTATAIRE DE SERVICES est conforme à la norme SSAE 18 SOC2 type II et s’êt…" at bounding box center [545, 444] width 362 height 118
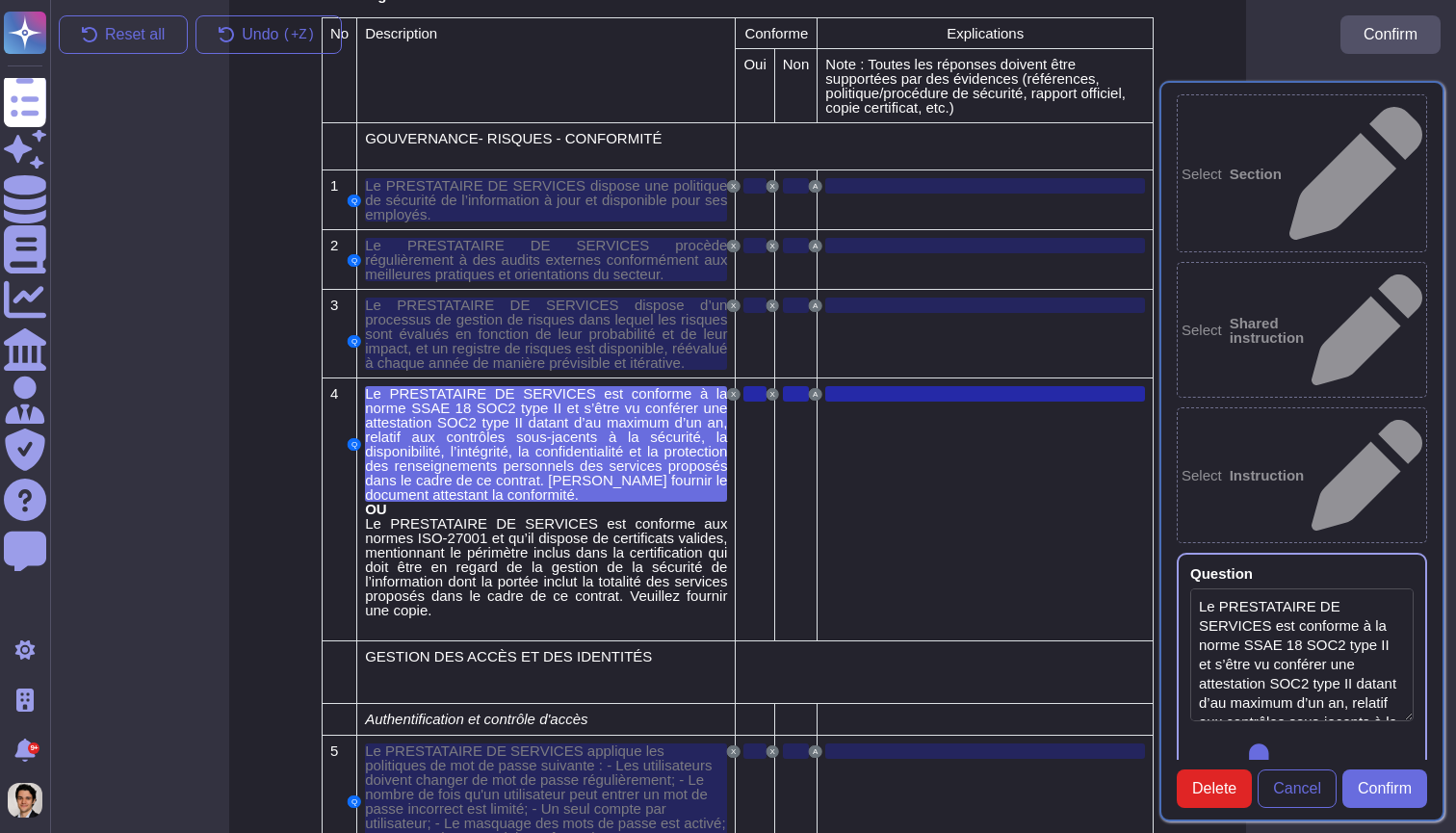
scroll to position [3800, 15]
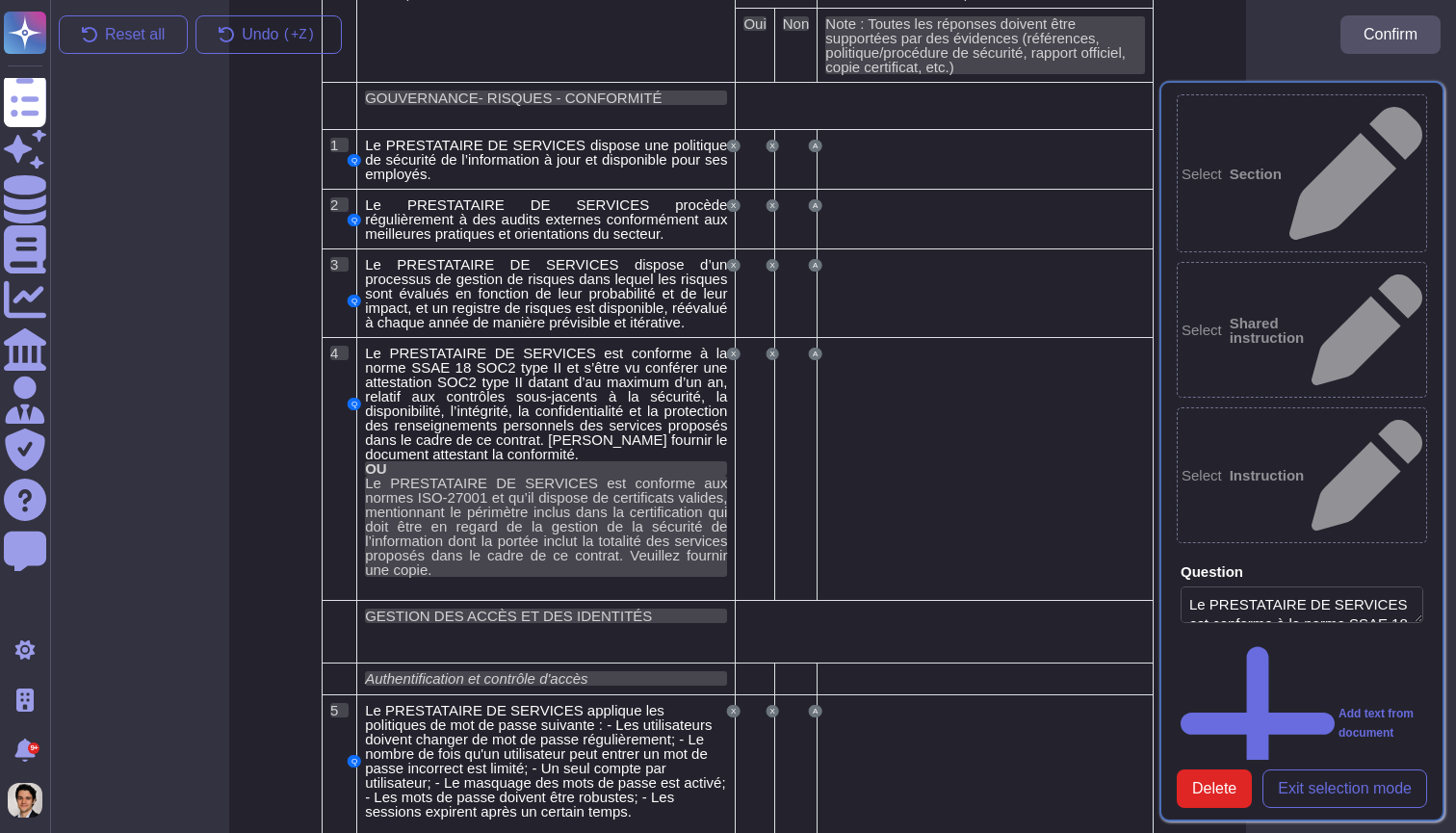
click at [1224, 636] on div "Add text from document" at bounding box center [1301, 724] width 242 height 177
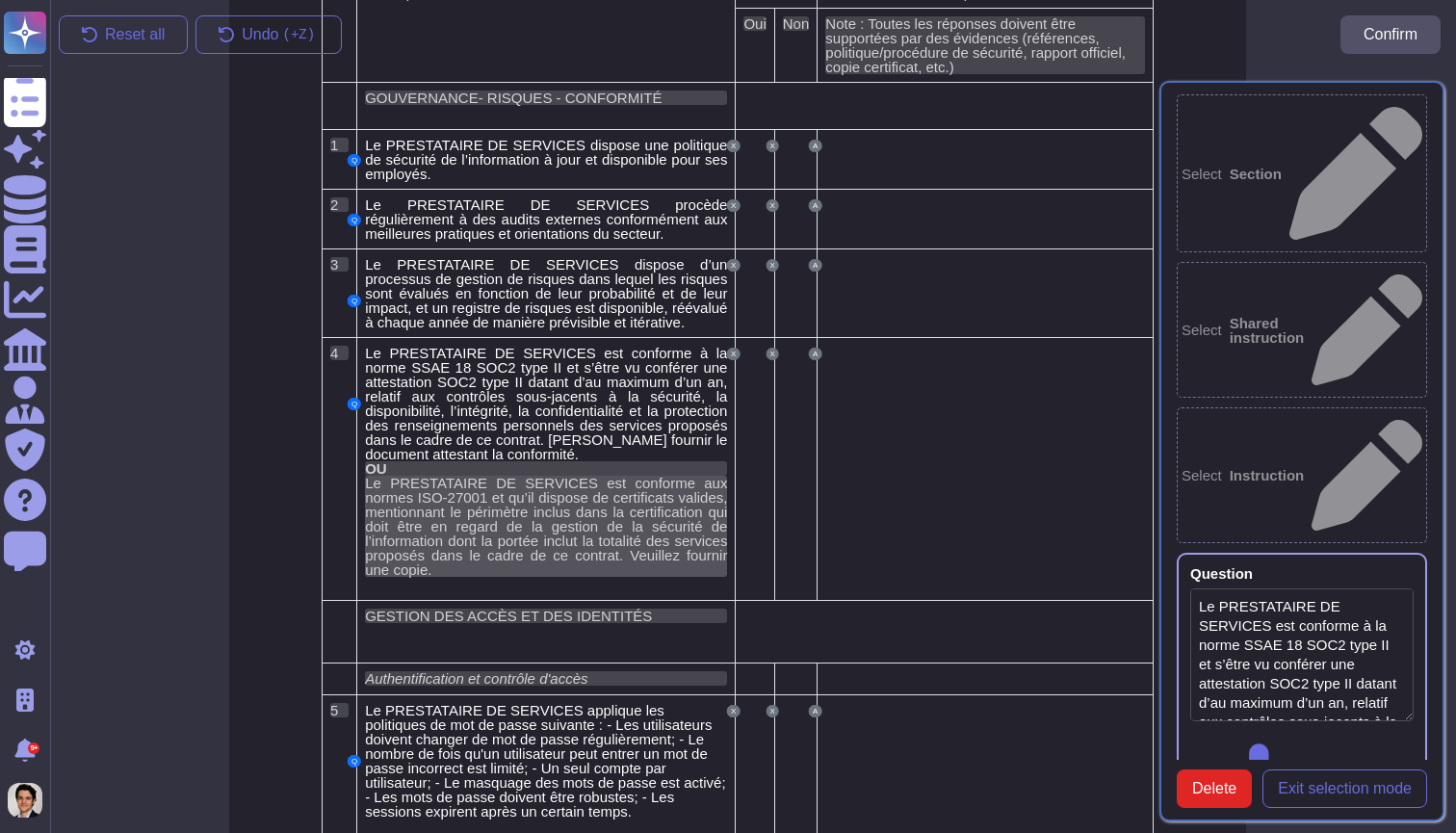
click at [516, 494] on span "Le PRESTATAIRE DE SERVICES est conforme aux normes ISO-27001 et qu’il dispose d…" at bounding box center [545, 526] width 362 height 103
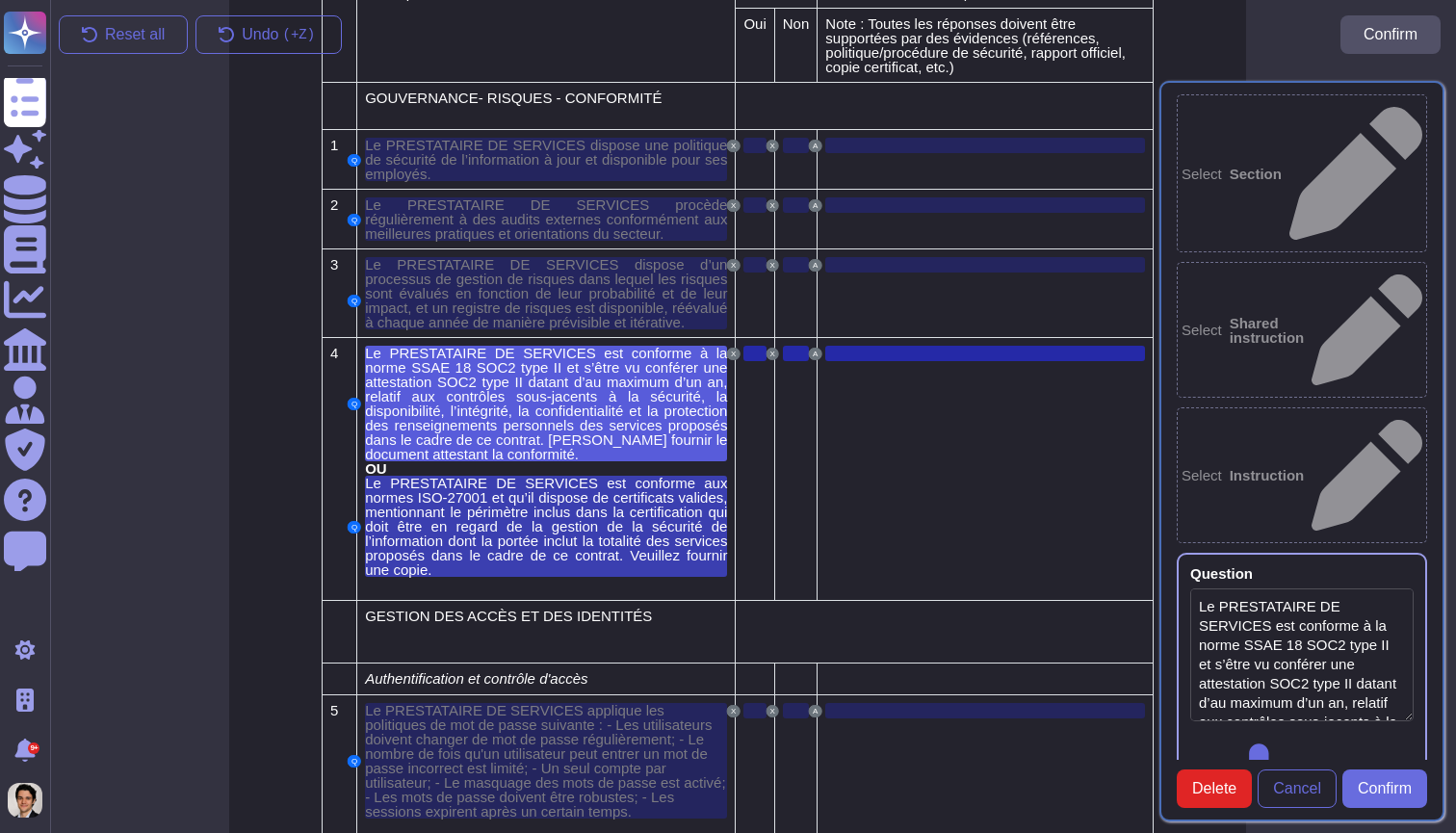
type textarea "Le PRESTATAIRE DE SERVICES est conforme à la norme SSAE 18 SOC2 type II et s’êt…"
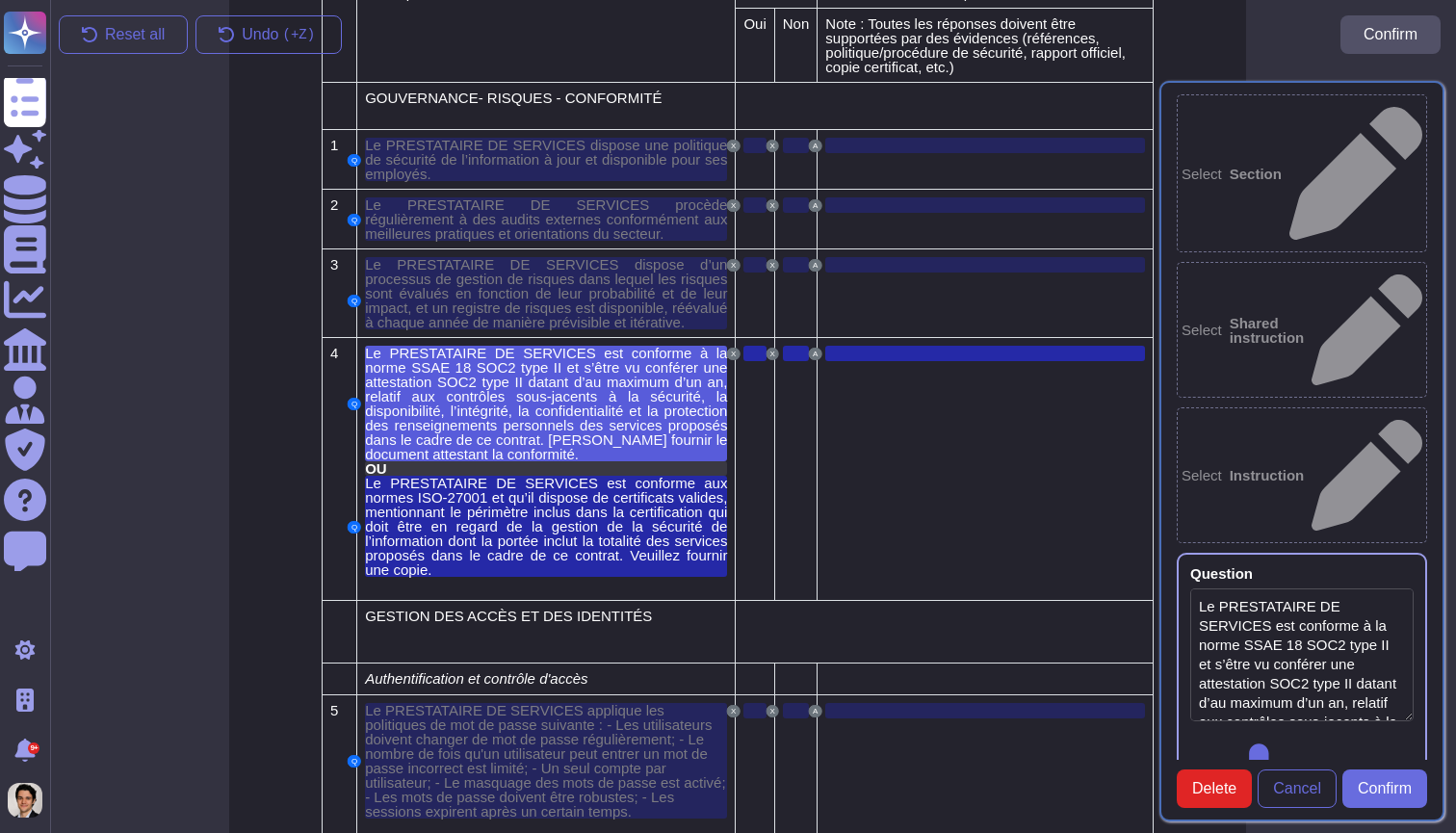
click at [500, 476] on div "OU" at bounding box center [545, 468] width 362 height 14
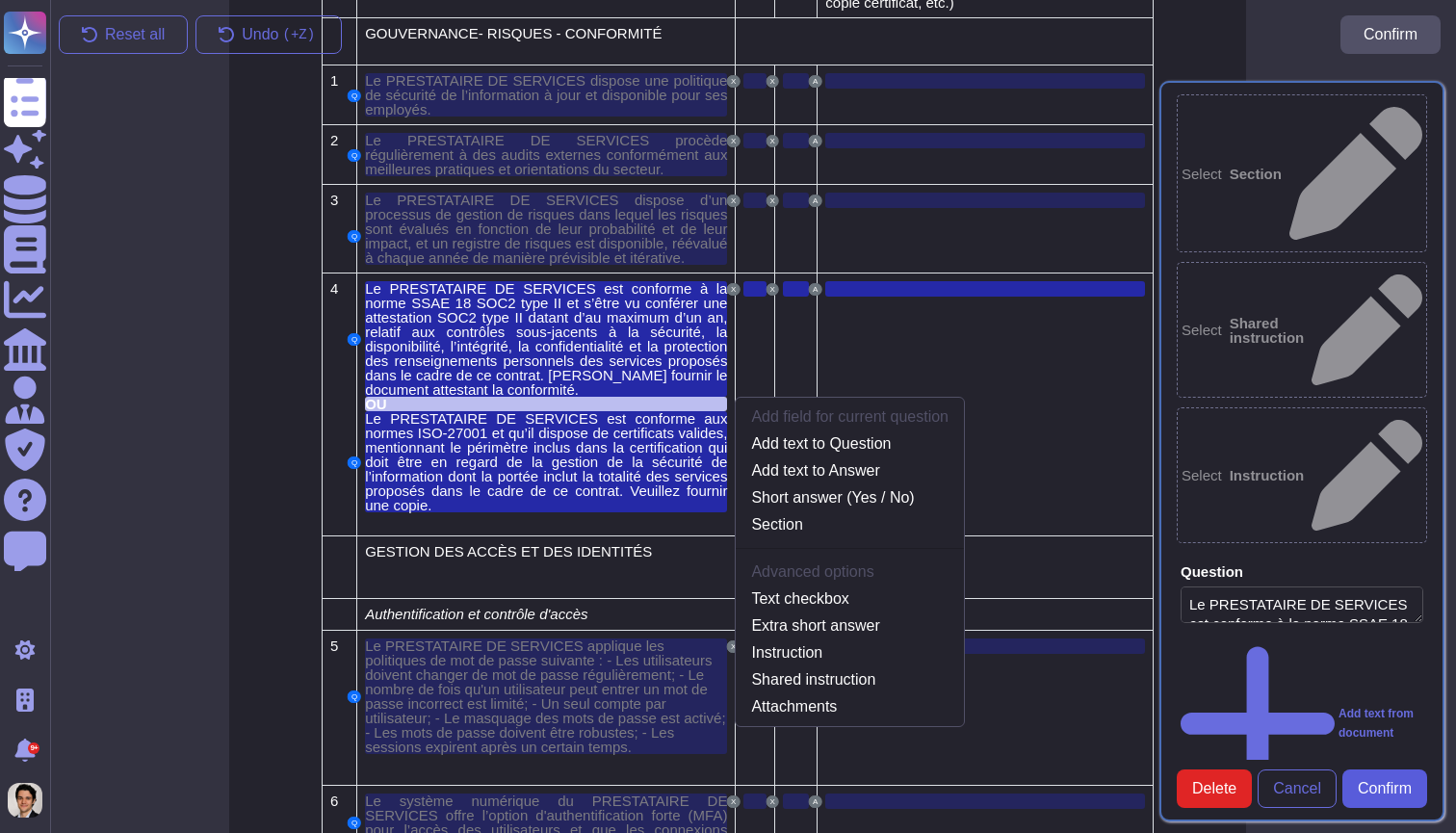
click at [1364, 769] on button "Confirm" at bounding box center [1385, 789] width 85 height 39
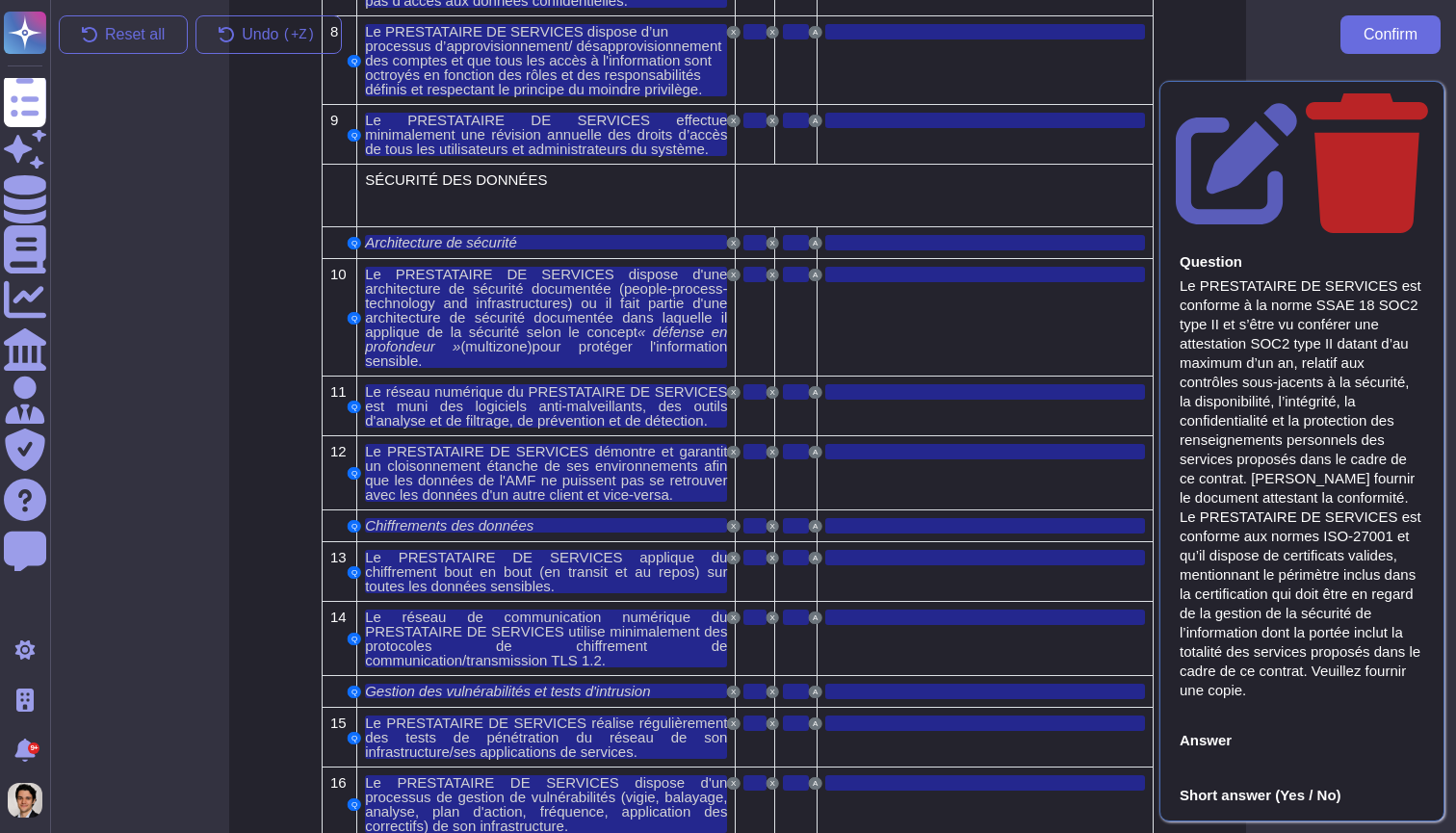
scroll to position [4770, 15]
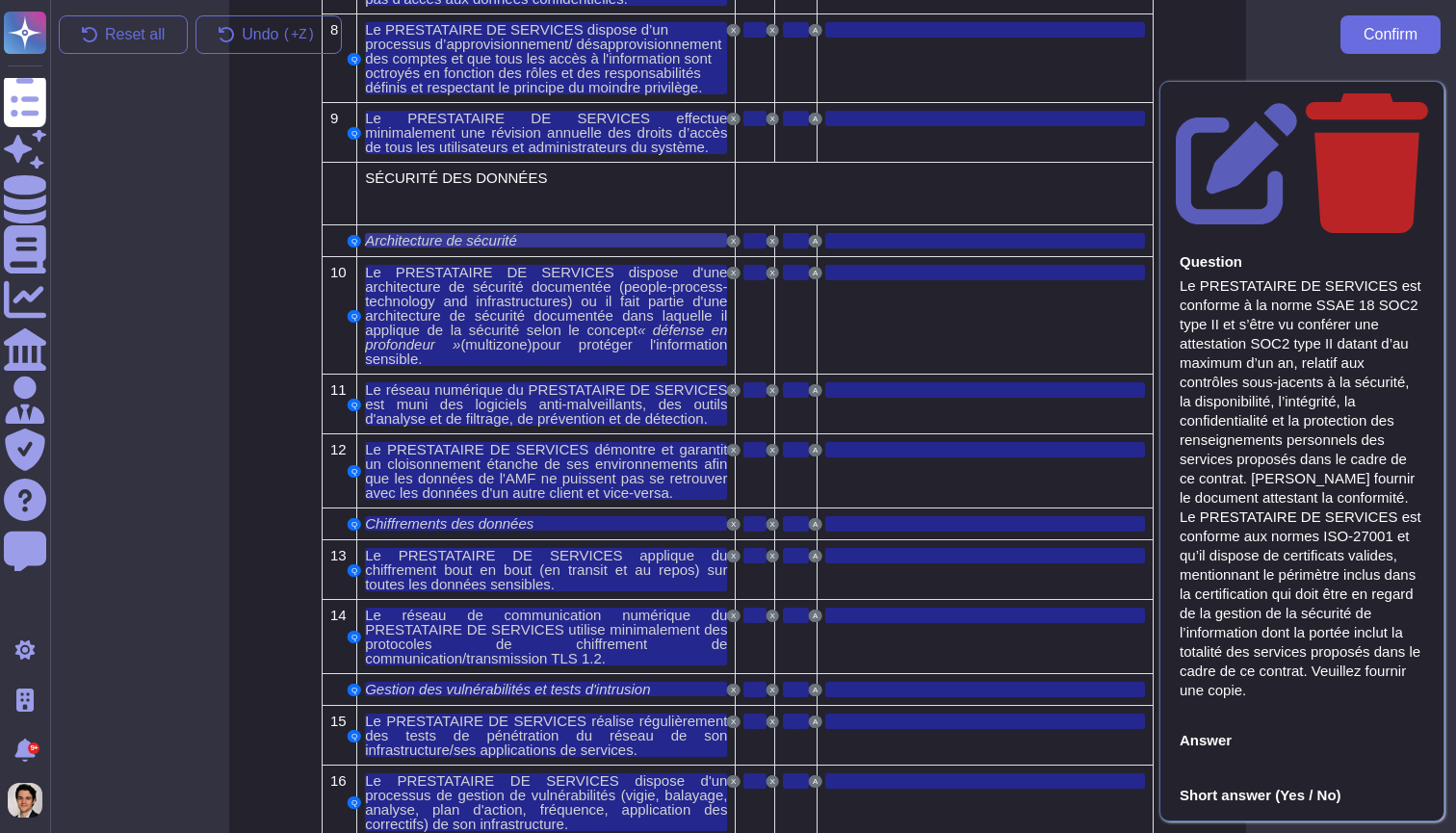
click at [578, 247] on div "Architecture de sécurité" at bounding box center [545, 239] width 362 height 14
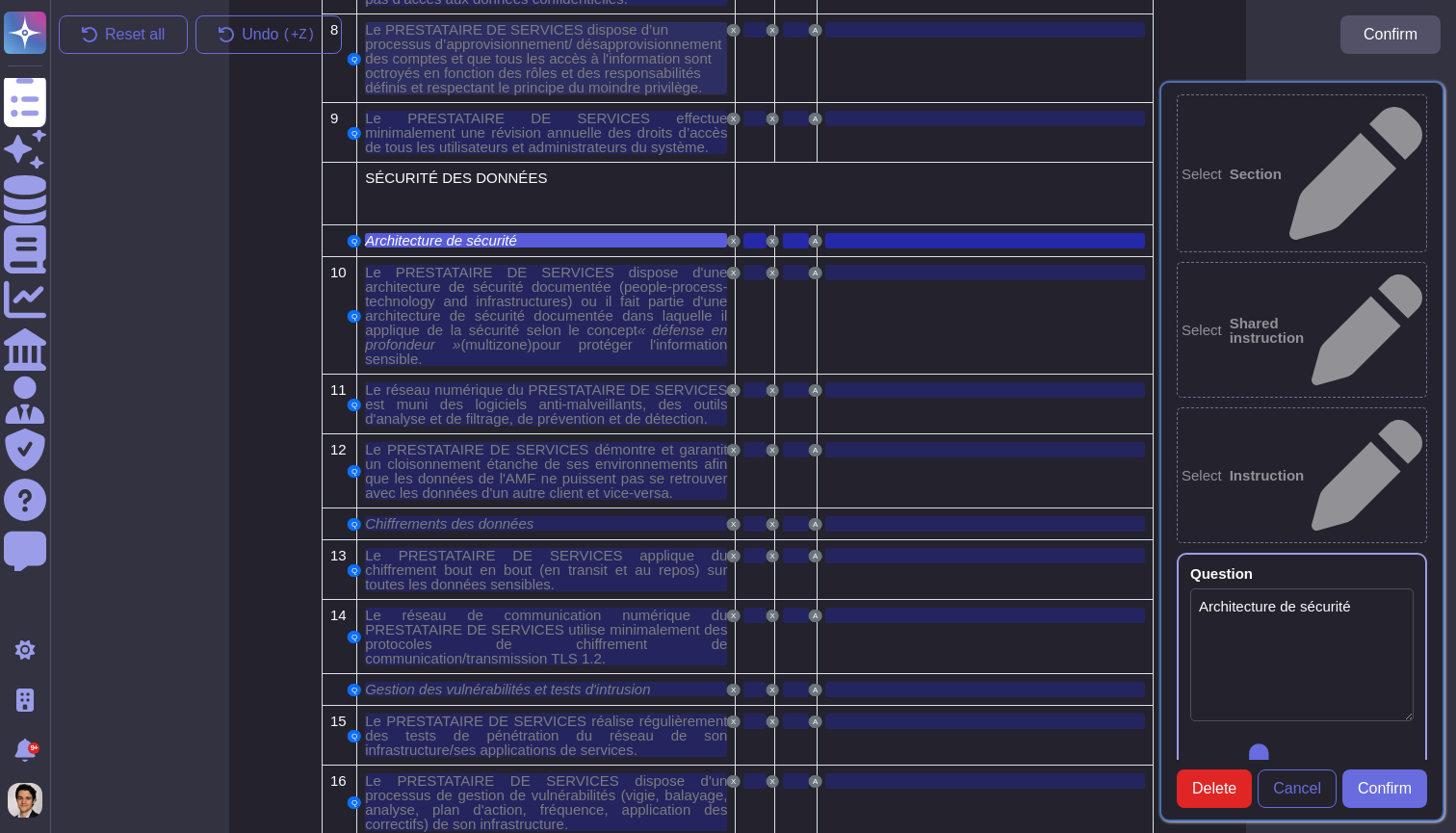
scroll to position [4606, 15]
type textarea "Architecture de sécurité"
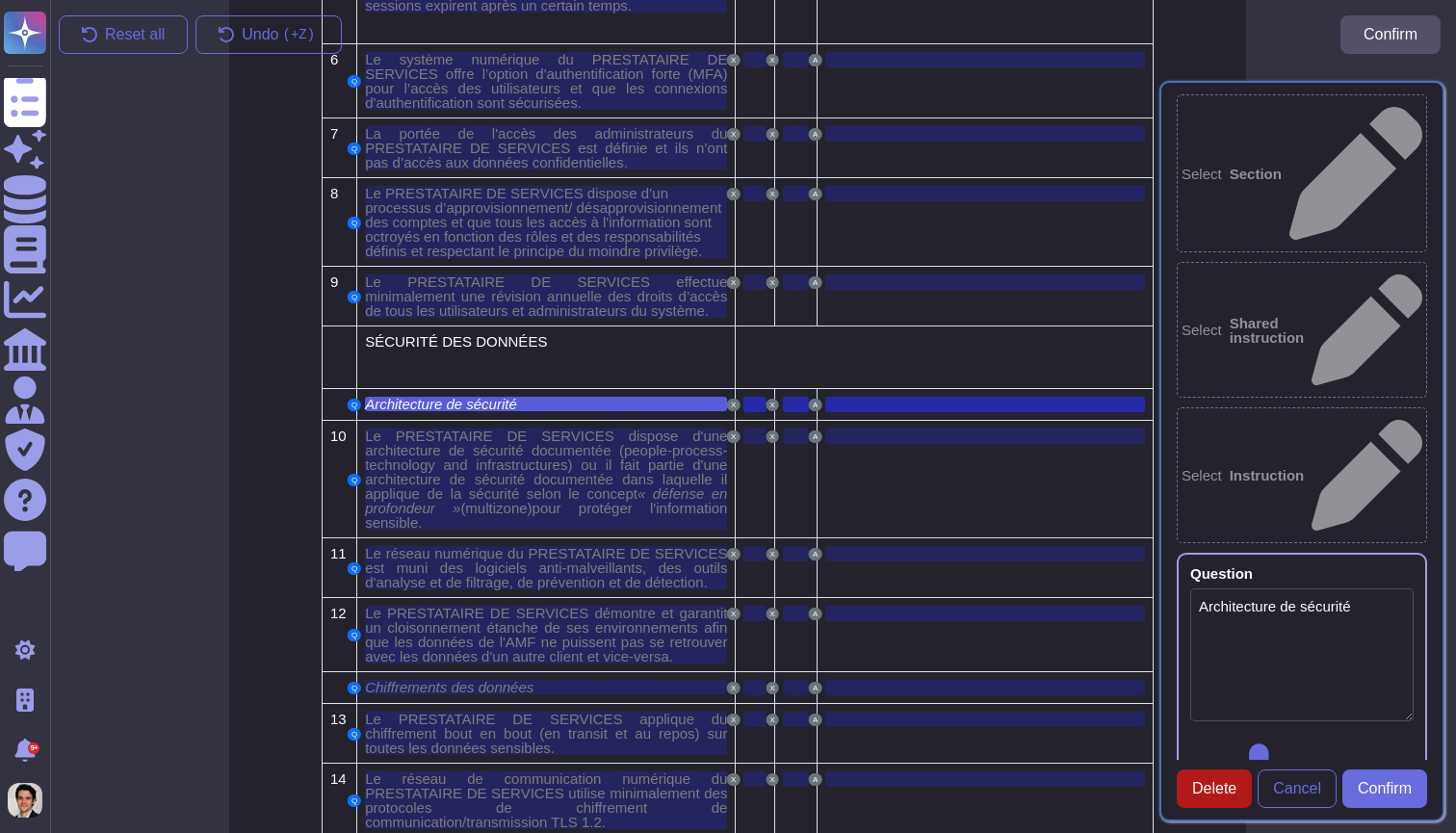
click at [1196, 784] on span "Delete" at bounding box center [1214, 789] width 44 height 15
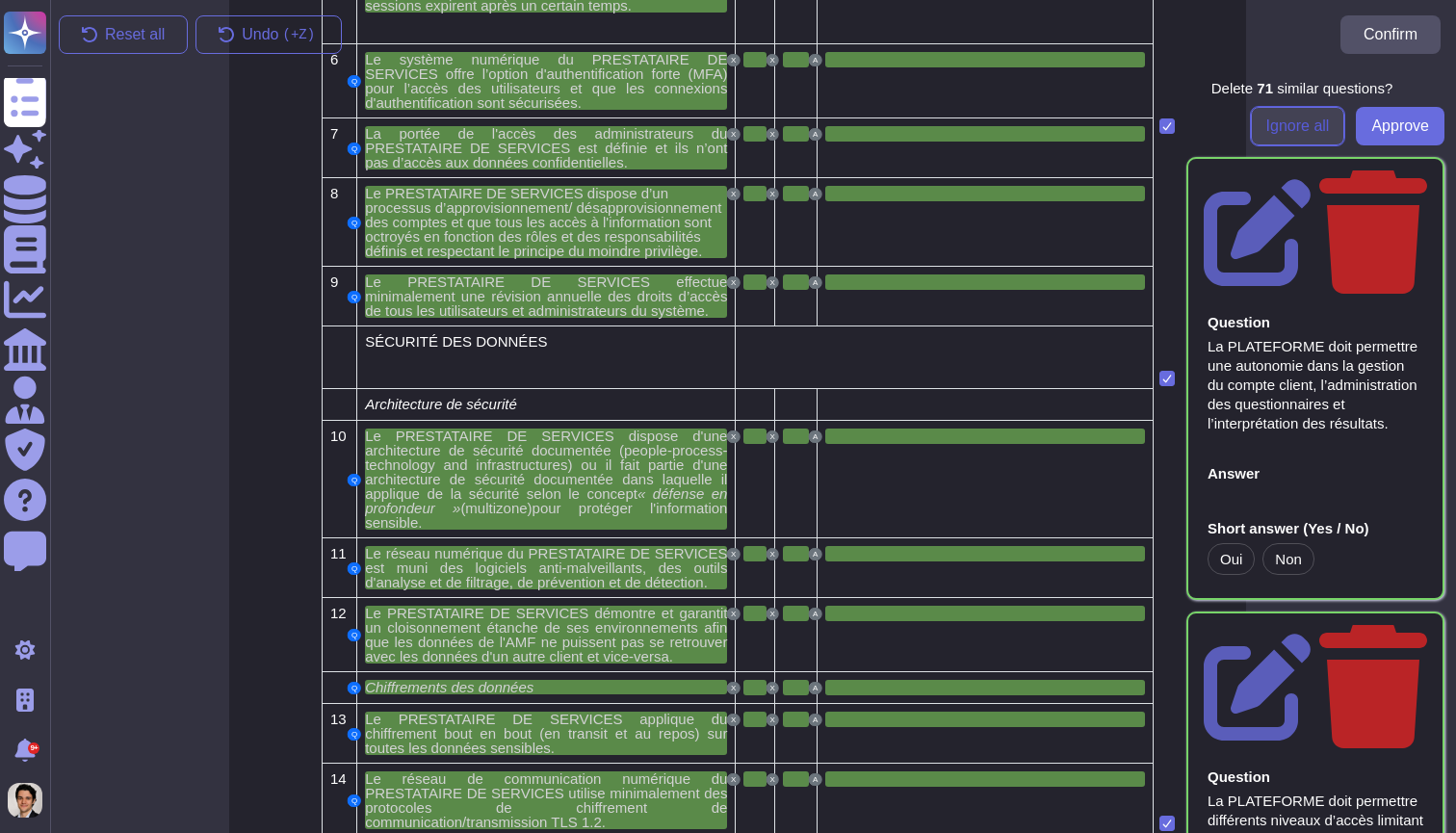
click at [1307, 127] on span "Ignore all" at bounding box center [1298, 126] width 64 height 15
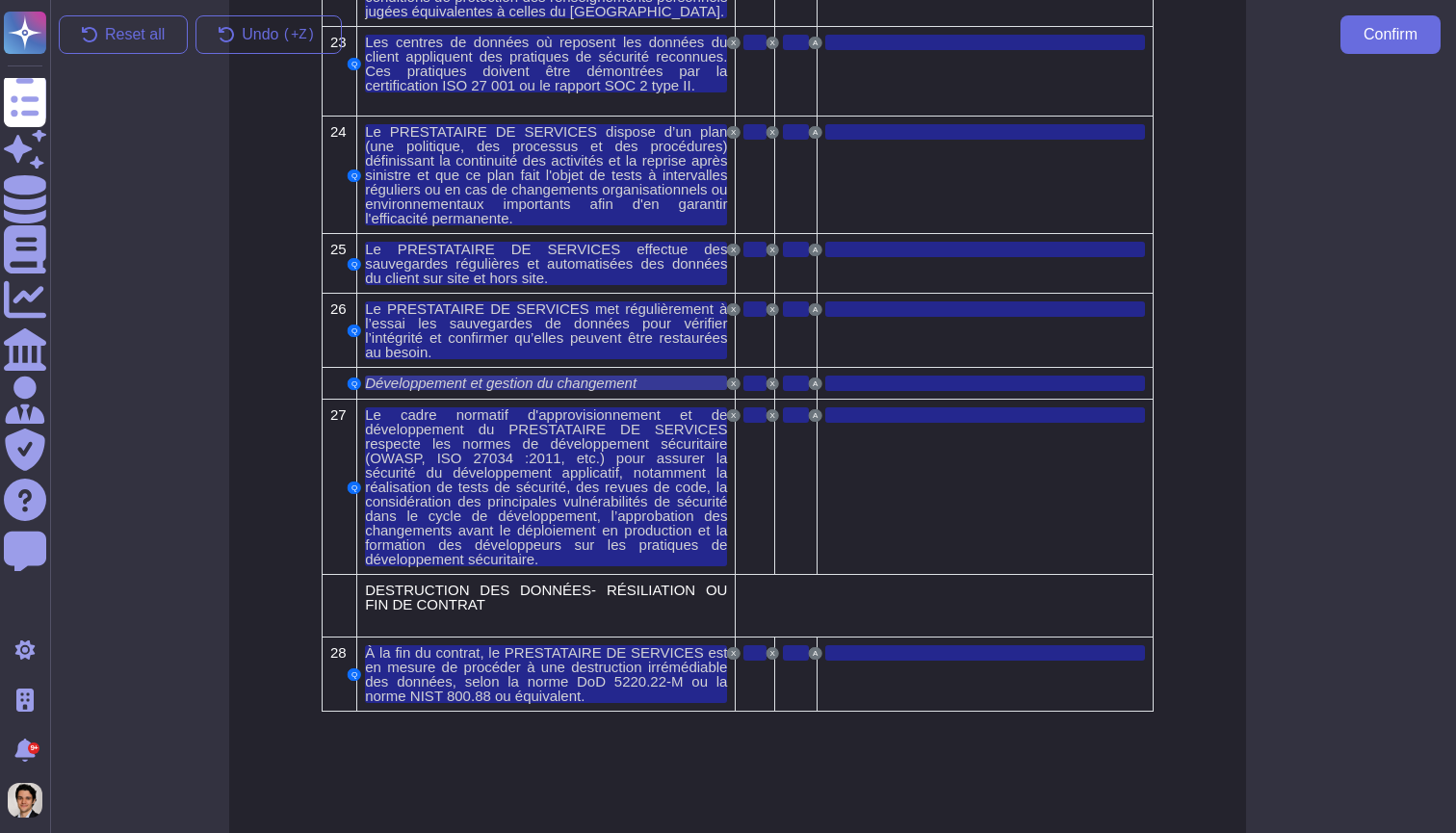
click at [609, 391] on span "Développement et gestion du changement" at bounding box center [500, 382] width 271 height 16
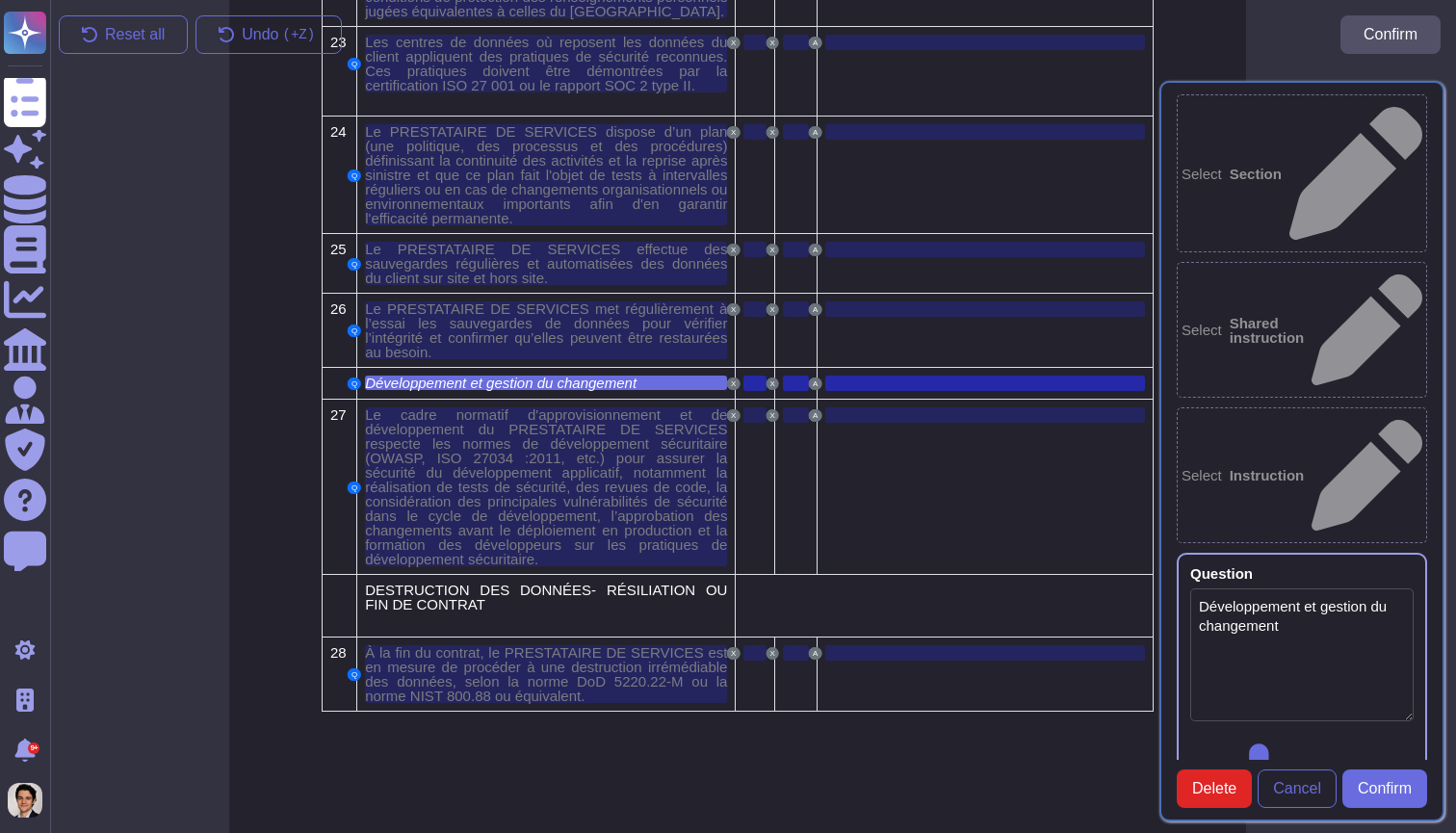
type textarea "Développement et gestion du changement"
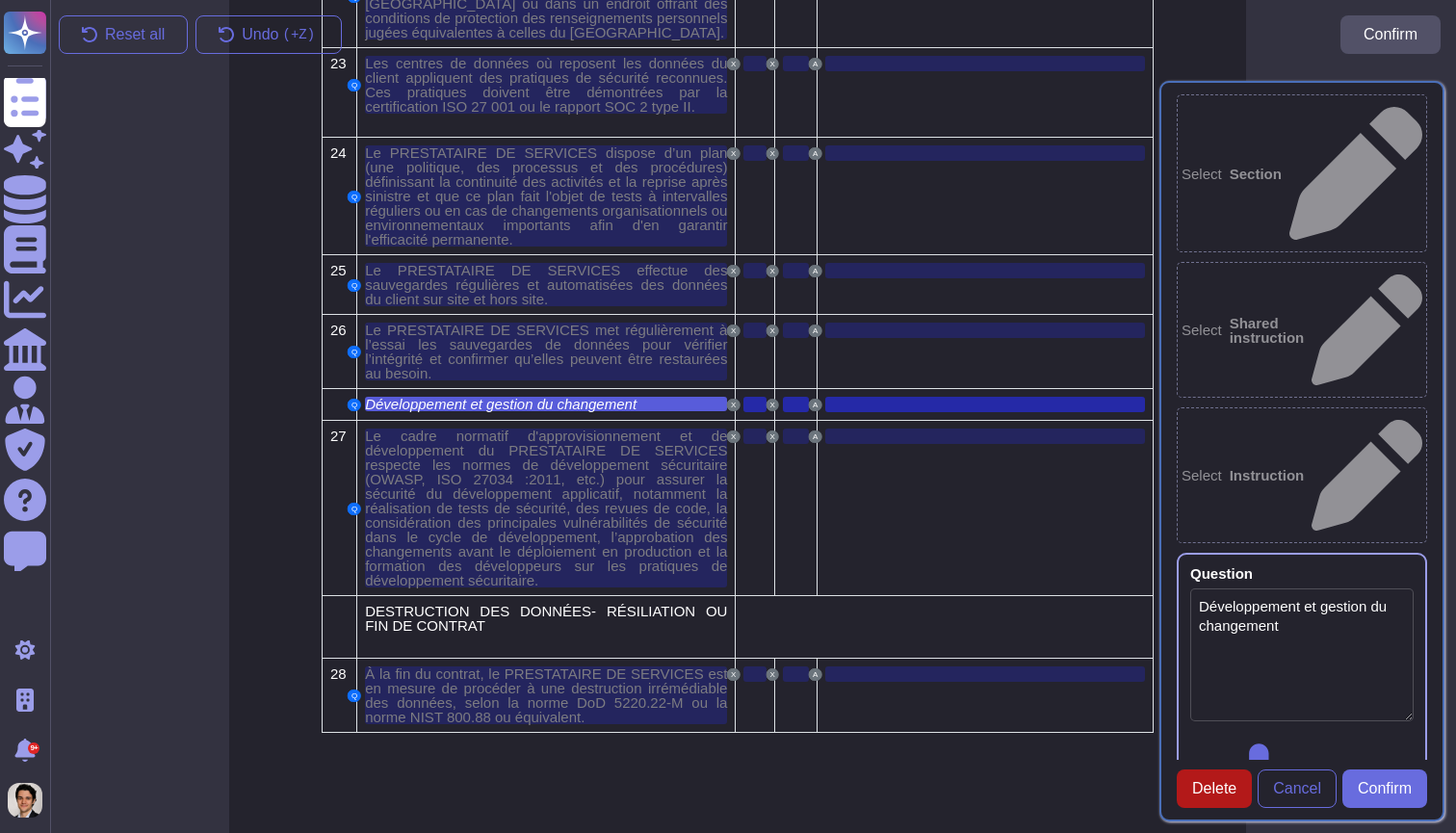
click at [1212, 792] on span "Delete" at bounding box center [1214, 789] width 44 height 15
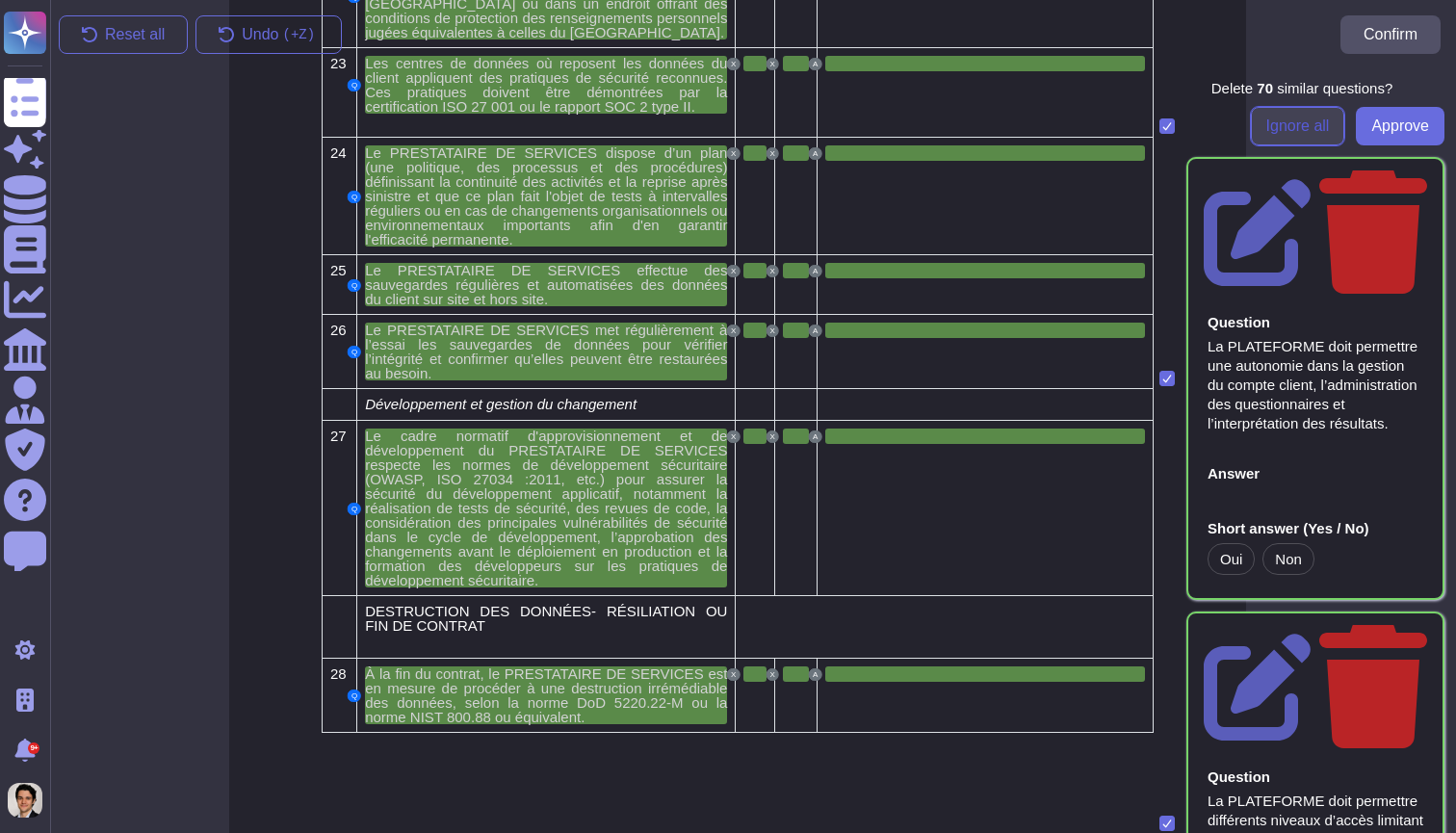
click at [1288, 137] on button "Ignore all" at bounding box center [1298, 126] width 95 height 39
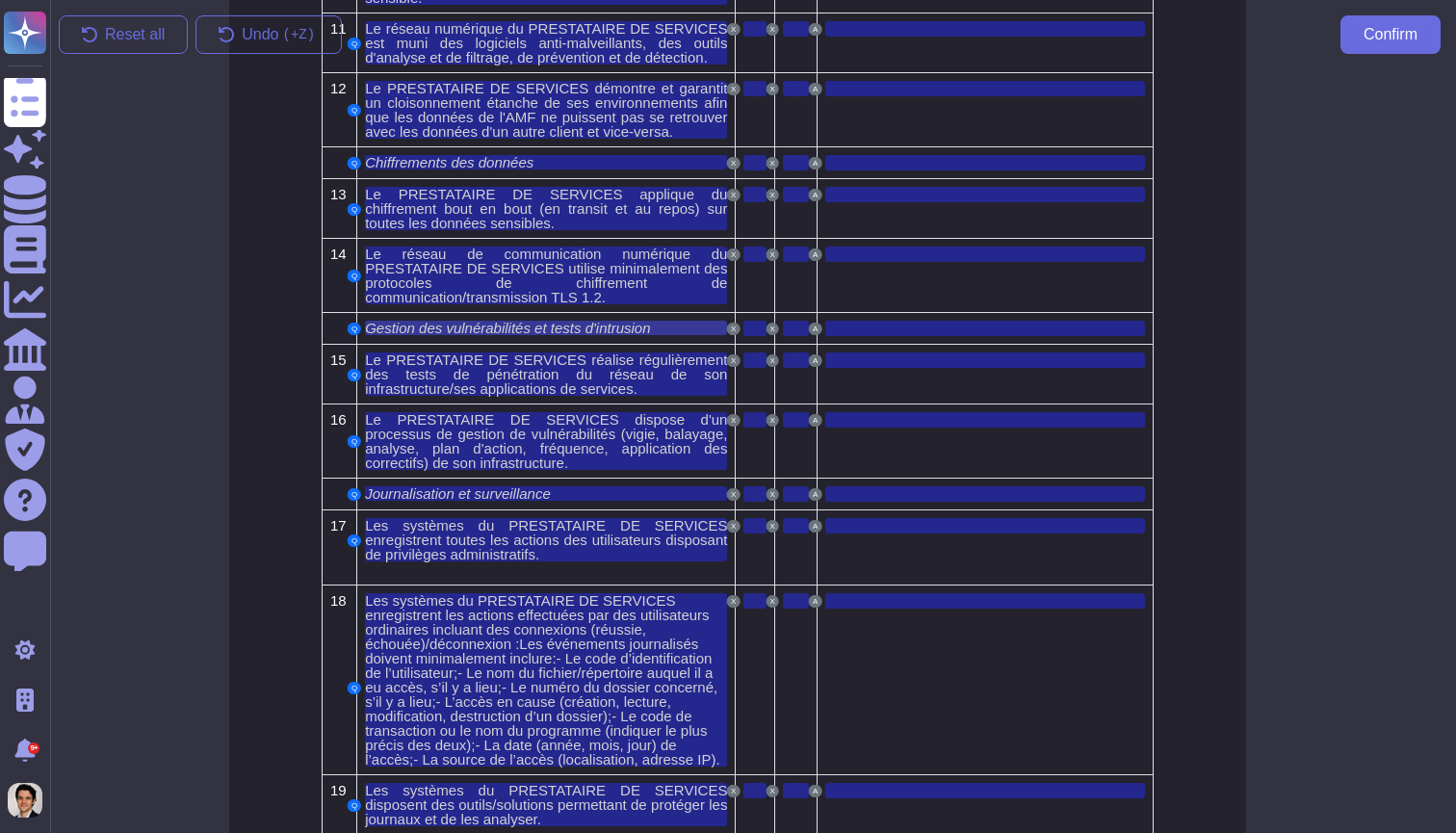
scroll to position [5146, 15]
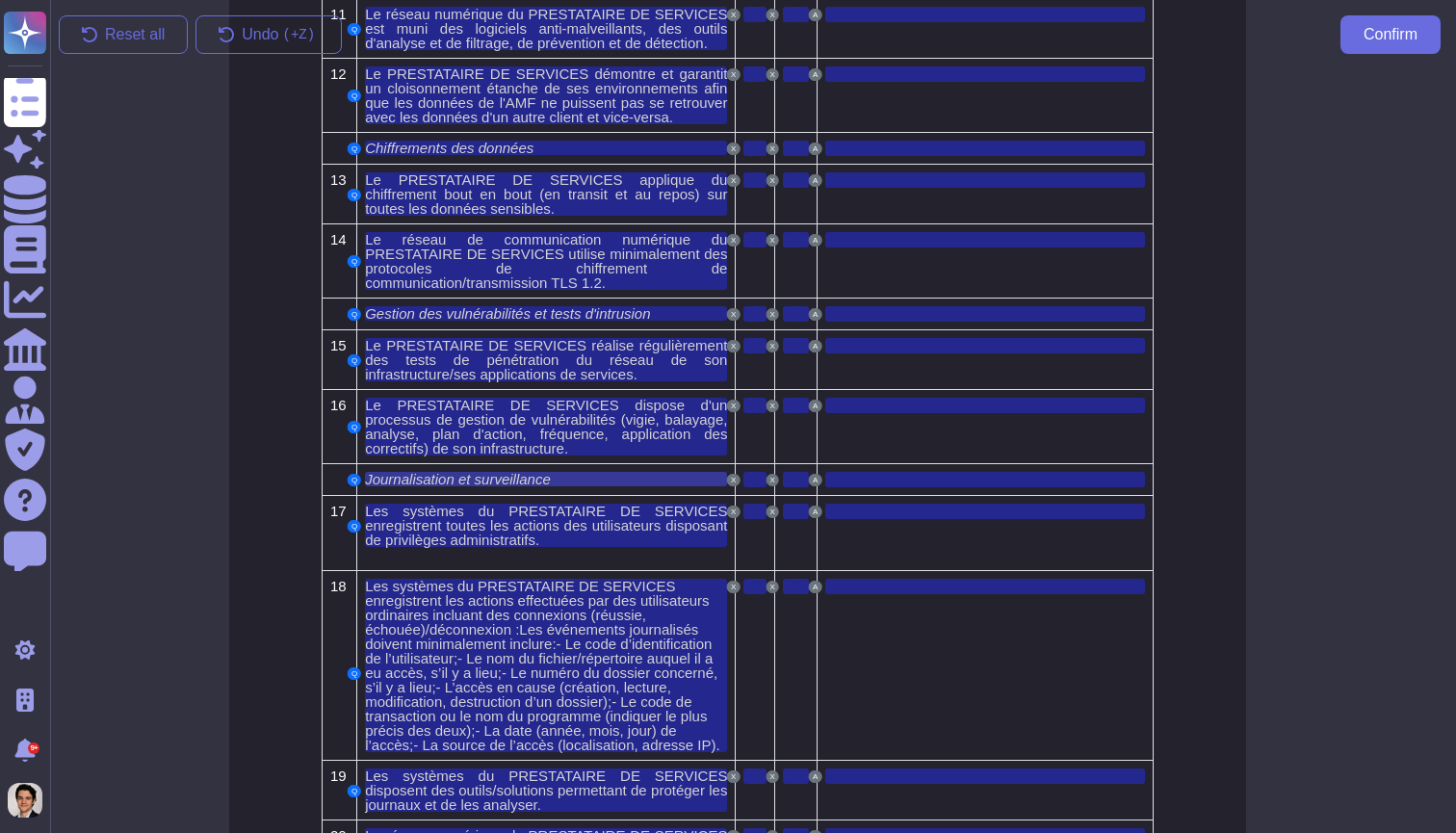
click at [480, 487] on span "Journalisation et surveillance" at bounding box center [457, 479] width 186 height 16
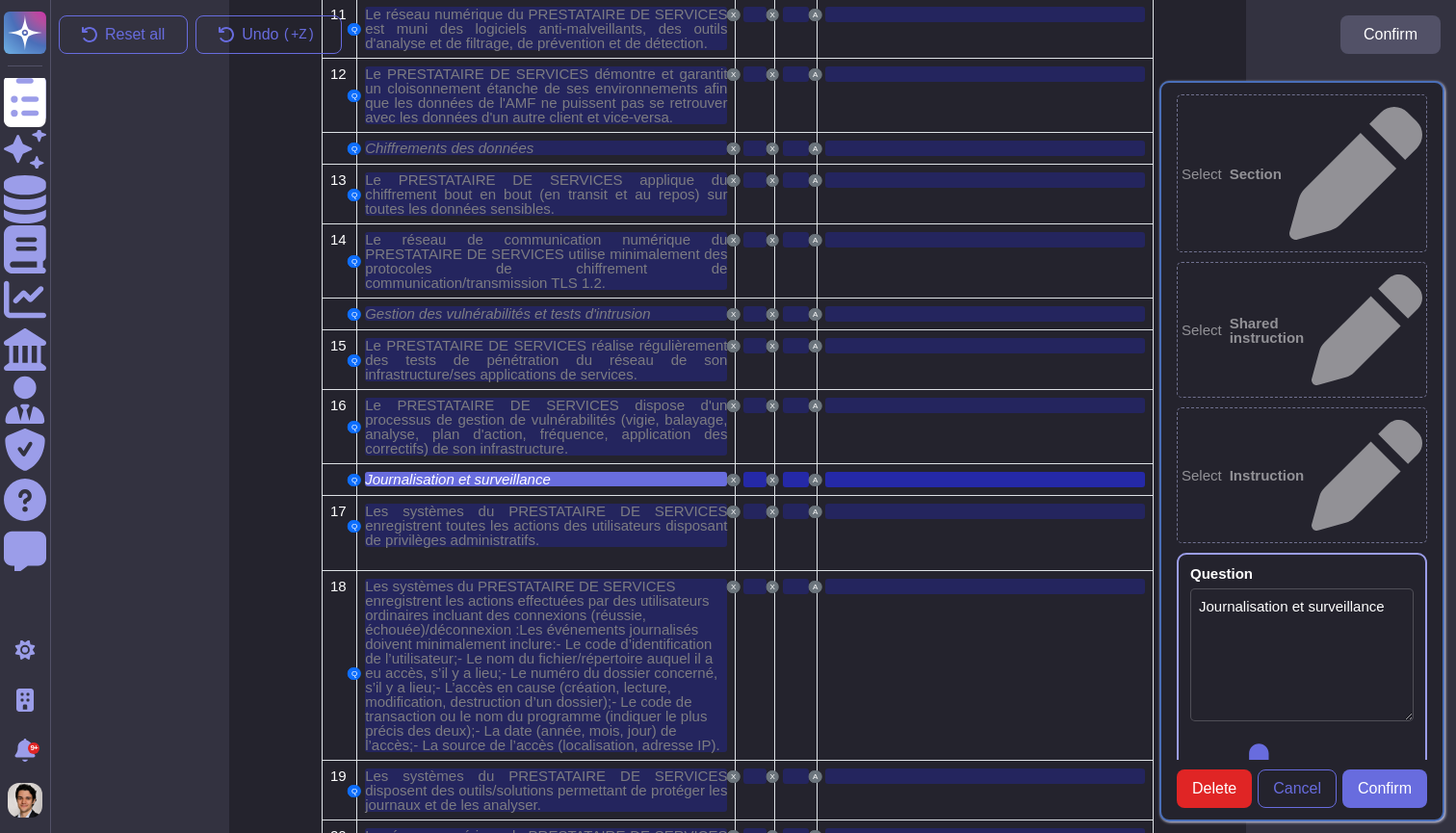
type textarea "Journalisation et surveillance"
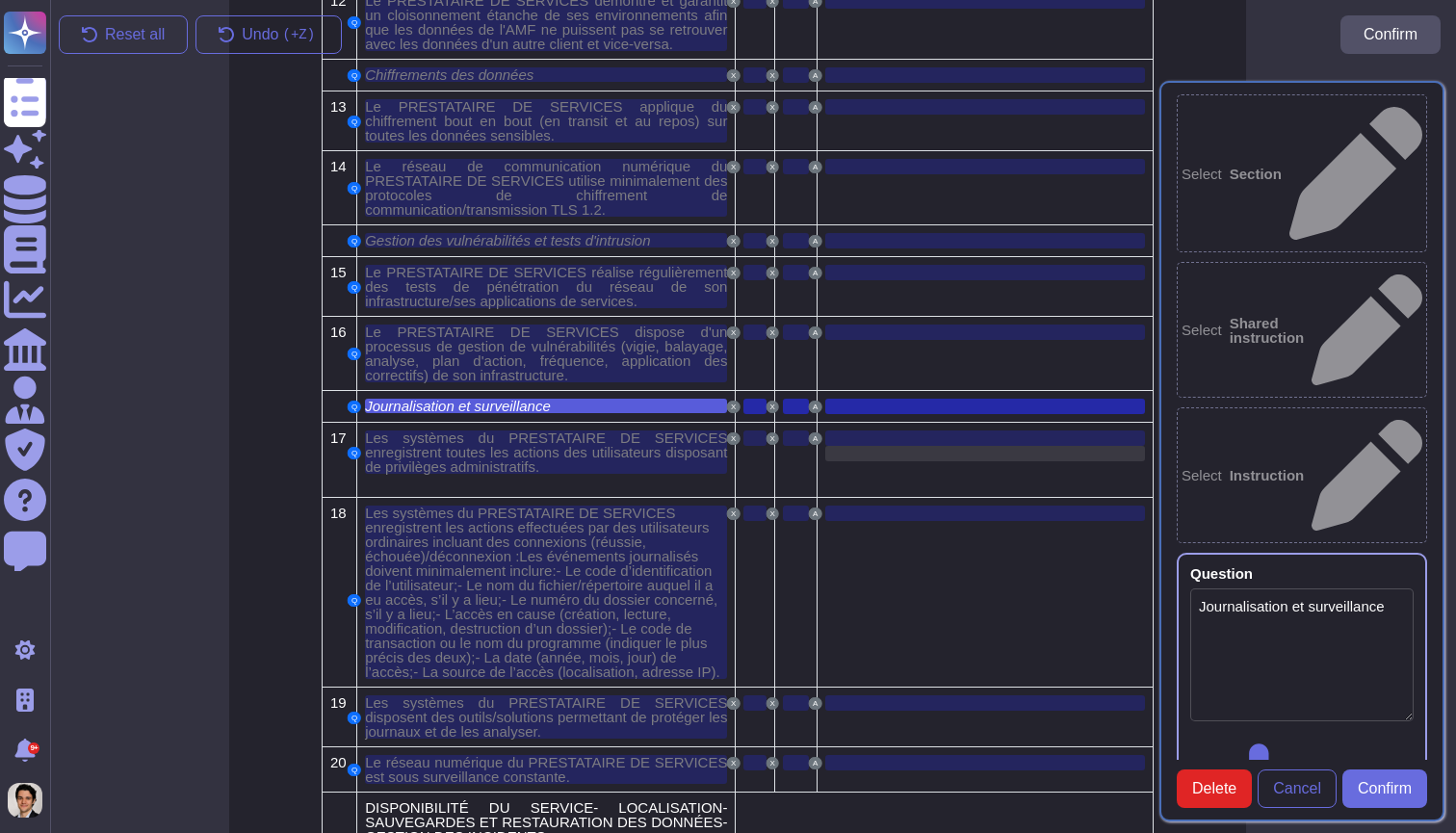
scroll to position [5221, 15]
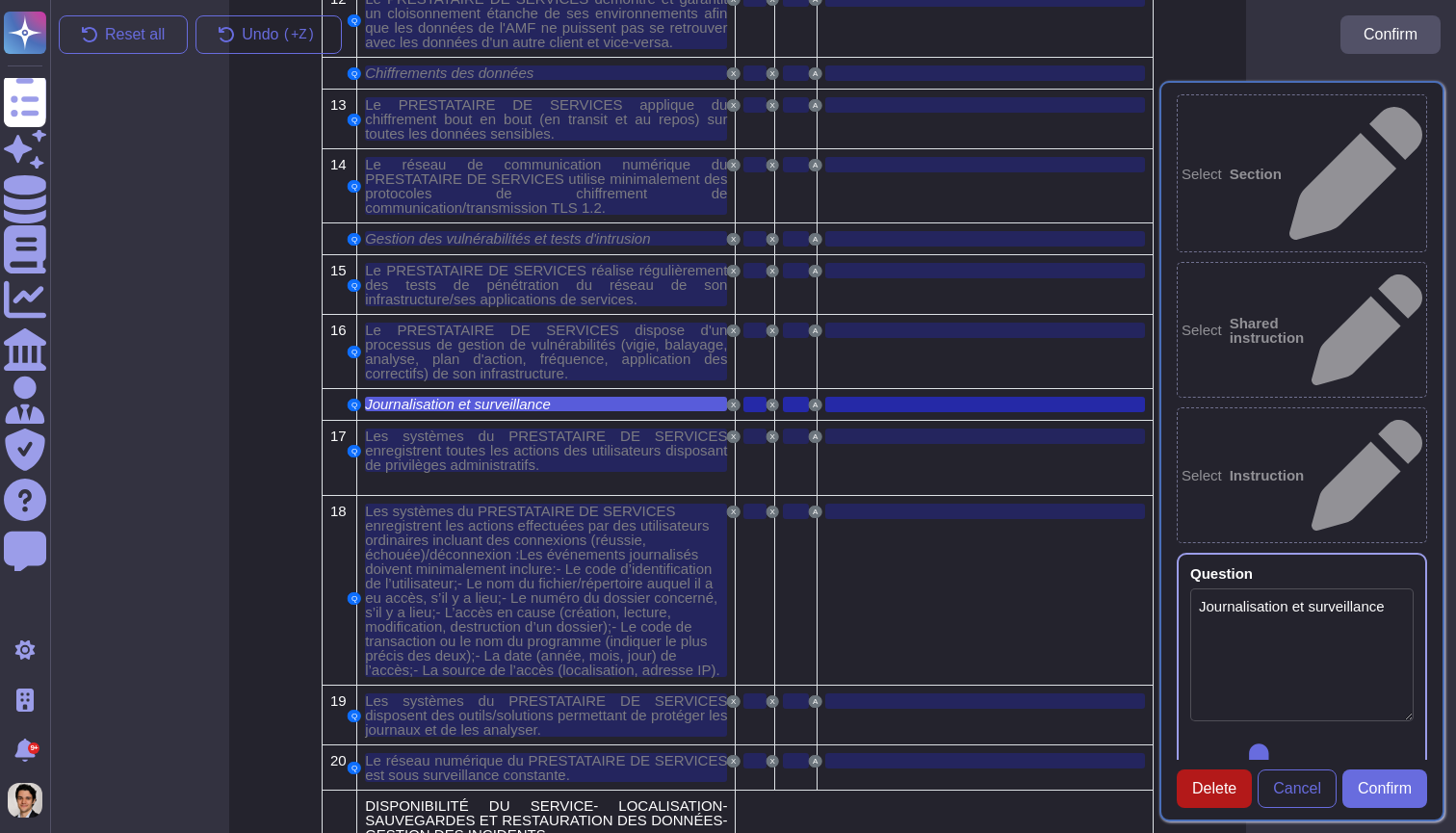
click at [1229, 788] on span "Delete" at bounding box center [1214, 789] width 44 height 15
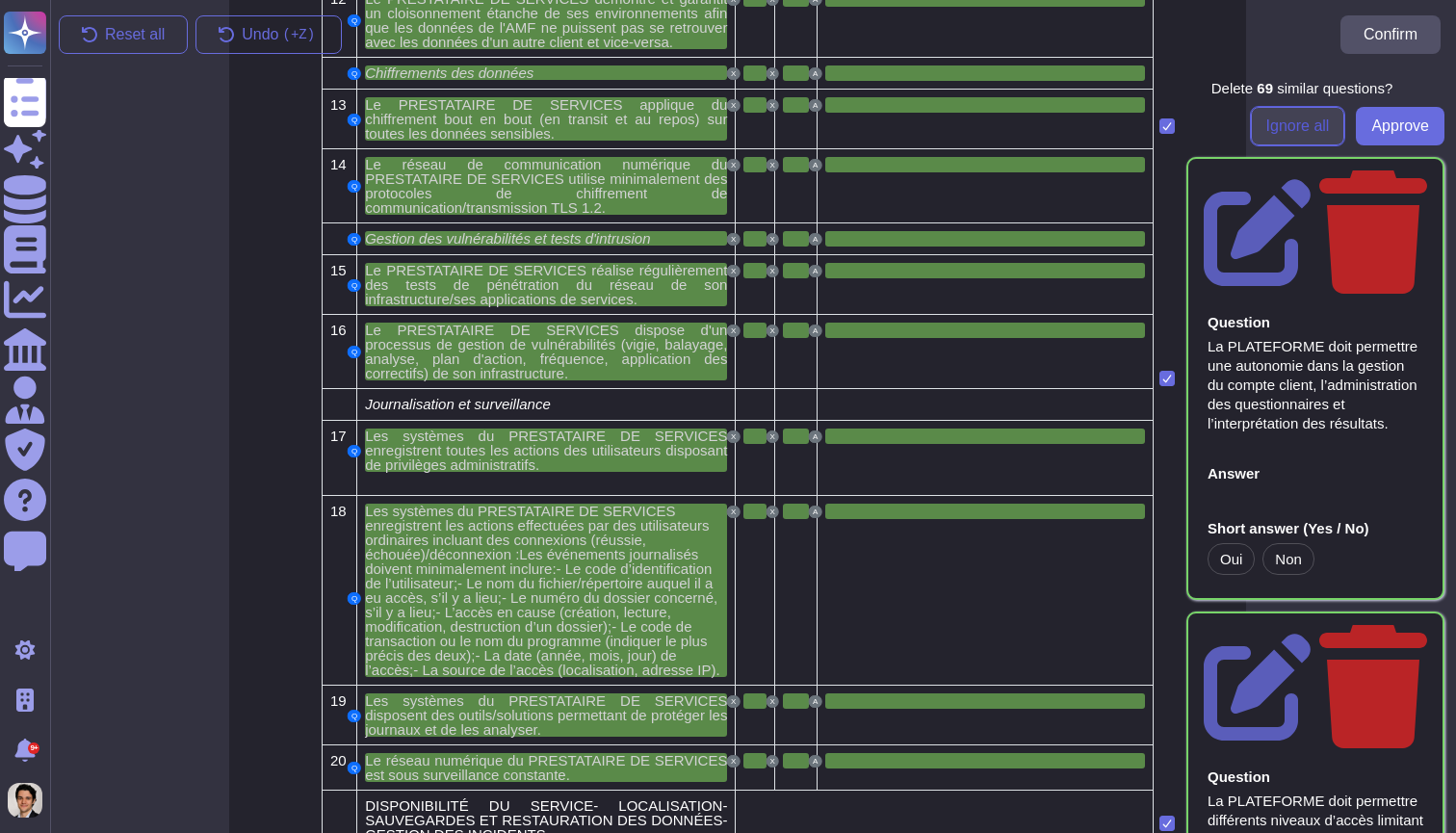
click at [1304, 129] on span "Ignore all" at bounding box center [1298, 126] width 64 height 15
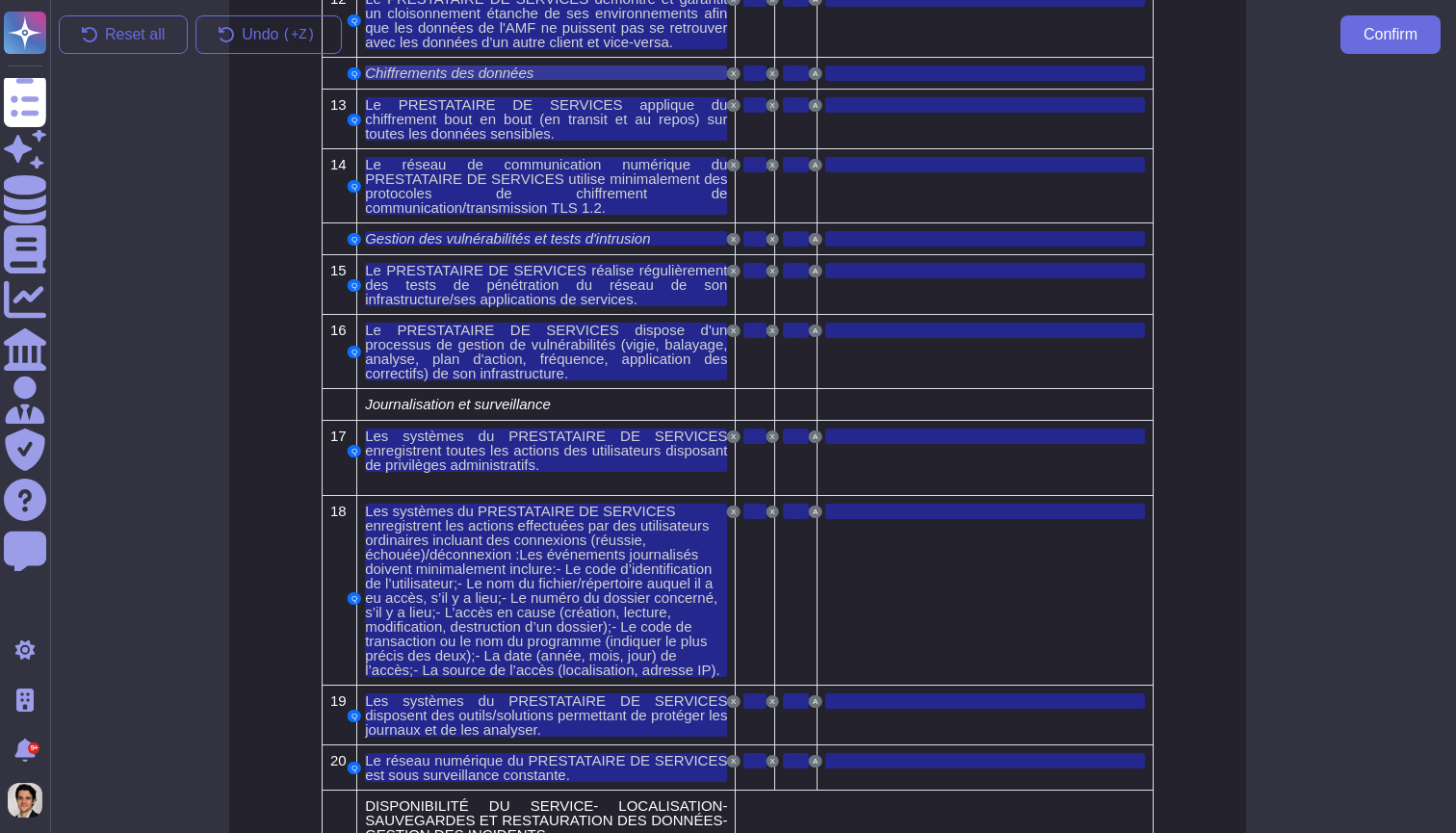
click at [496, 77] on span "Chiffrements des données" at bounding box center [449, 72] width 169 height 16
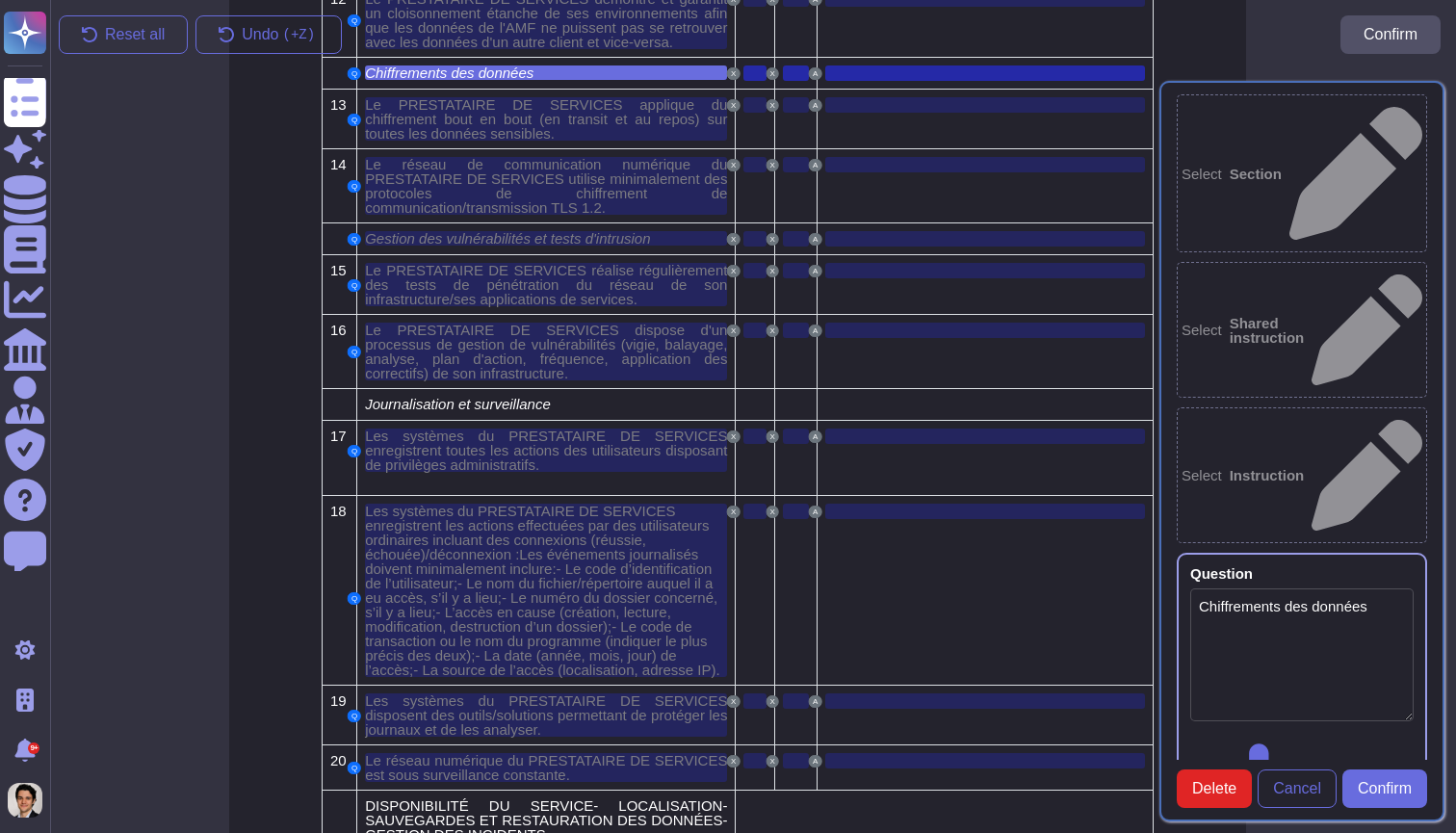
type textarea "Chiffrements des données"
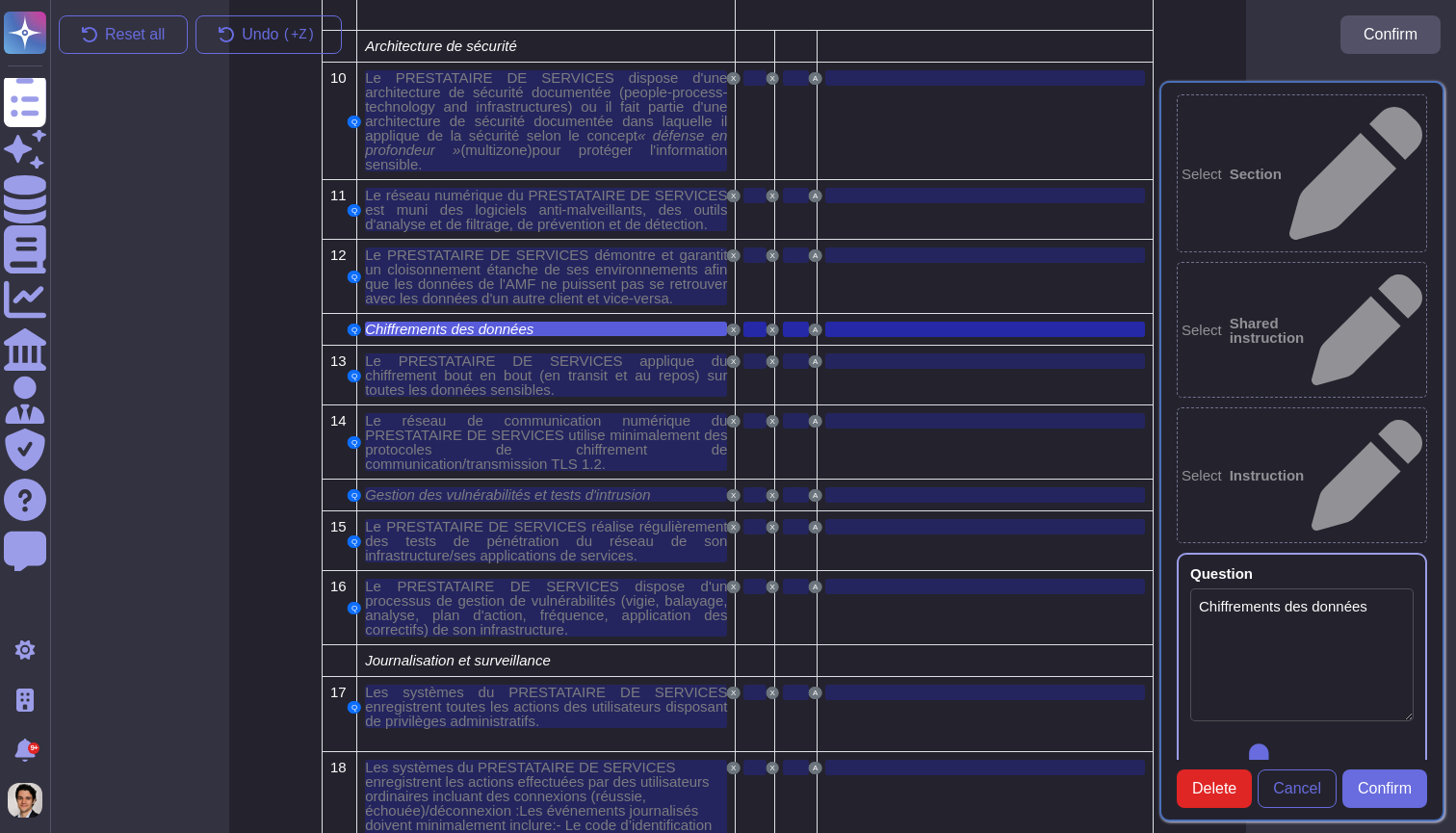
scroll to position [4890, 15]
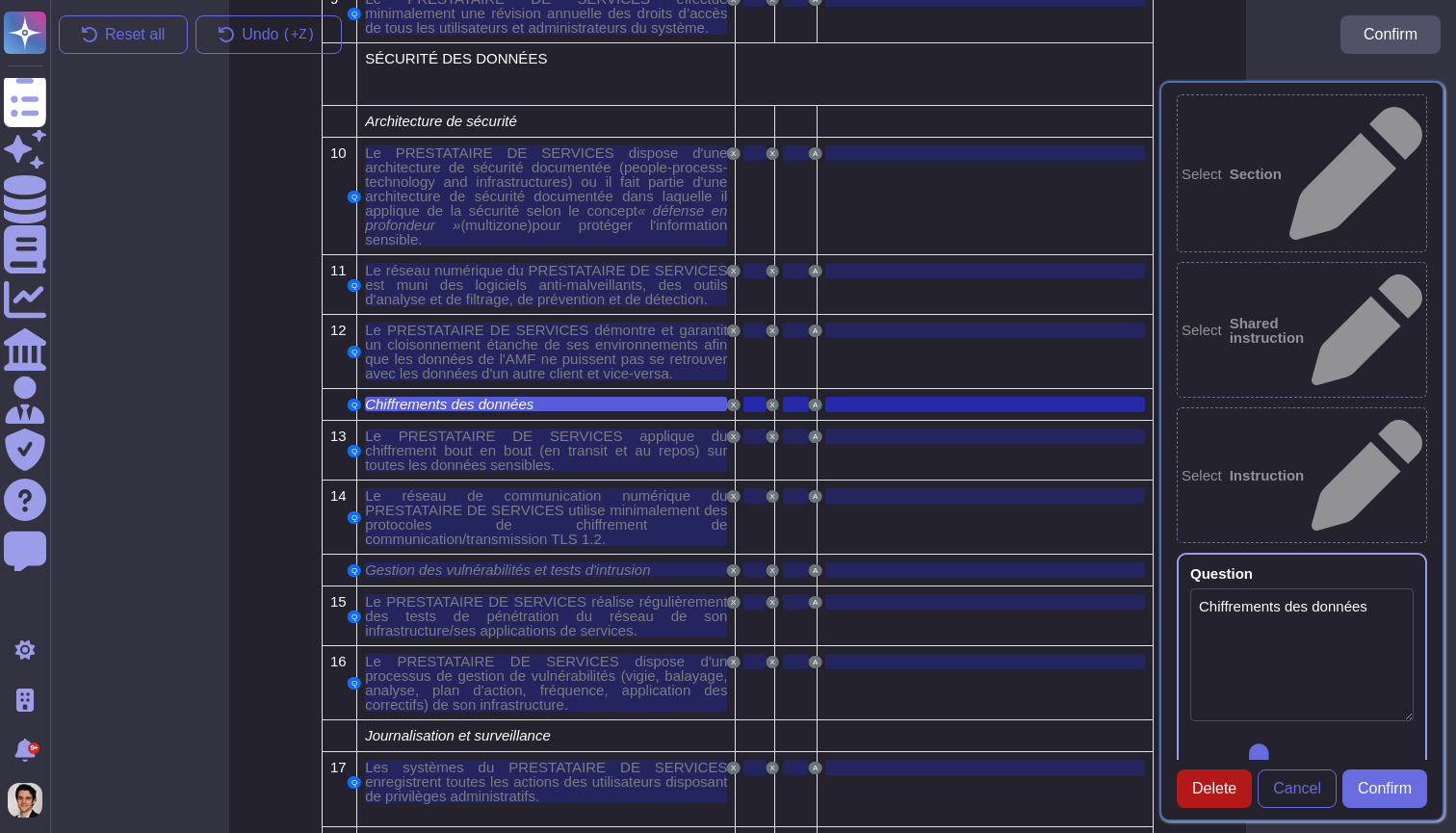
click at [1226, 782] on span "Delete" at bounding box center [1214, 789] width 44 height 15
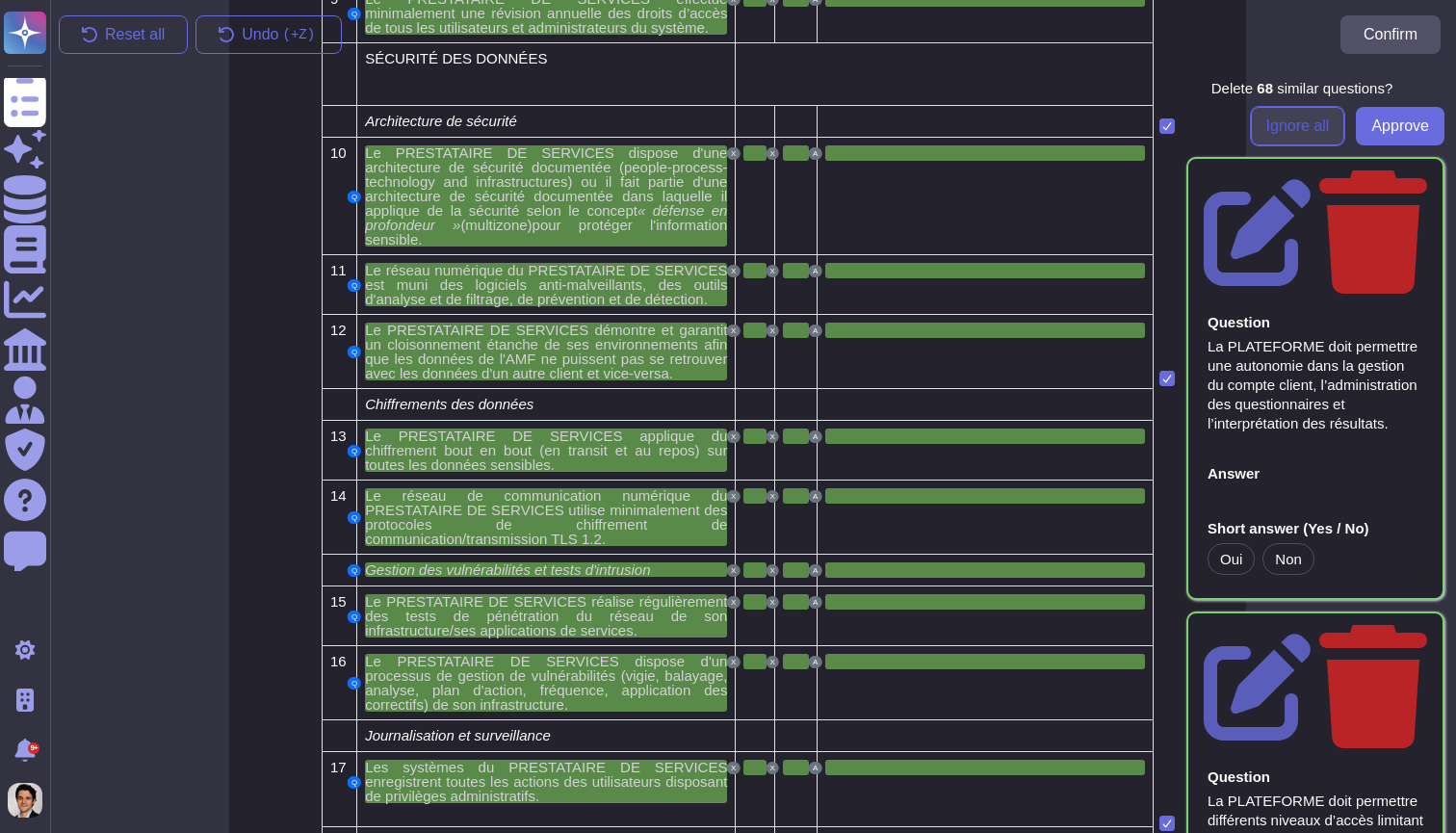
click at [1308, 133] on span "Ignore all" at bounding box center [1298, 126] width 64 height 15
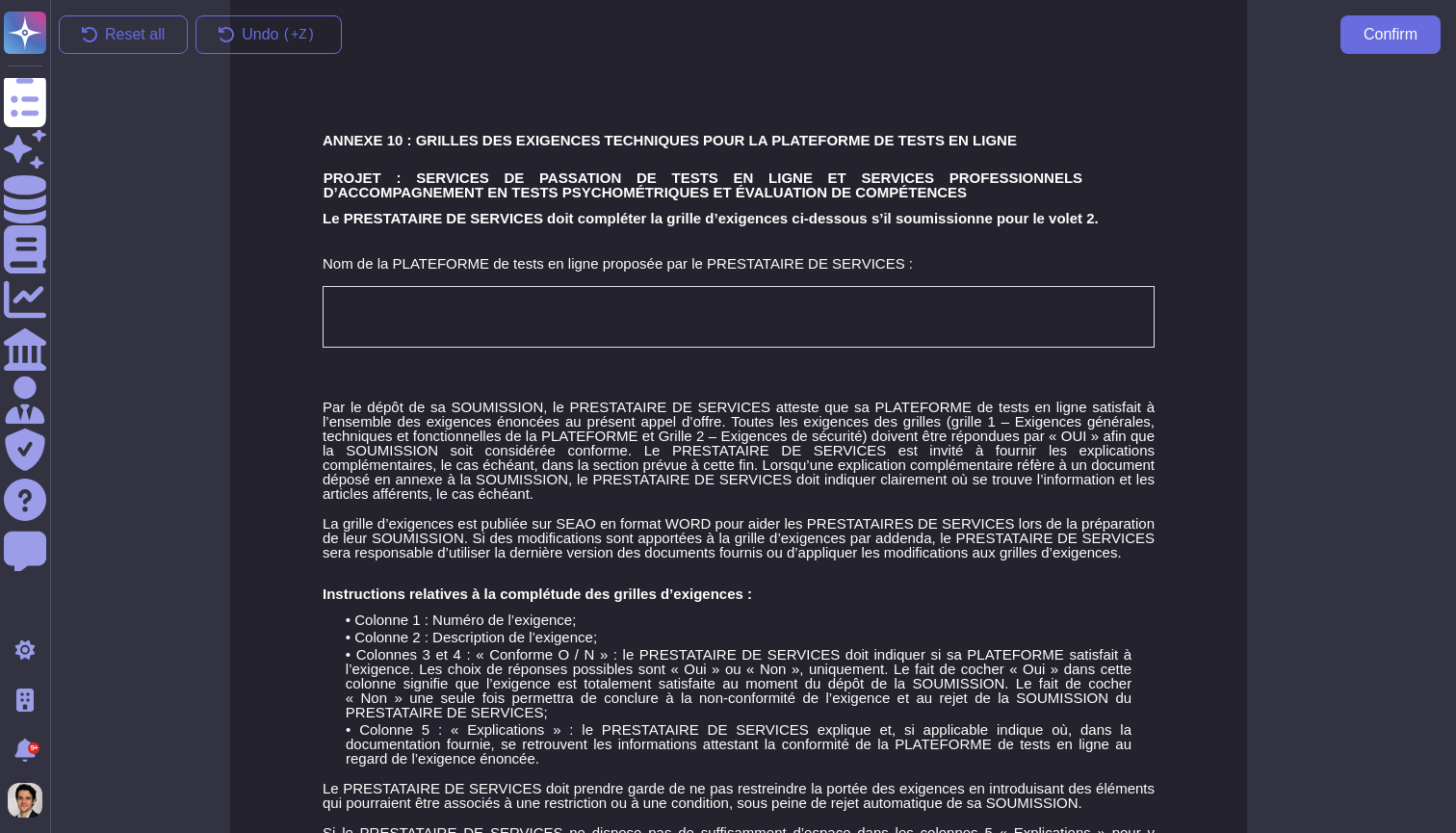
scroll to position [0, 14]
click at [1370, 33] on span "Confirm" at bounding box center [1390, 35] width 54 height 15
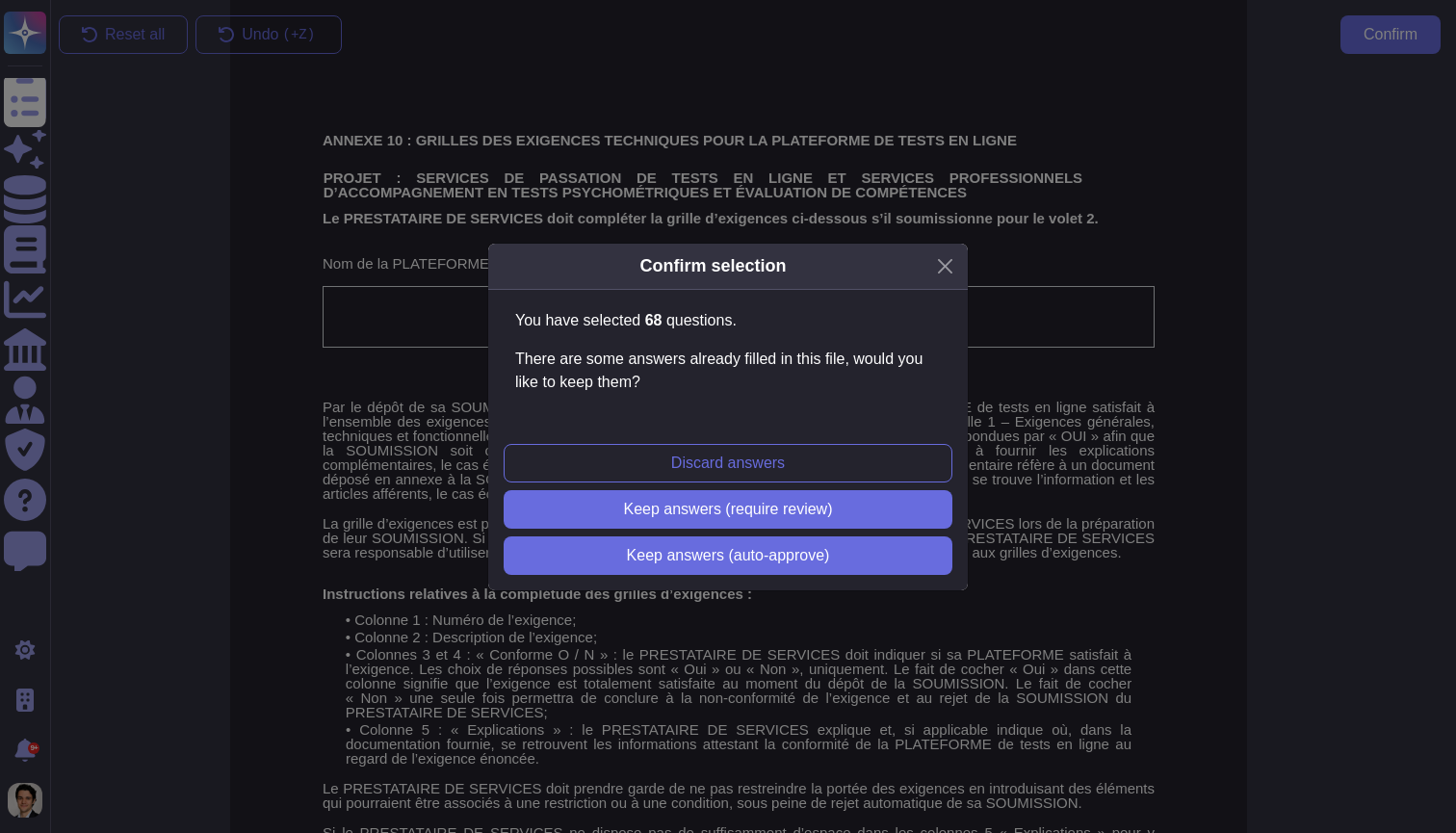
click at [1068, 319] on div "Confirm selection You have selected 68 question s . There are some answers alre…" at bounding box center [728, 416] width 1456 height 833
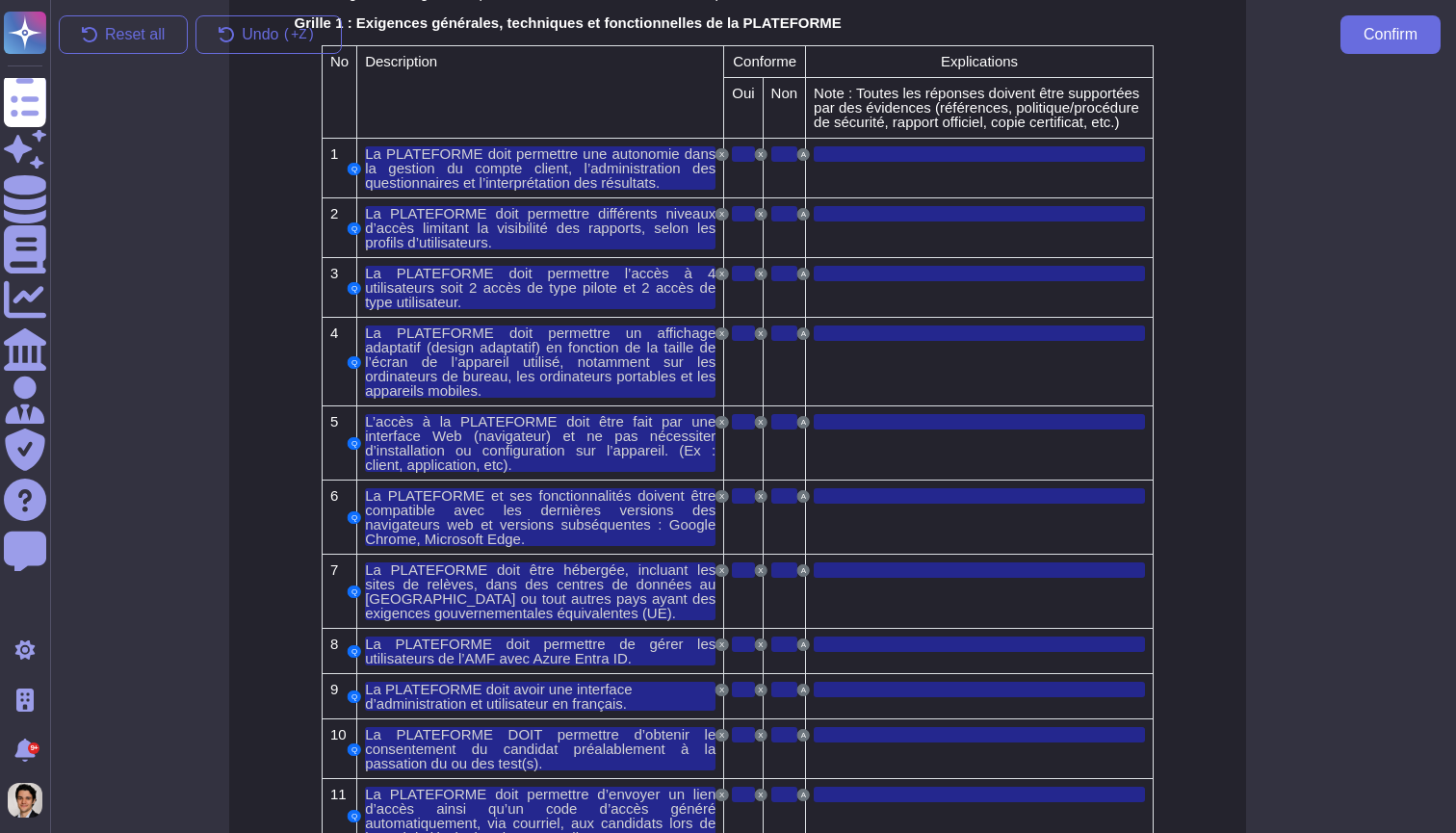
scroll to position [1548, 15]
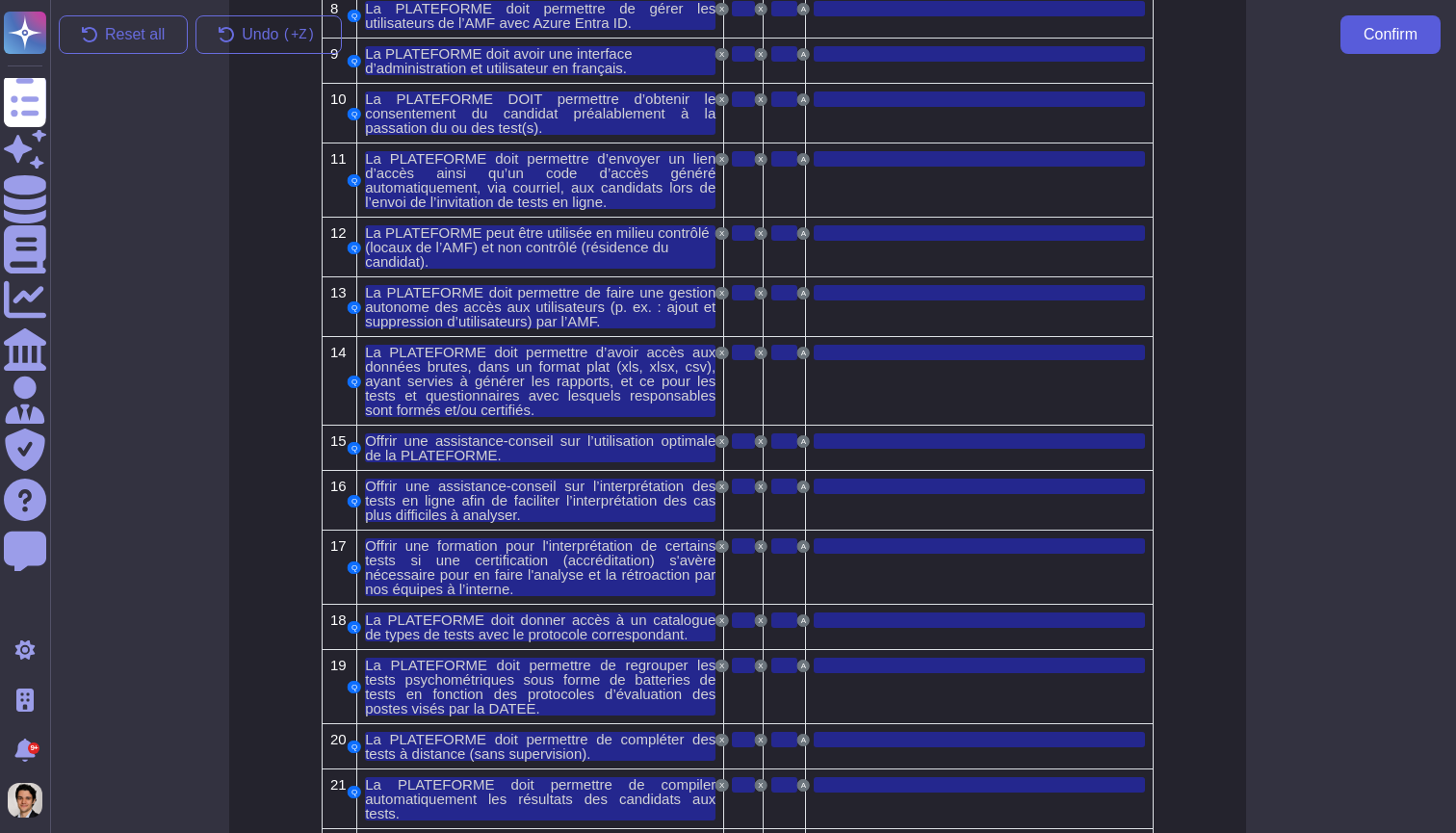
click at [1420, 40] on button "Confirm" at bounding box center [1390, 35] width 100 height 39
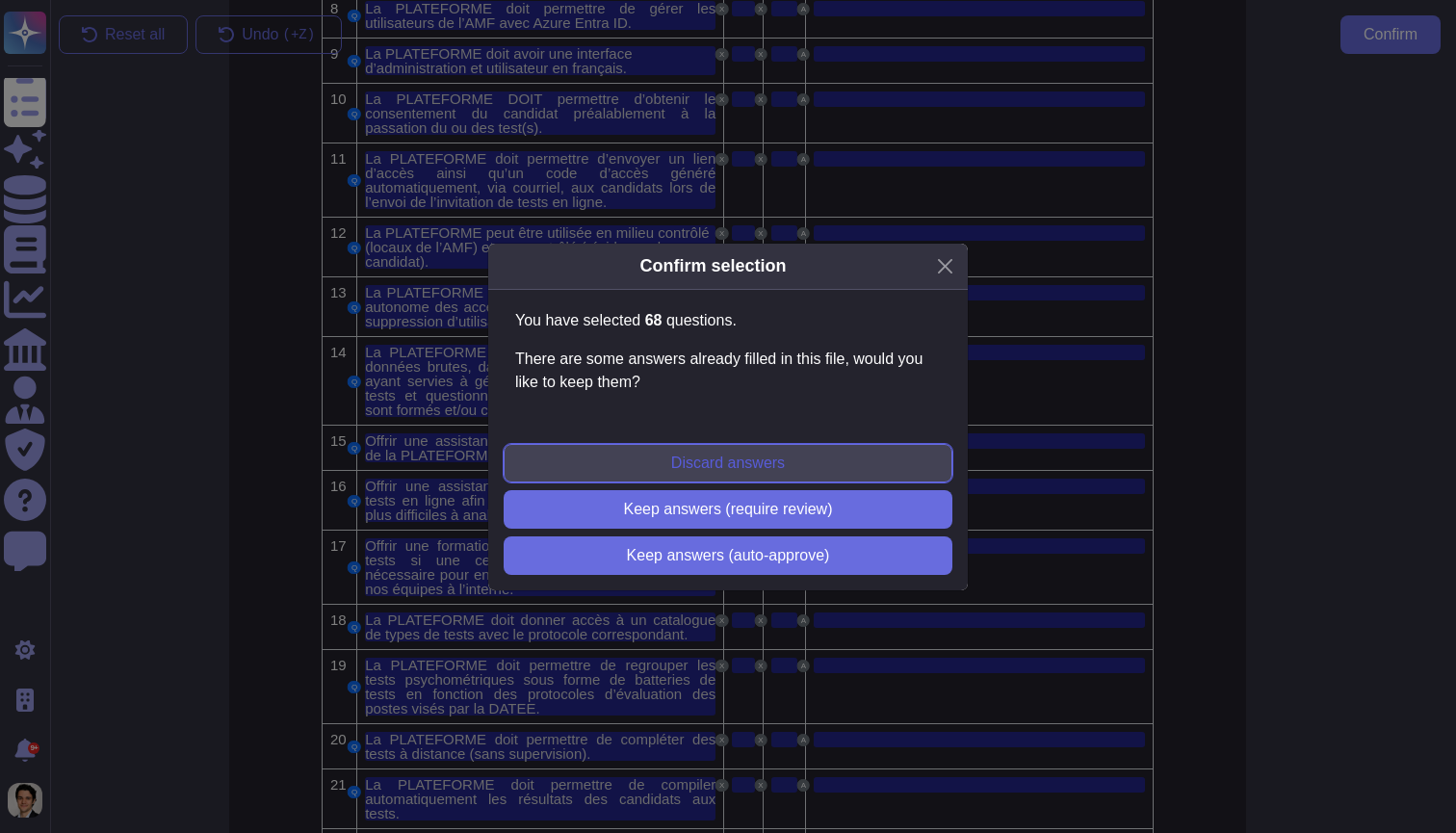
click at [738, 458] on span "Discard answers" at bounding box center [728, 463] width 114 height 15
